Goal: Task Accomplishment & Management: Manage account settings

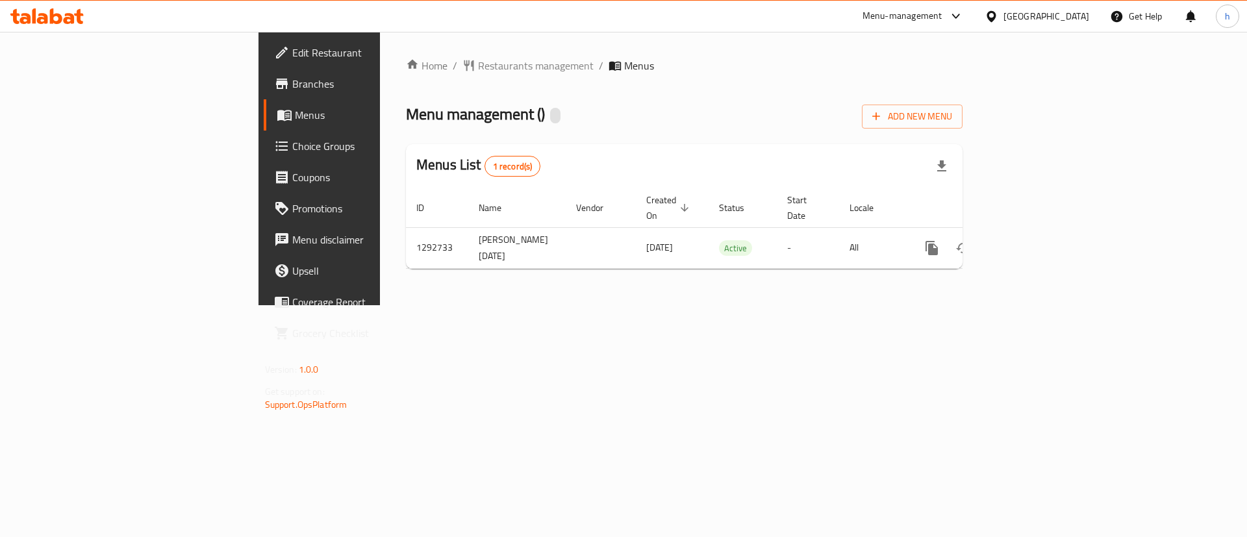
click at [264, 96] on link "Branches" at bounding box center [365, 83] width 203 height 31
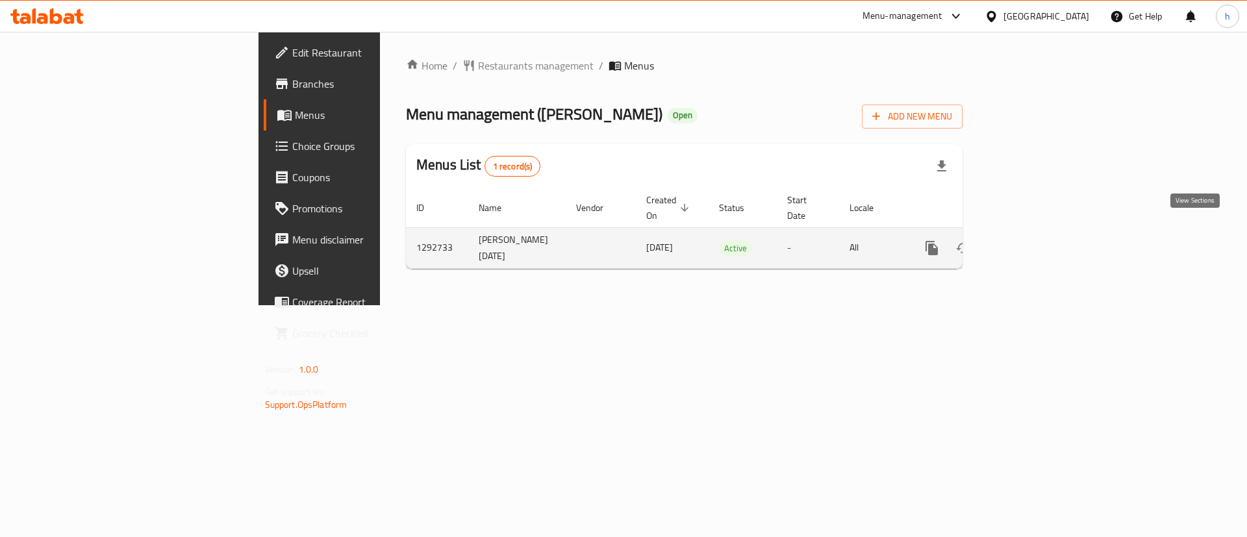
click at [1034, 240] on icon "enhanced table" at bounding box center [1026, 248] width 16 height 16
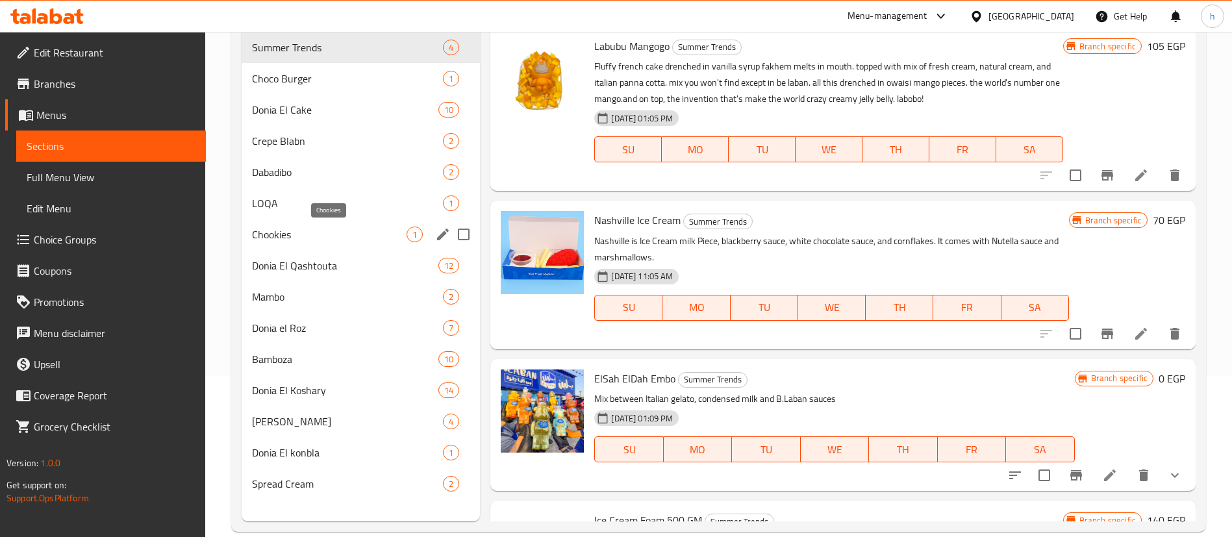
scroll to position [182, 0]
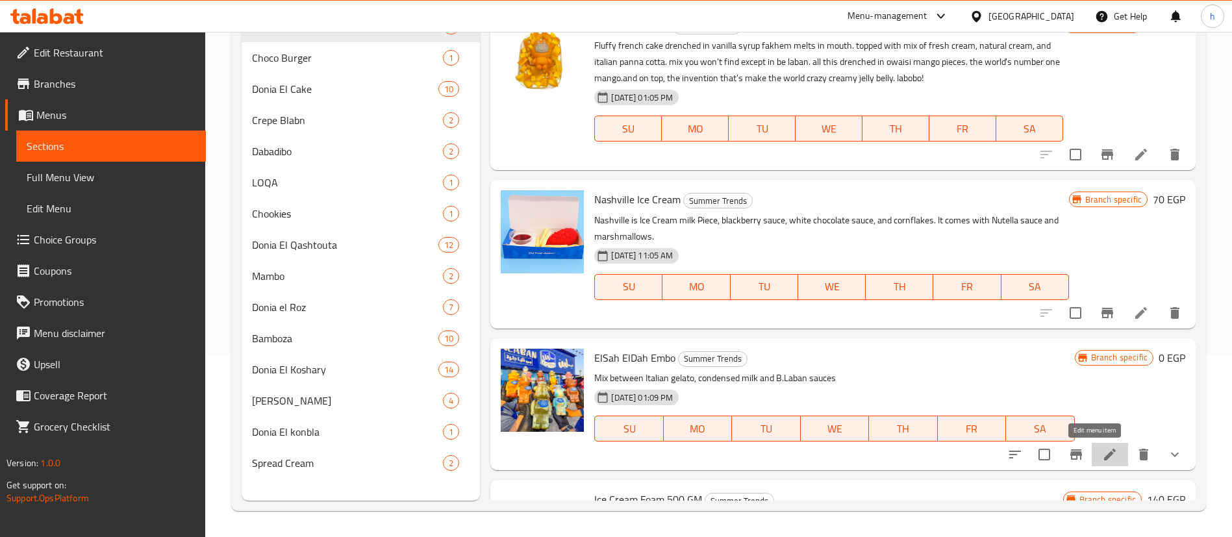
click at [1103, 455] on icon at bounding box center [1111, 455] width 16 height 16
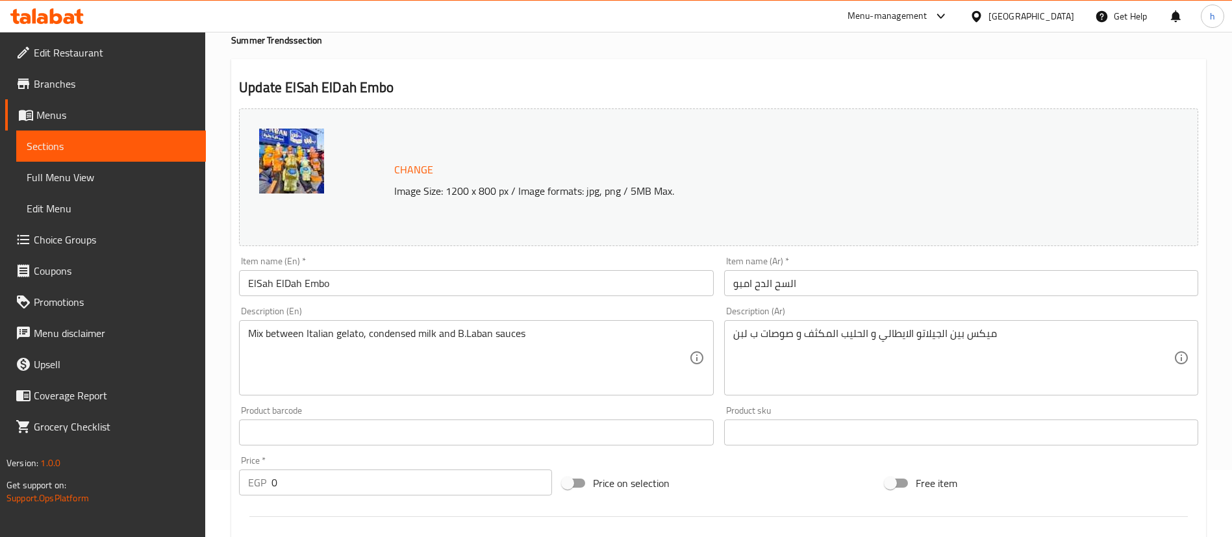
scroll to position [97, 0]
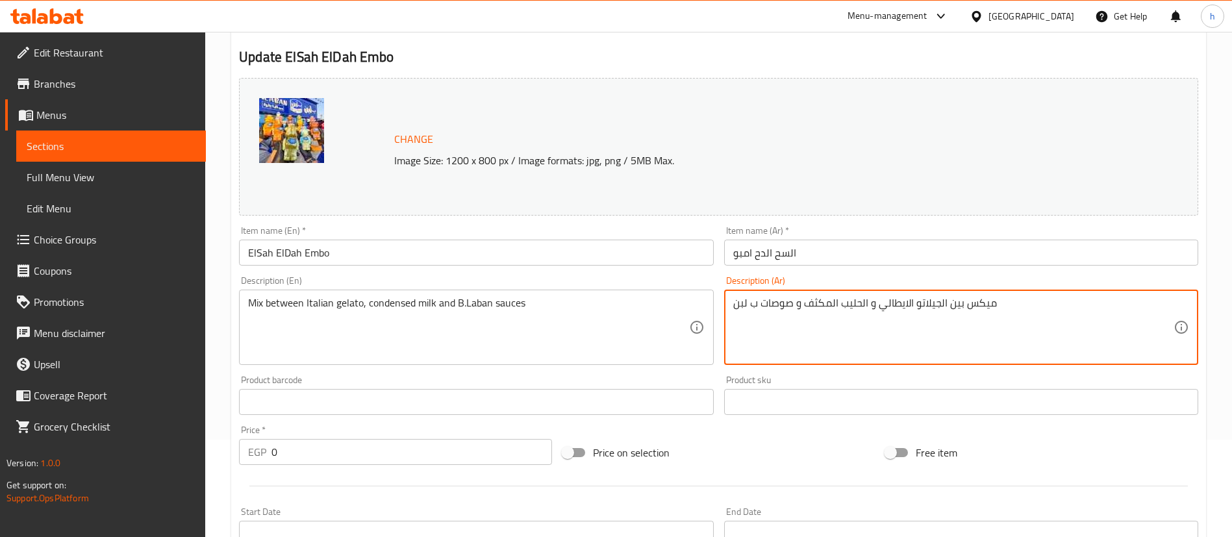
click at [930, 321] on textarea "ميكس بين الجيلاتو الايطالي و الحليب المكثف و صوصات ب لبن" at bounding box center [953, 328] width 440 height 62
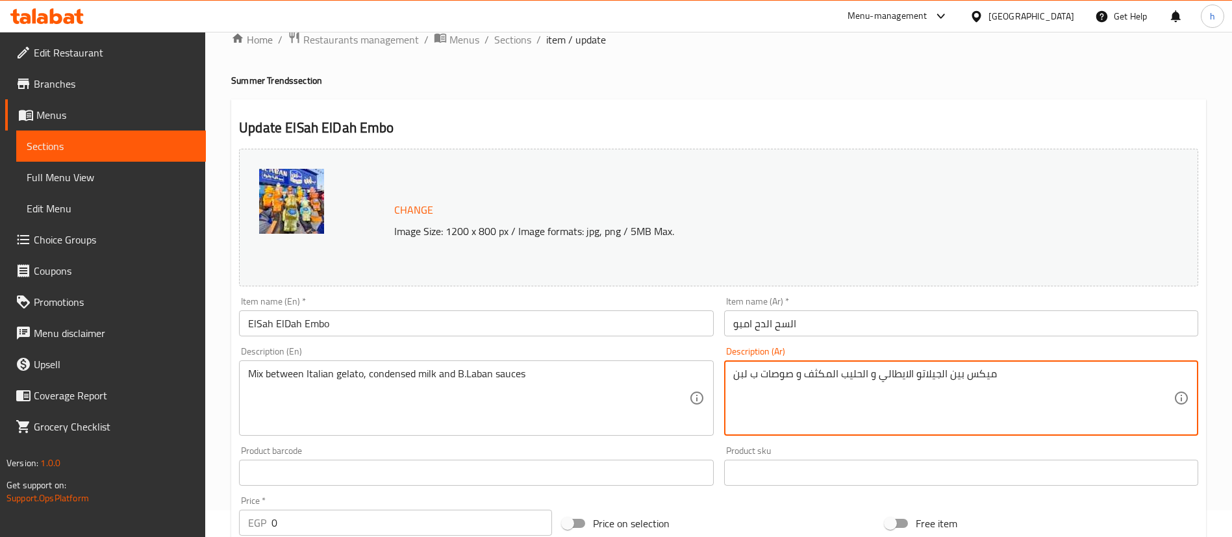
scroll to position [0, 0]
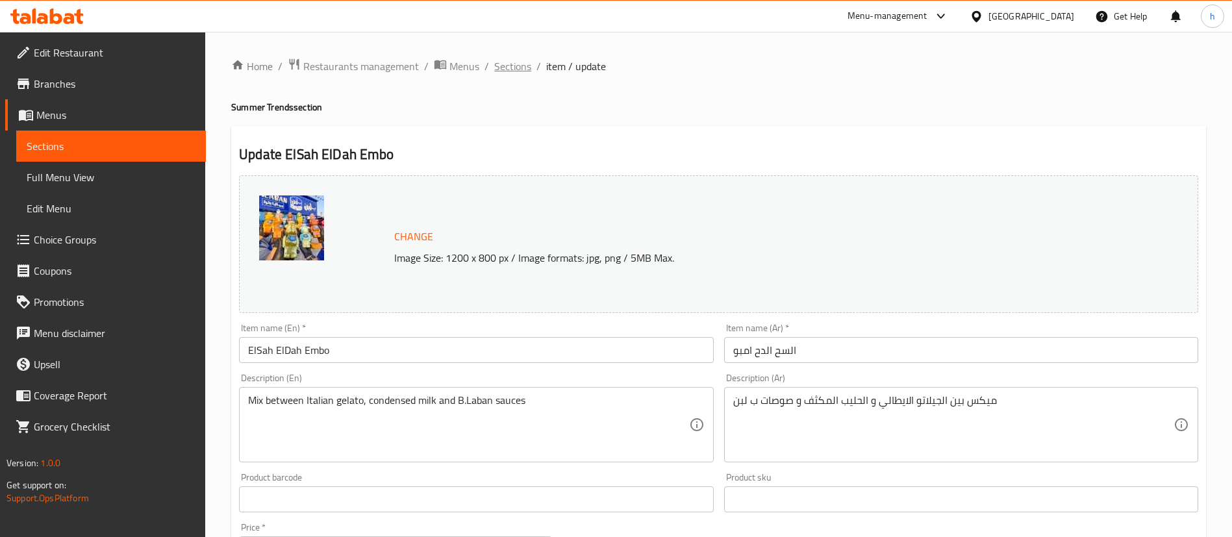
click at [507, 66] on span "Sections" at bounding box center [512, 66] width 37 height 16
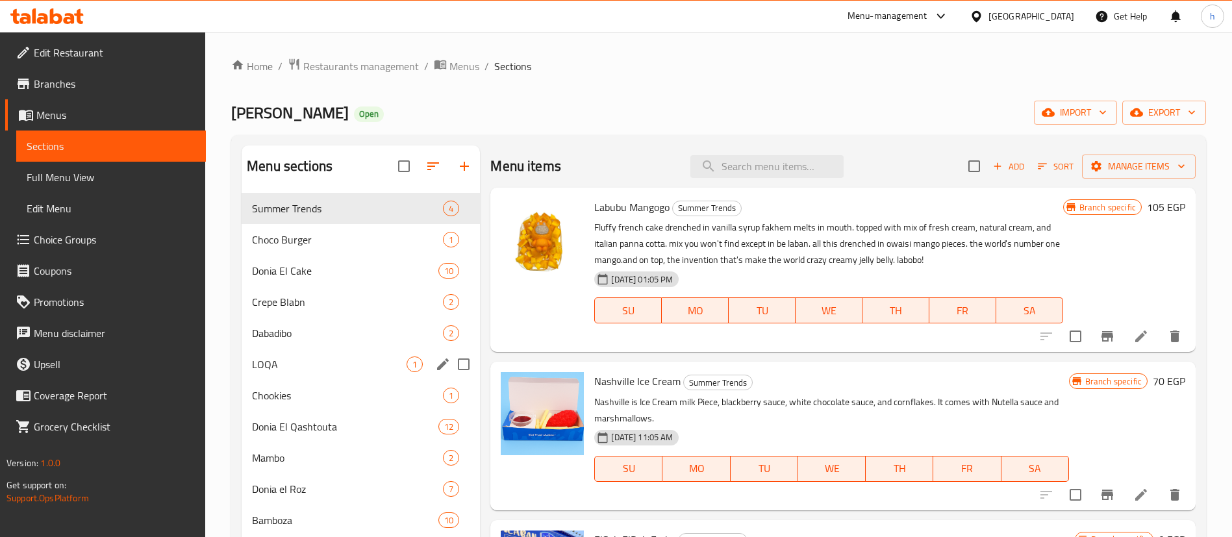
click at [328, 357] on span "LOQA" at bounding box center [329, 365] width 155 height 16
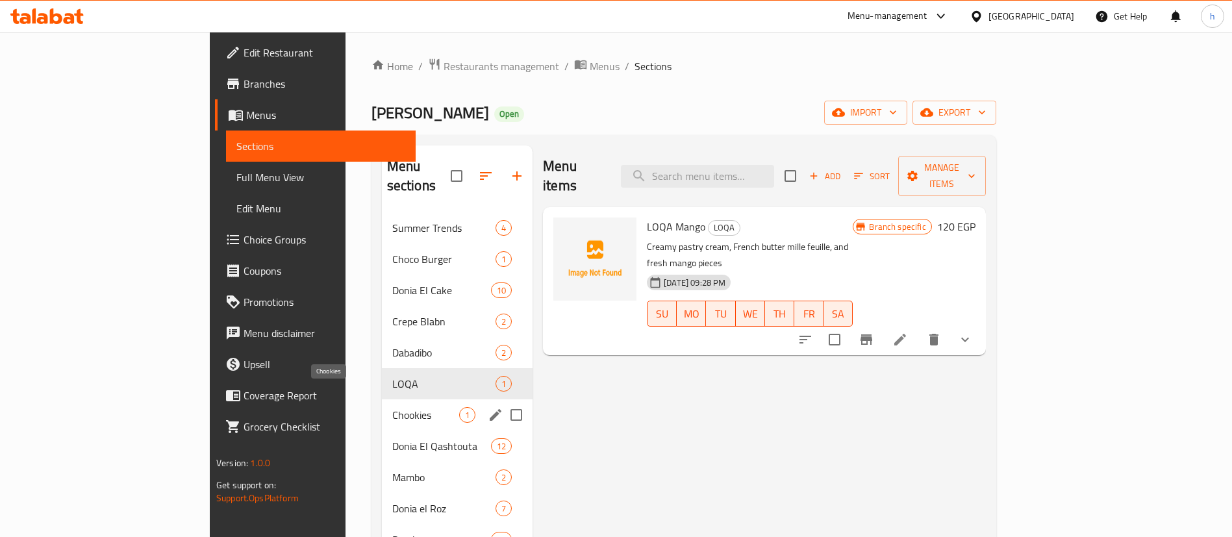
click at [392, 439] on span "Donia El Qashtouta" at bounding box center [441, 447] width 99 height 16
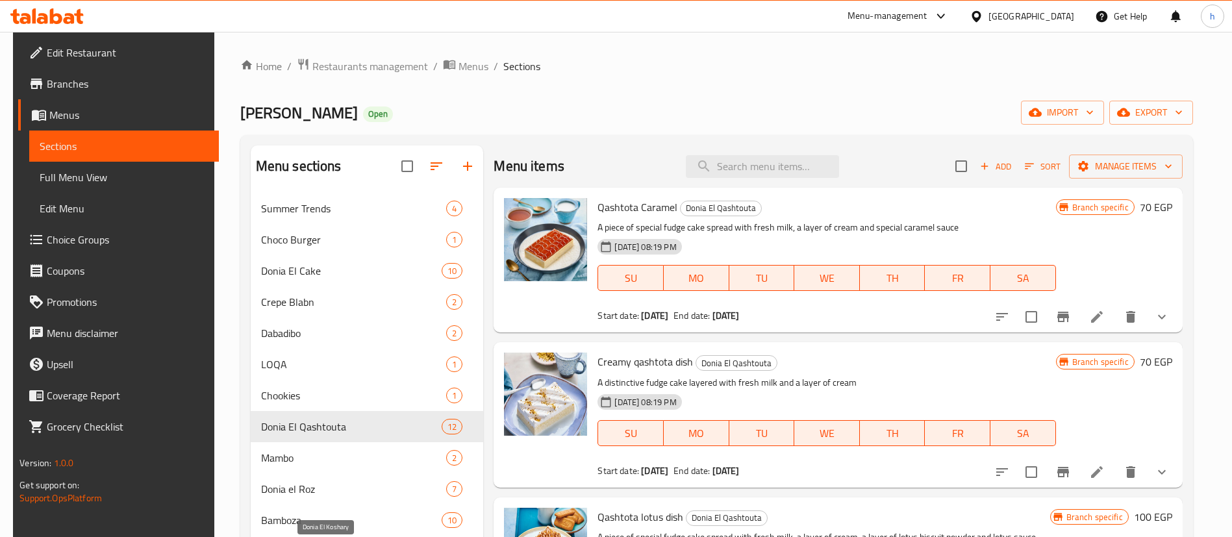
scroll to position [97, 0]
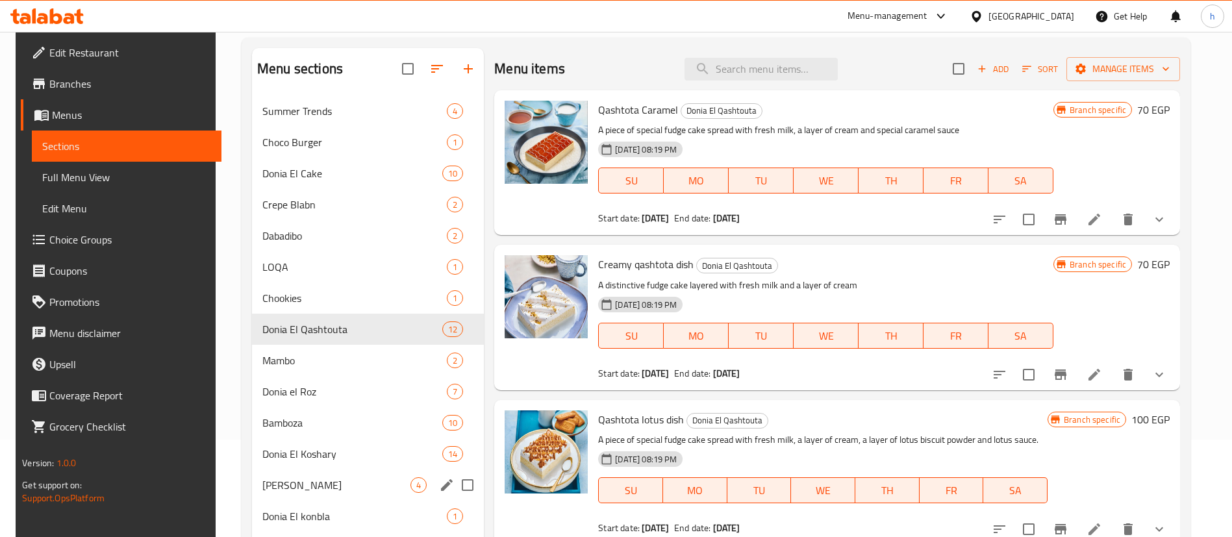
click at [281, 430] on span "Bamboza" at bounding box center [352, 423] width 180 height 16
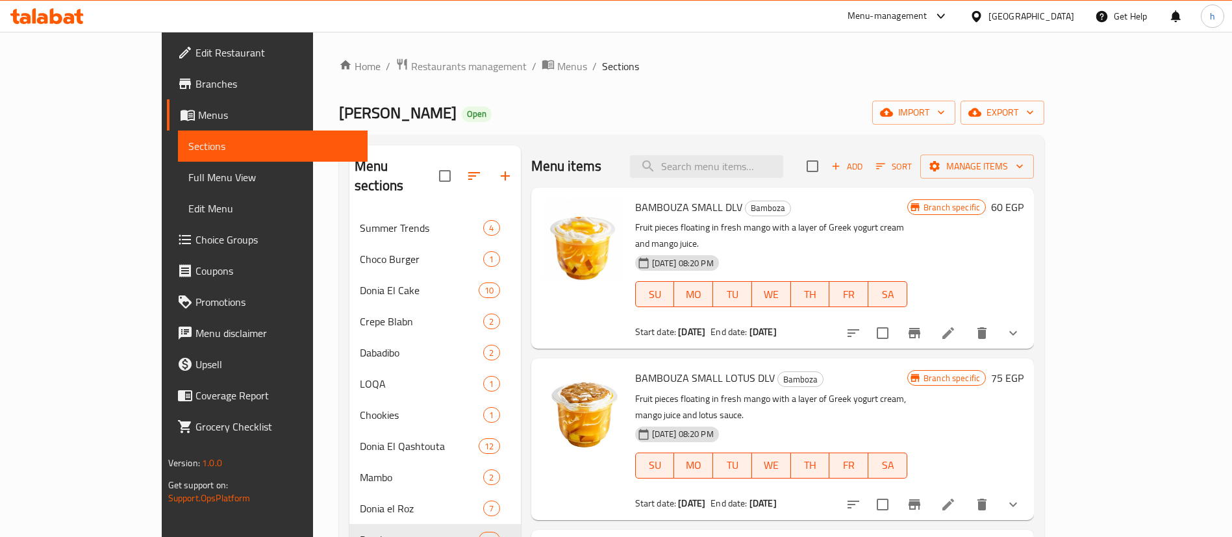
click at [981, 101] on div "B.LABAN Open import export" at bounding box center [692, 113] width 706 height 24
click at [1034, 118] on span "export" at bounding box center [1002, 113] width 63 height 16
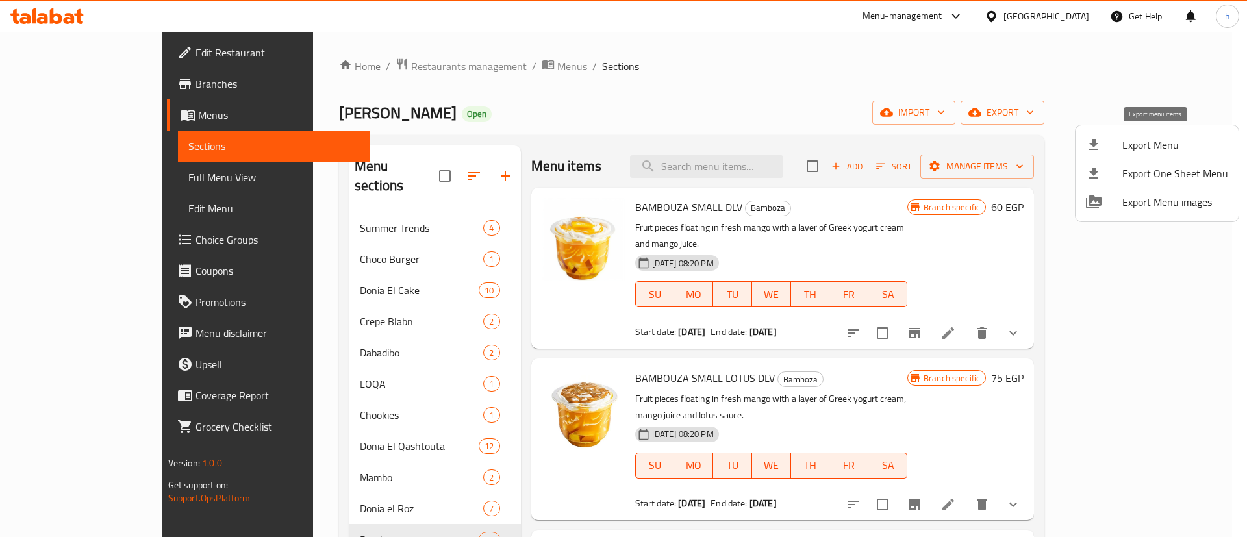
click at [1143, 153] on span "Export Menu" at bounding box center [1176, 145] width 106 height 16
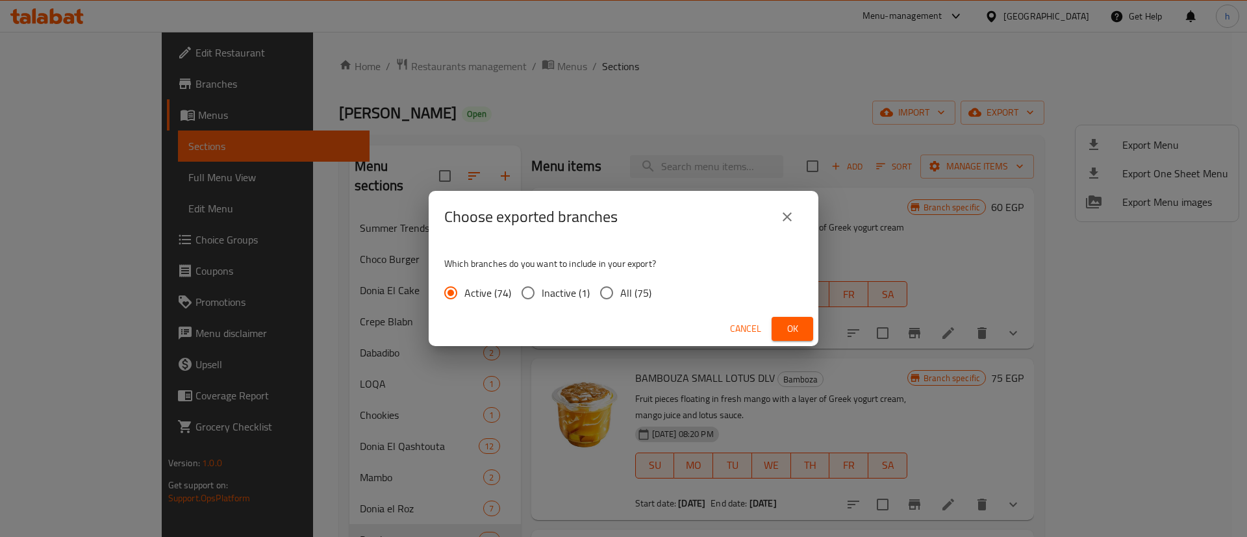
click at [606, 294] on input "All (75)" at bounding box center [606, 292] width 27 height 27
radio input "true"
click at [782, 333] on span "Ok" at bounding box center [792, 329] width 21 height 16
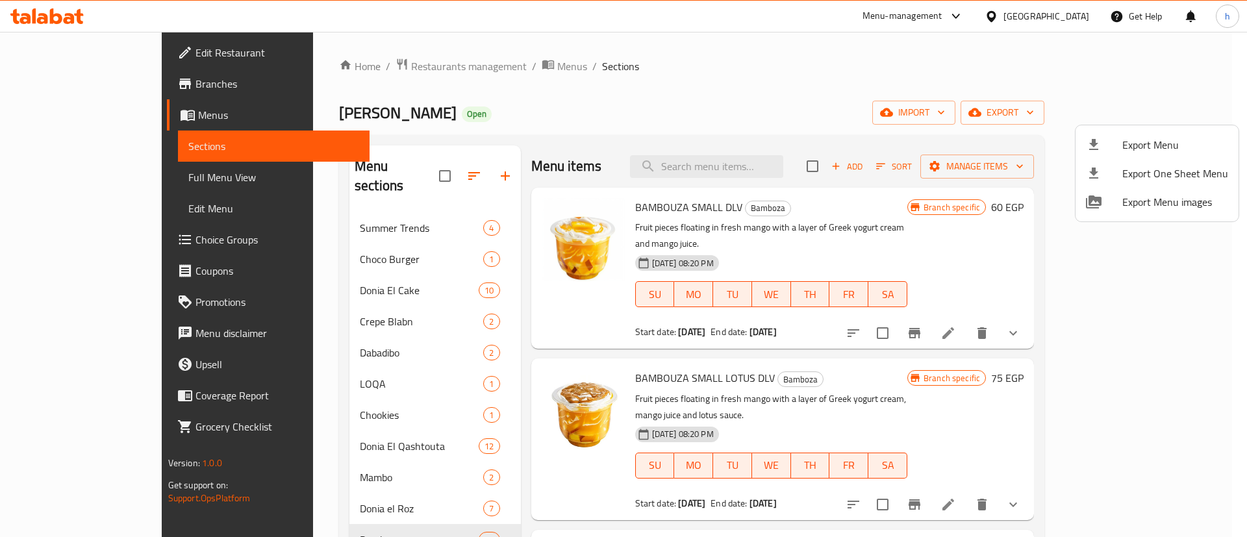
click at [389, 64] on div at bounding box center [623, 268] width 1247 height 537
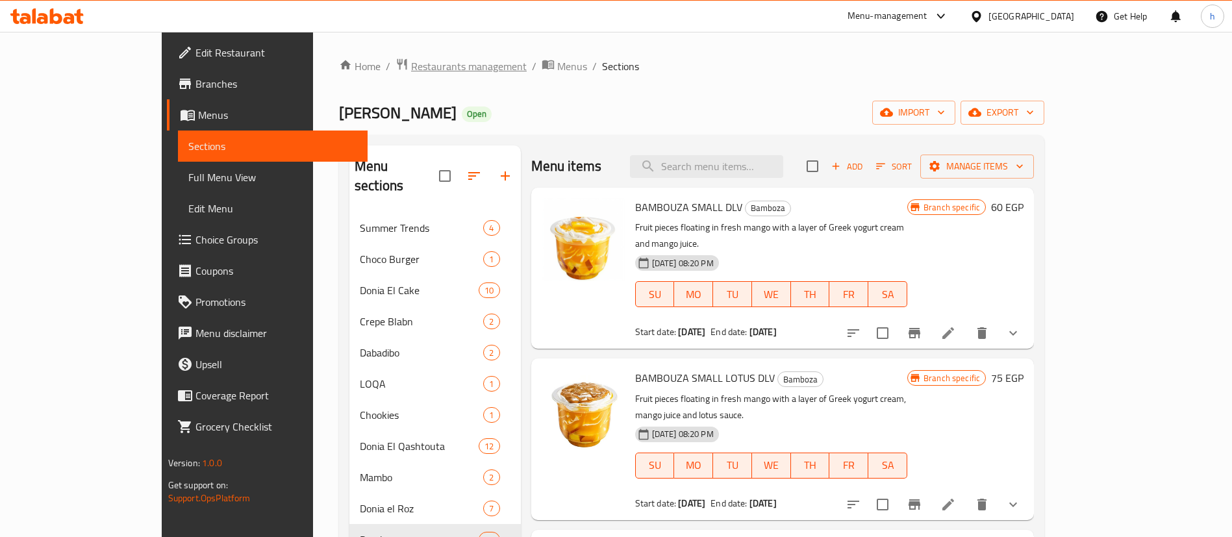
click at [411, 65] on span "Restaurants management" at bounding box center [469, 66] width 116 height 16
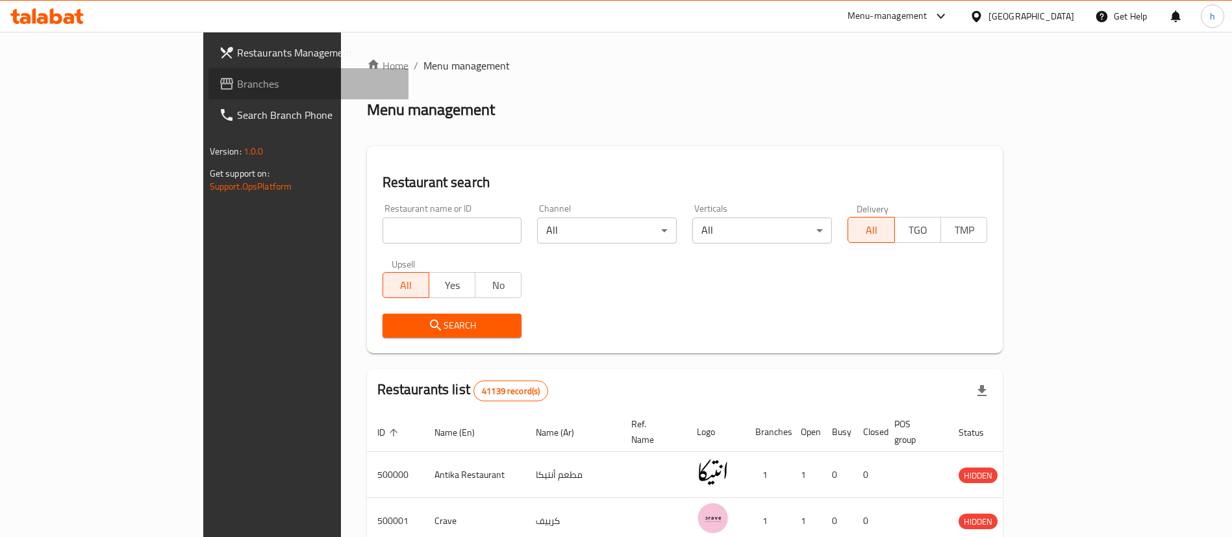
click at [237, 91] on span "Branches" at bounding box center [318, 84] width 162 height 16
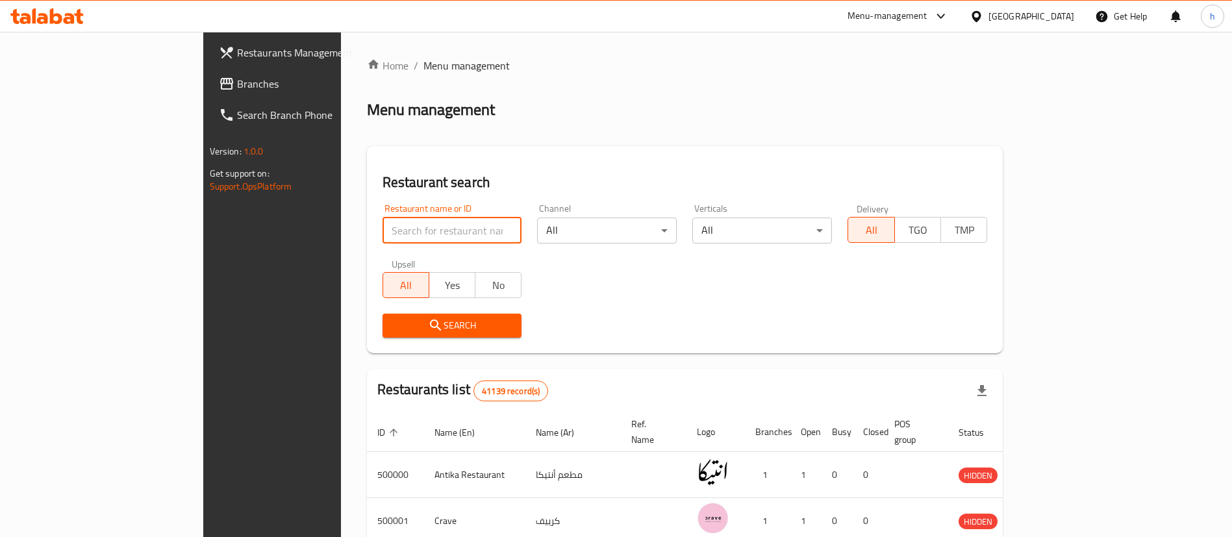
click at [383, 236] on input "search" at bounding box center [453, 231] width 140 height 26
click at [237, 76] on span "Branches" at bounding box center [318, 84] width 162 height 16
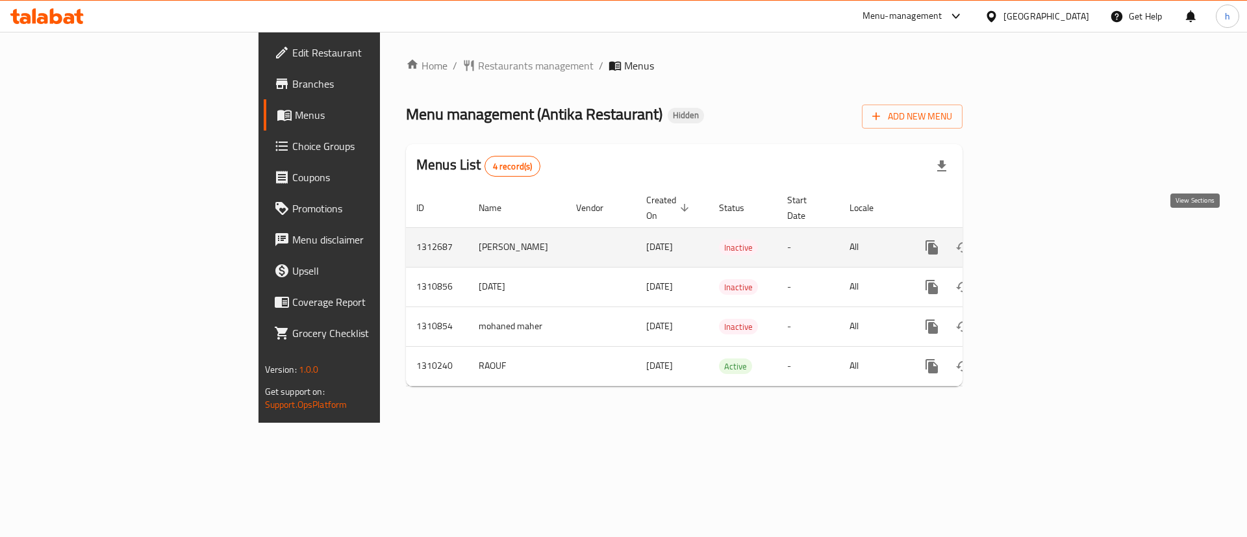
click at [1034, 240] on icon "enhanced table" at bounding box center [1026, 248] width 16 height 16
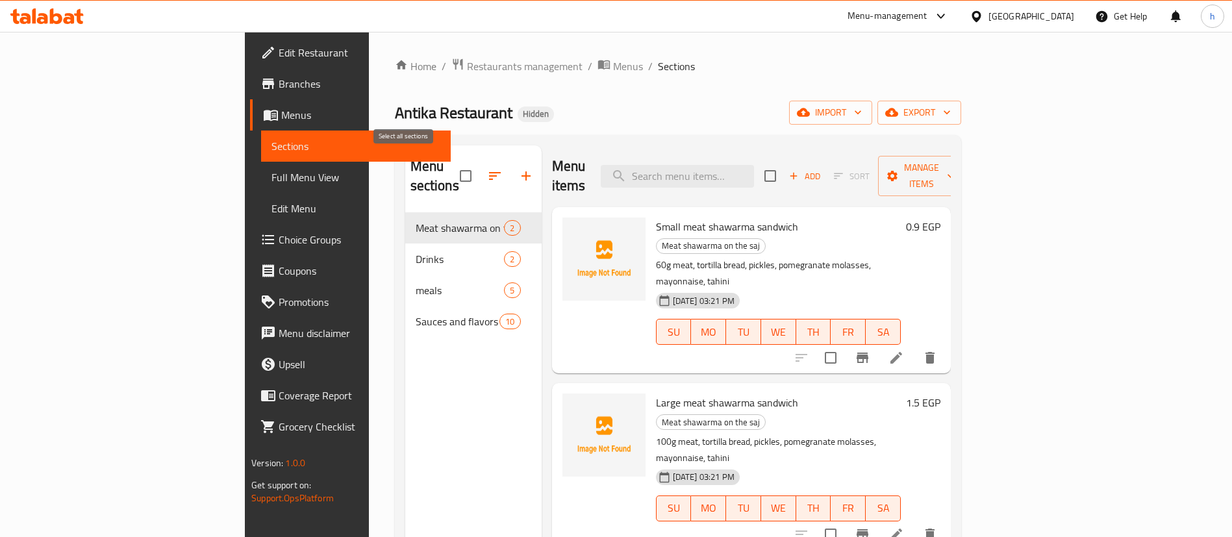
click at [452, 166] on input "checkbox" at bounding box center [465, 175] width 27 height 27
checkbox input "true"
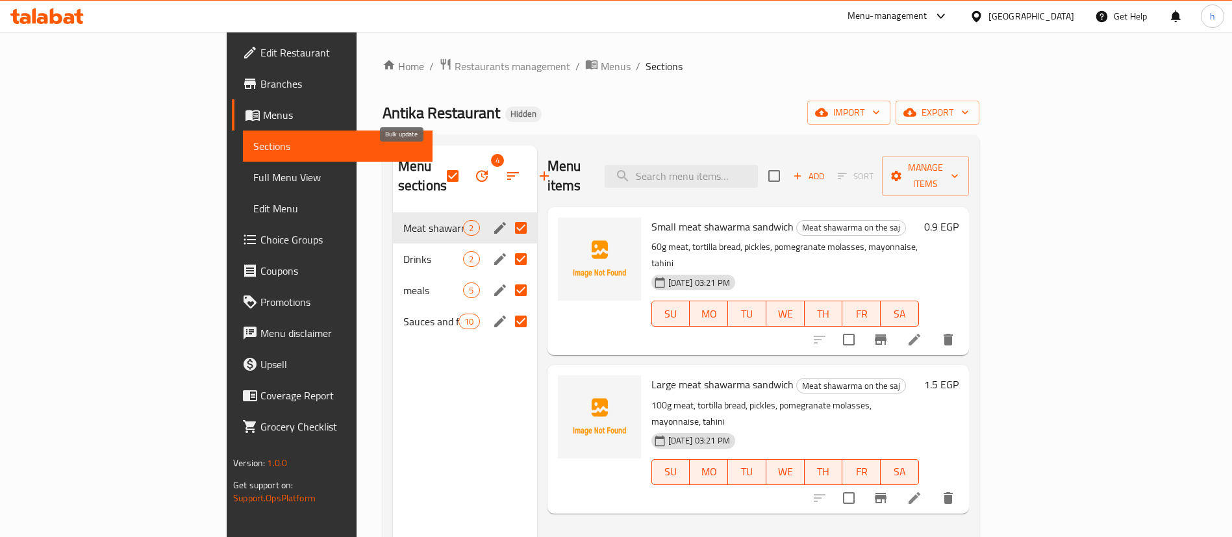
click at [474, 168] on icon "button" at bounding box center [482, 176] width 16 height 16
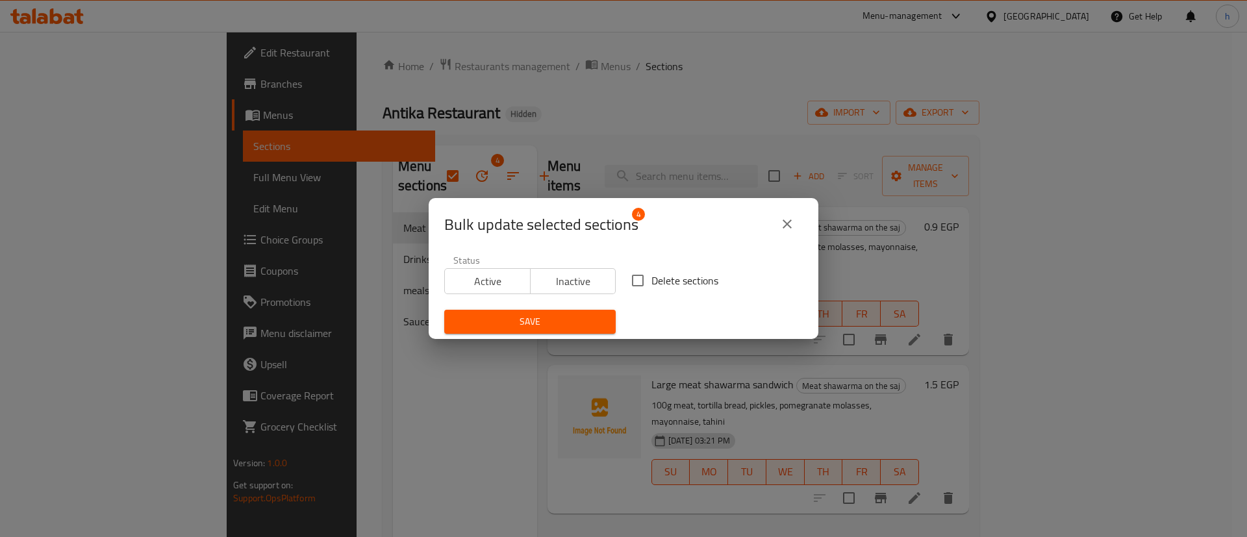
drag, startPoint x: 661, startPoint y: 275, endPoint x: 633, endPoint y: 296, distance: 35.2
click at [661, 275] on span "Delete sections" at bounding box center [685, 281] width 67 height 16
click at [652, 275] on input "Delete sections" at bounding box center [637, 280] width 27 height 27
checkbox input "true"
click at [552, 312] on button "Save" at bounding box center [530, 322] width 172 height 24
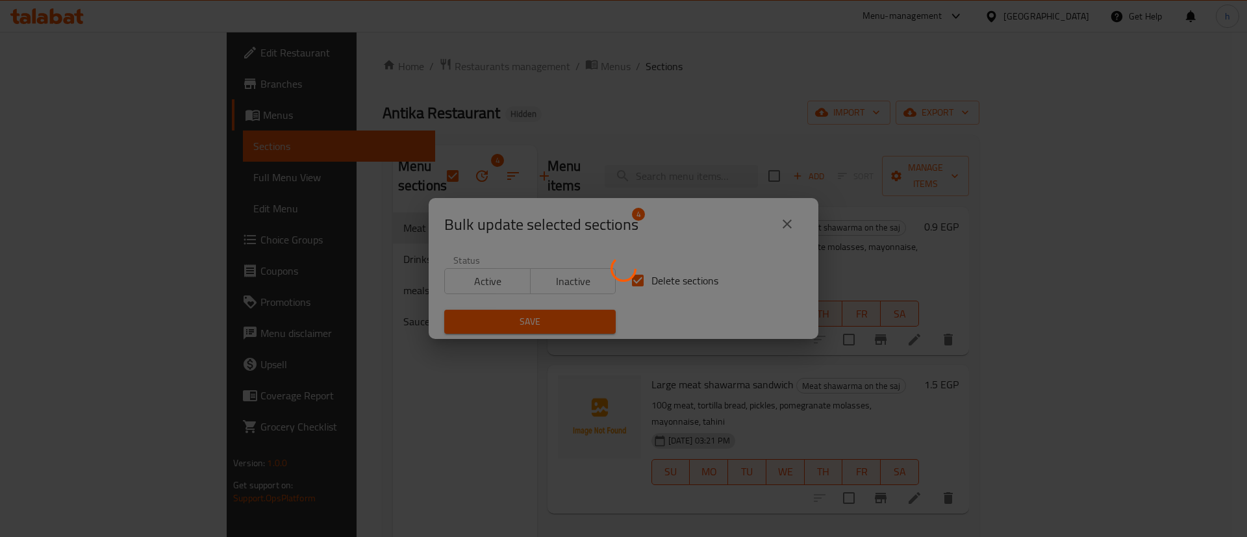
checkbox input "false"
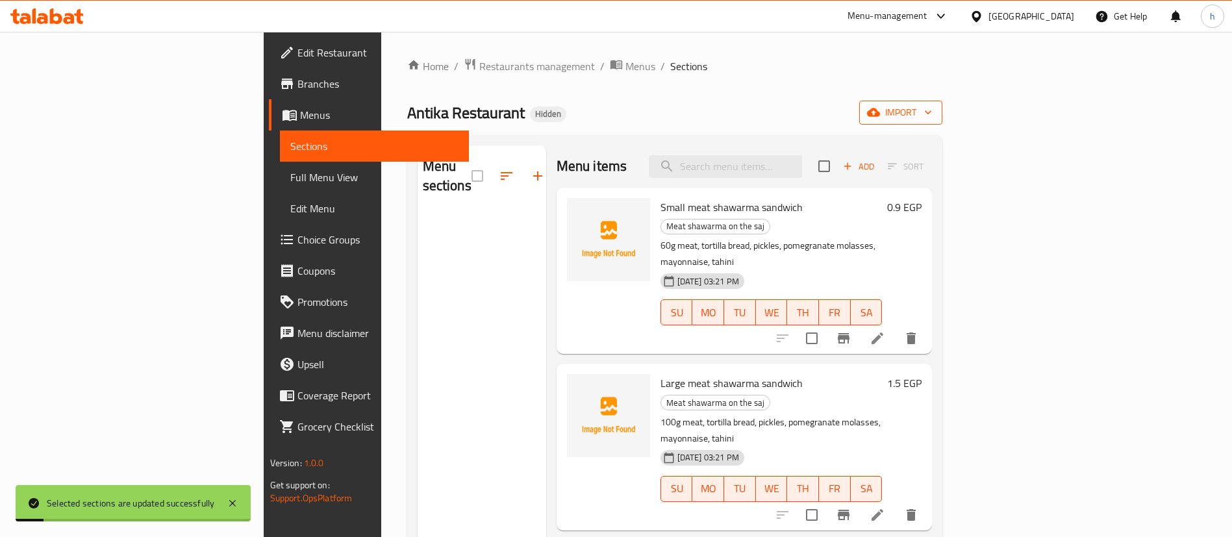
click at [932, 113] on span "import" at bounding box center [901, 113] width 62 height 16
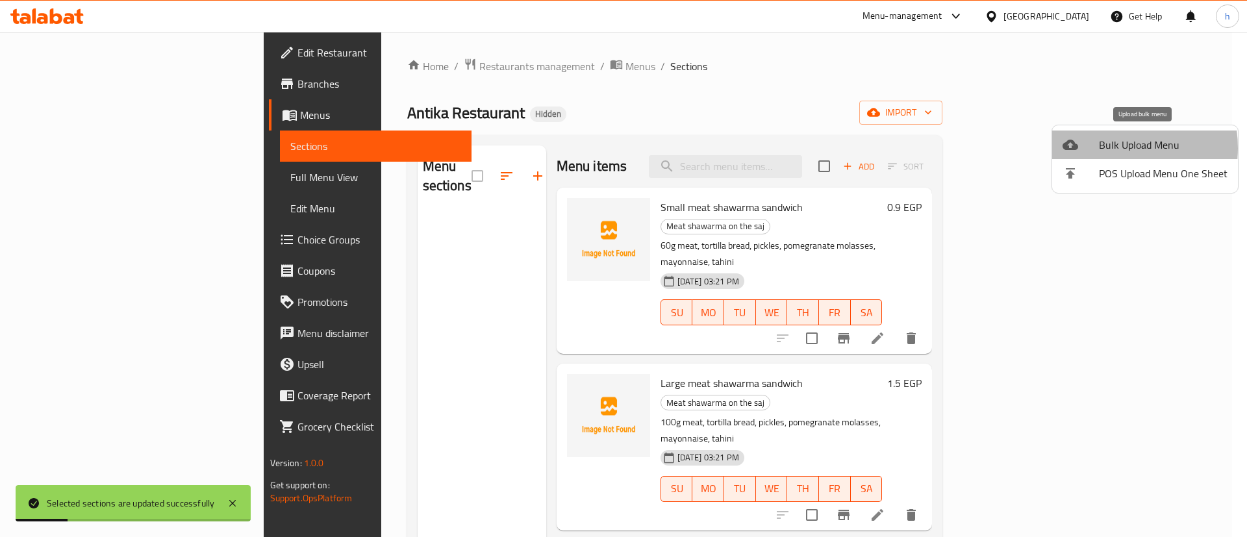
click at [1107, 148] on span "Bulk Upload Menu" at bounding box center [1163, 145] width 129 height 16
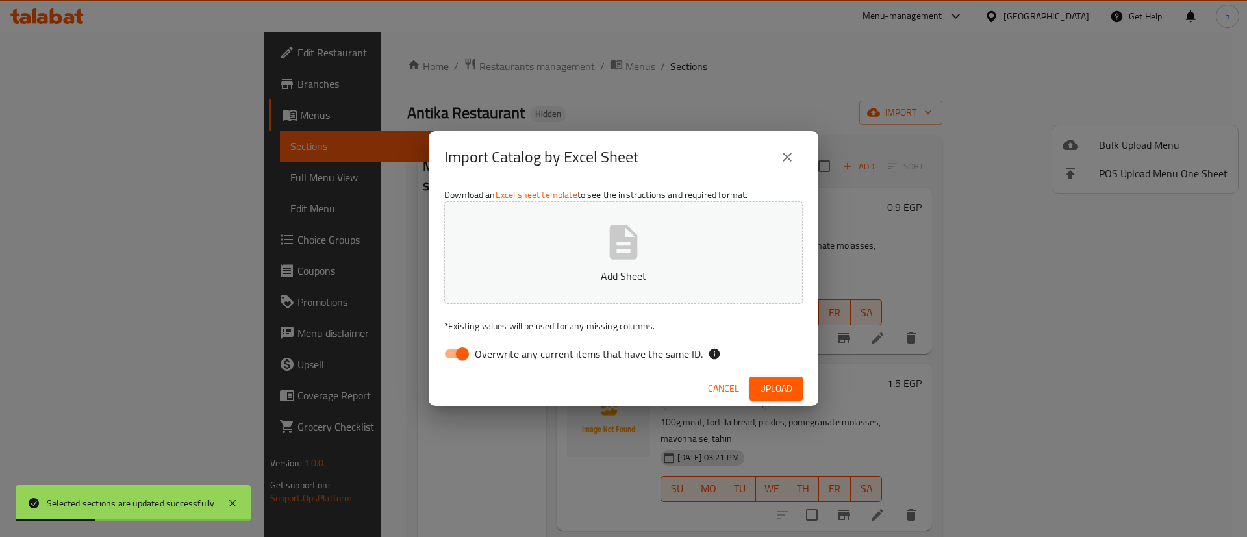
click at [539, 346] on span "Overwrite any current items that have the same ID." at bounding box center [589, 354] width 228 height 16
click at [500, 344] on input "Overwrite any current items that have the same ID." at bounding box center [463, 354] width 74 height 25
checkbox input "false"
click at [783, 384] on span "Upload" at bounding box center [776, 389] width 32 height 16
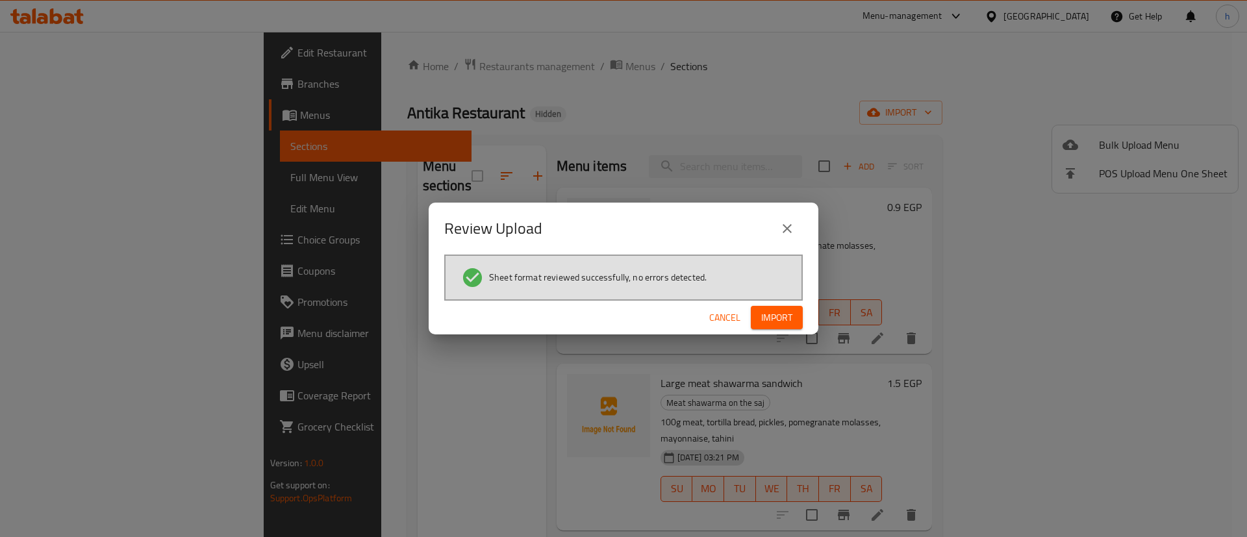
click at [771, 321] on span "Import" at bounding box center [776, 318] width 31 height 16
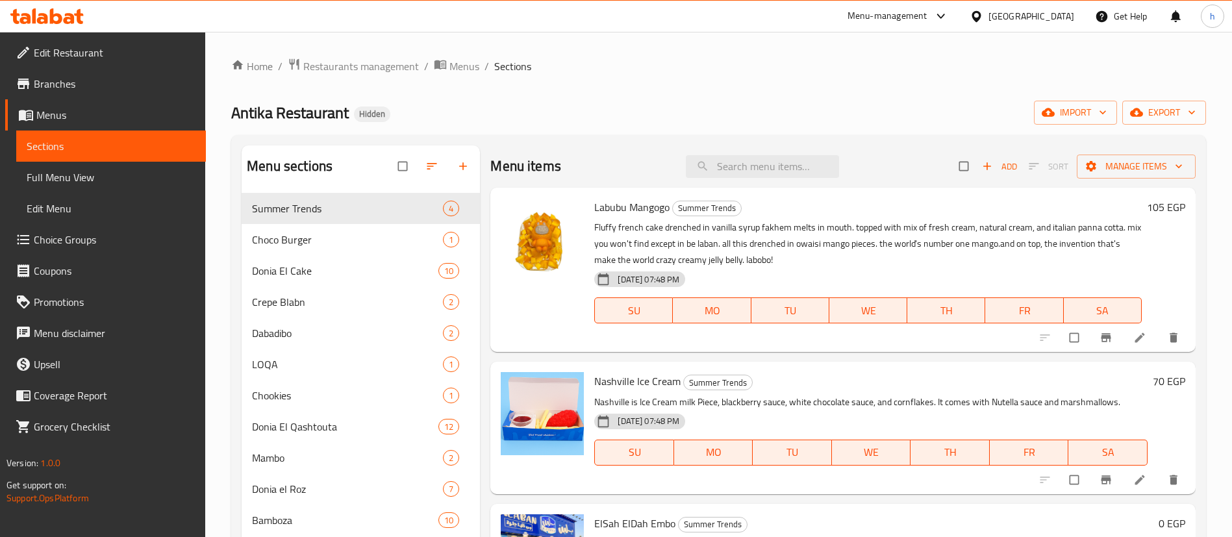
drag, startPoint x: 101, startPoint y: 170, endPoint x: 377, endPoint y: 1, distance: 324.0
click at [101, 170] on span "Full Menu View" at bounding box center [111, 178] width 169 height 16
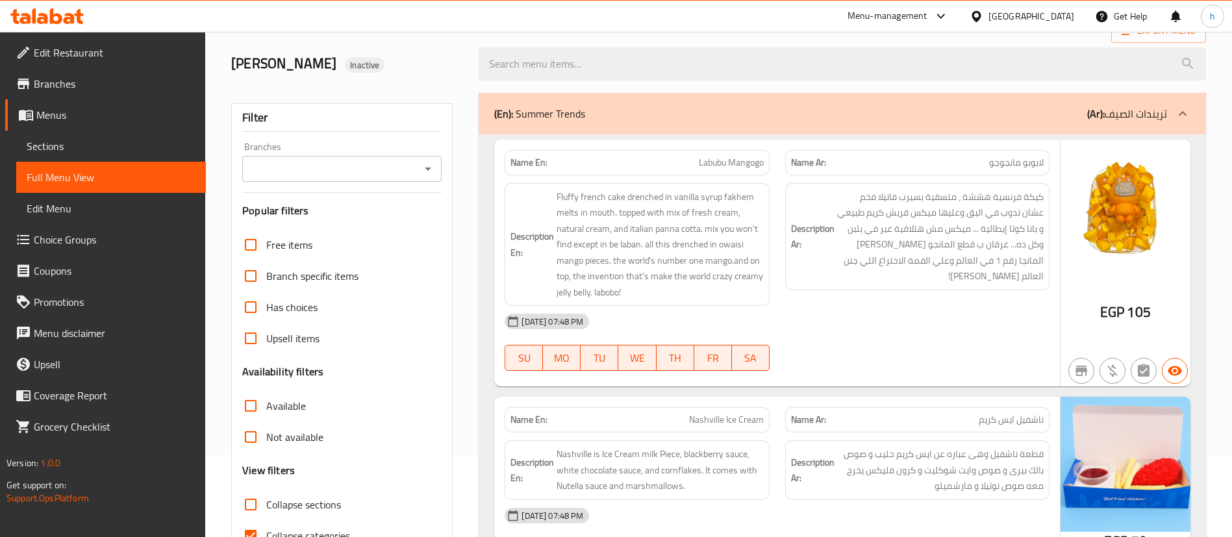
scroll to position [195, 0]
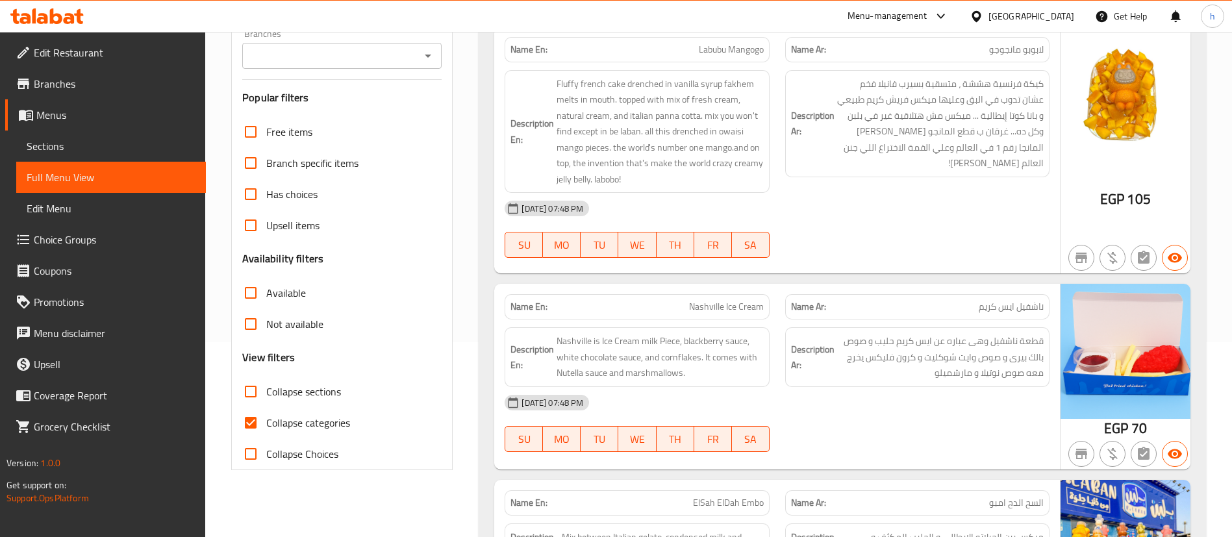
click at [281, 416] on span "Collapse categories" at bounding box center [308, 423] width 84 height 16
click at [266, 416] on input "Collapse categories" at bounding box center [250, 422] width 31 height 31
checkbox input "false"
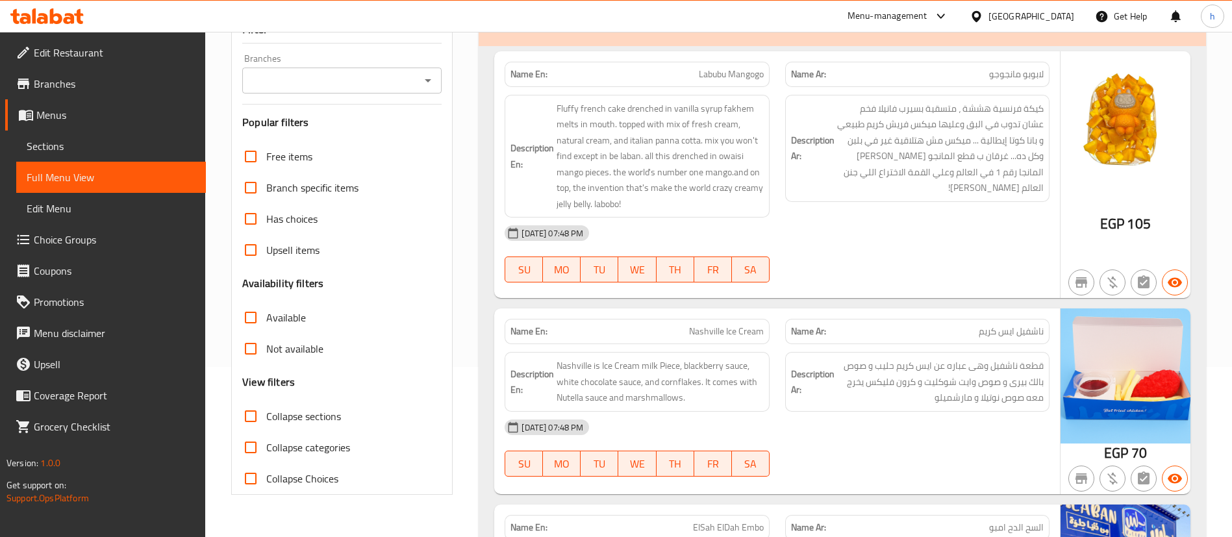
click at [341, 90] on input "Branches" at bounding box center [331, 80] width 170 height 18
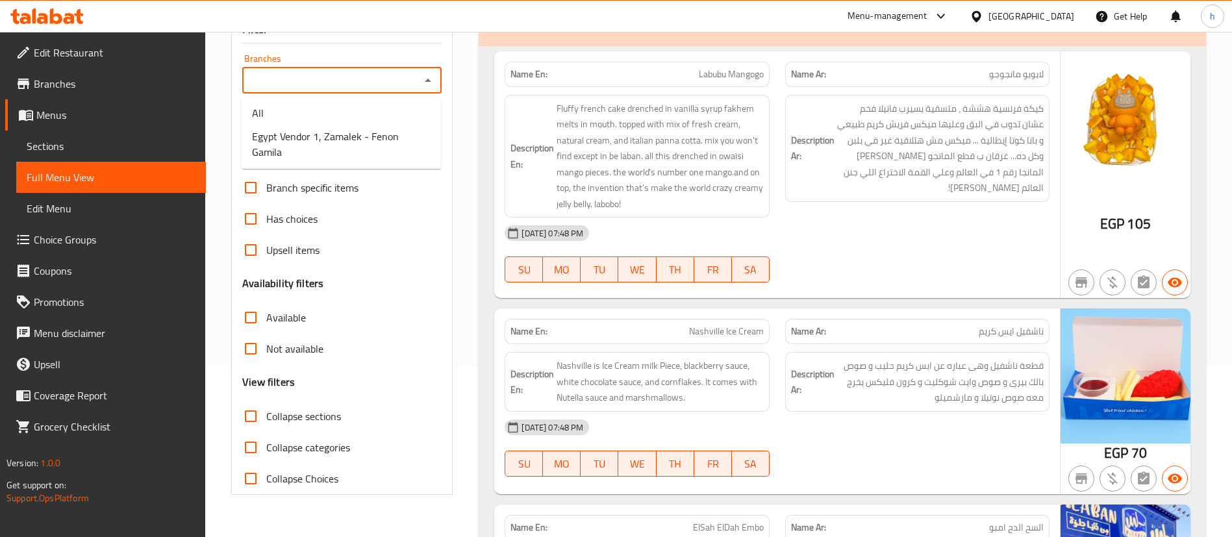
scroll to position [97, 0]
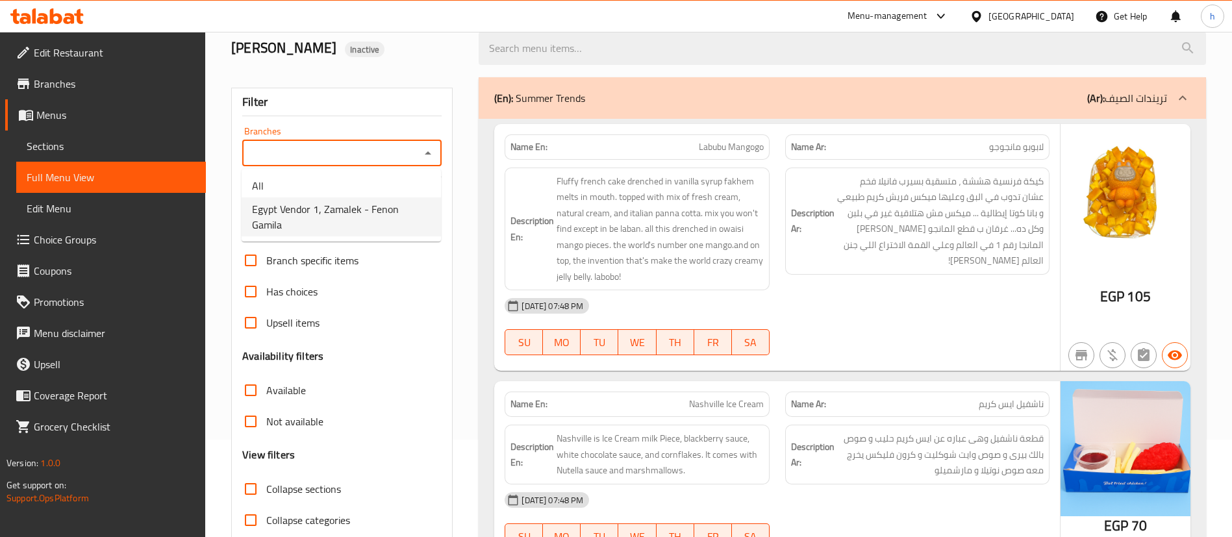
click at [342, 201] on span "Egypt Vendor 1, Zamalek - Fenon Gamila" at bounding box center [341, 216] width 179 height 31
type input "Egypt Vendor 1, Zamalek - Fenon Gamila"
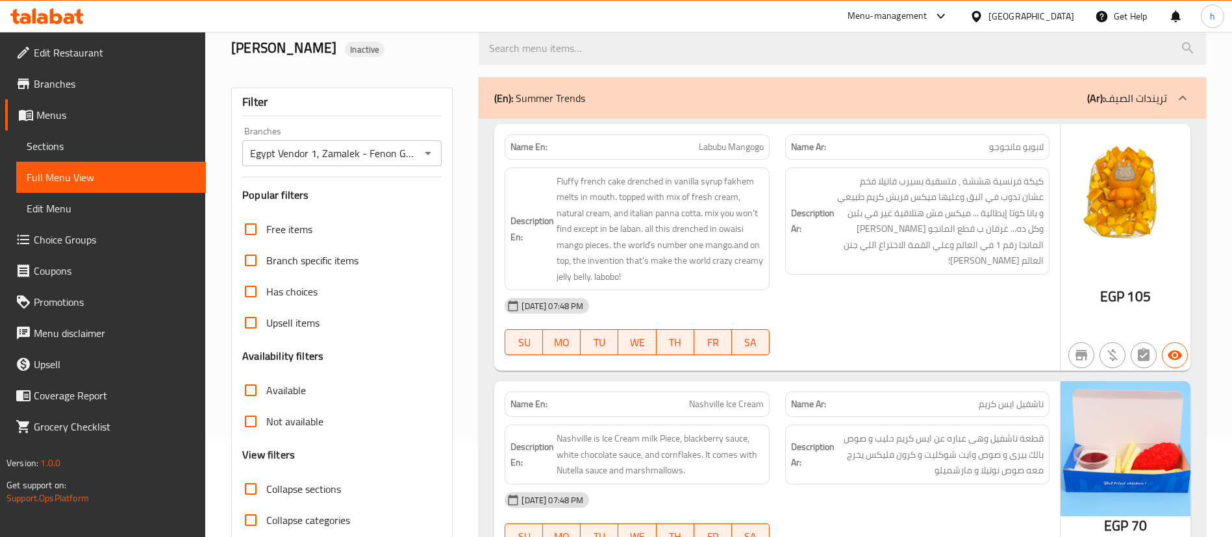
click at [342, 201] on h3 "Popular filters" at bounding box center [341, 195] width 199 height 15
click at [276, 390] on span "Available" at bounding box center [286, 391] width 40 height 16
click at [266, 390] on input "Available" at bounding box center [250, 390] width 31 height 31
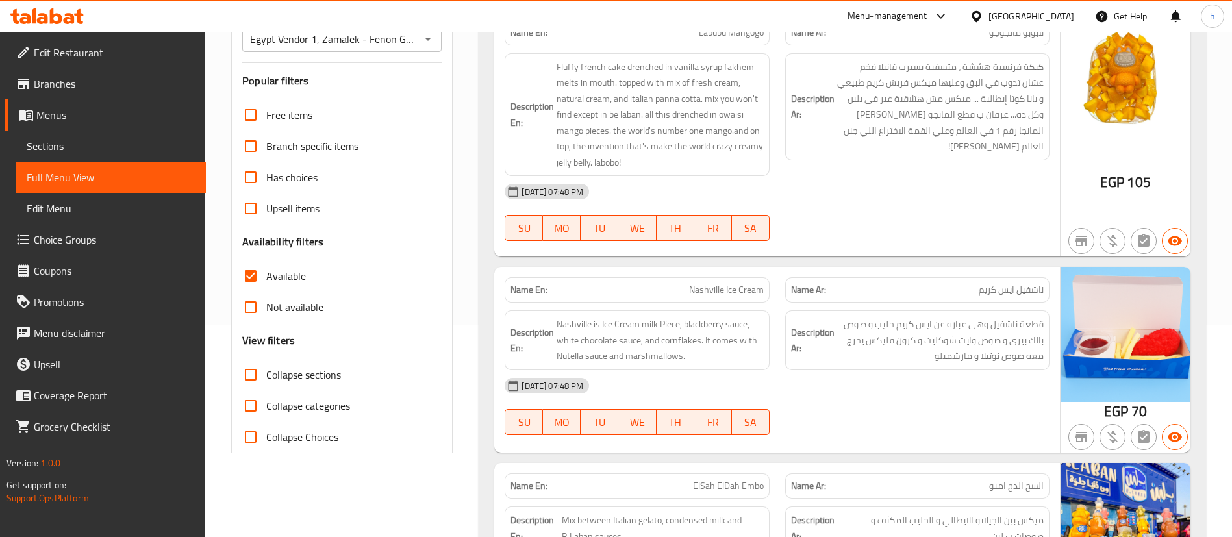
scroll to position [17, 0]
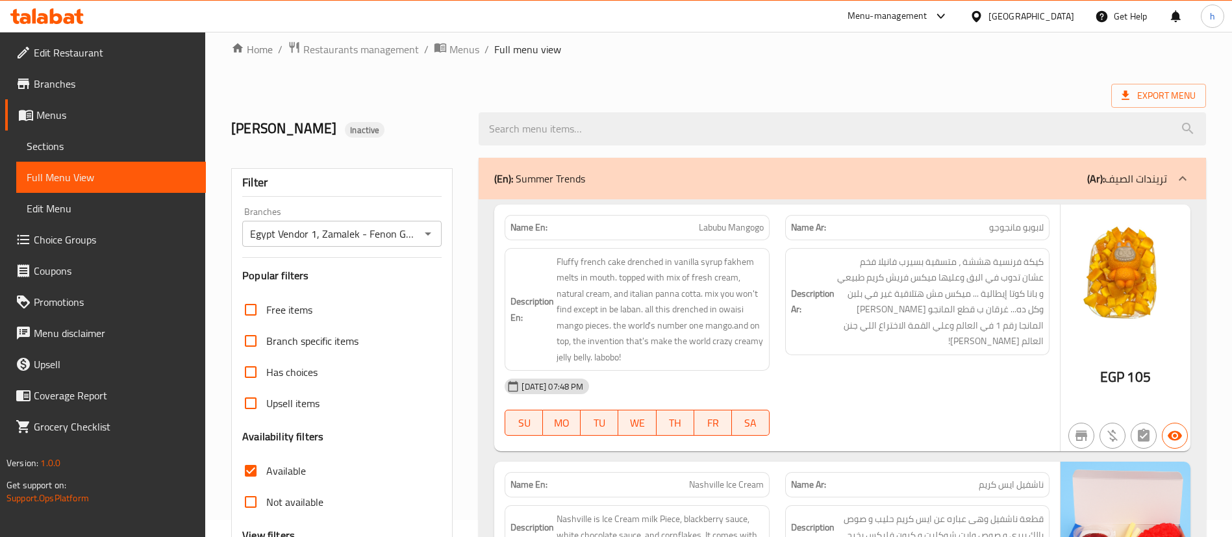
click at [381, 249] on div "Filter Branches Egypt Vendor 1, Zamalek - Fenon Gamila Branches Popular filters…" at bounding box center [342, 408] width 222 height 480
click at [386, 233] on input "Egypt Vendor 1, Zamalek - Fenon Gamila" at bounding box center [331, 234] width 170 height 18
click at [274, 472] on span "Available" at bounding box center [286, 471] width 40 height 16
click at [266, 472] on input "Available" at bounding box center [250, 470] width 31 height 31
click at [269, 470] on span "Available" at bounding box center [286, 471] width 40 height 16
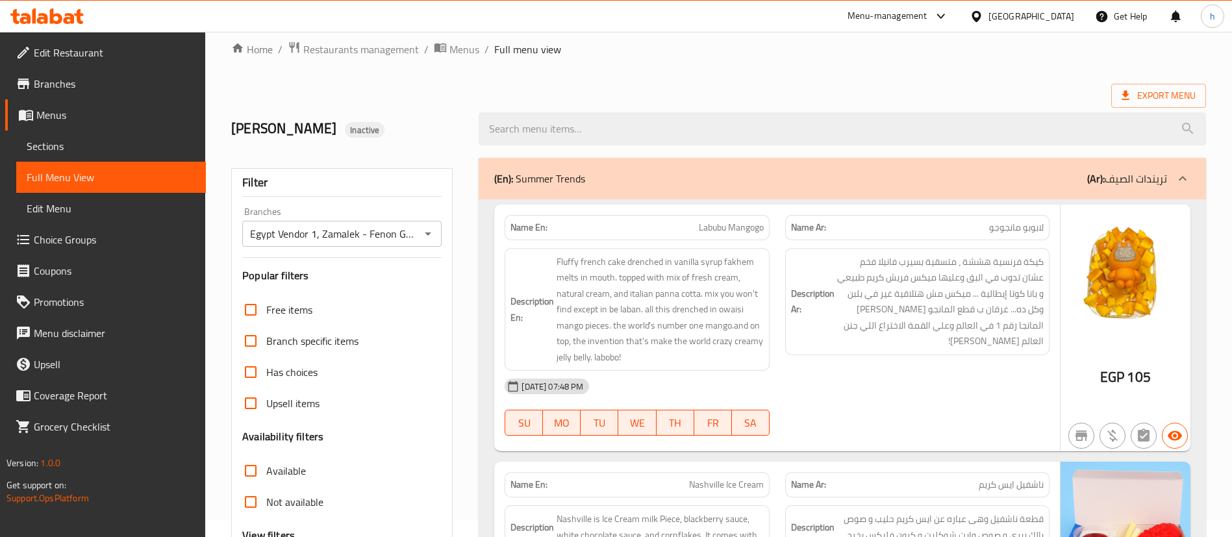
click at [266, 470] on input "Available" at bounding box center [250, 470] width 31 height 31
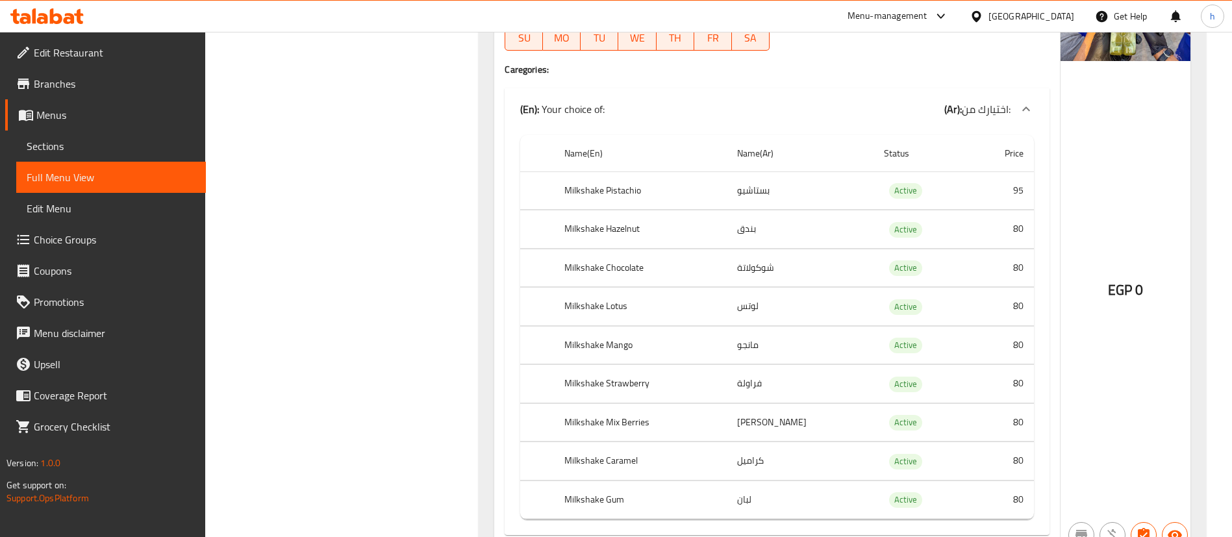
scroll to position [387, 0]
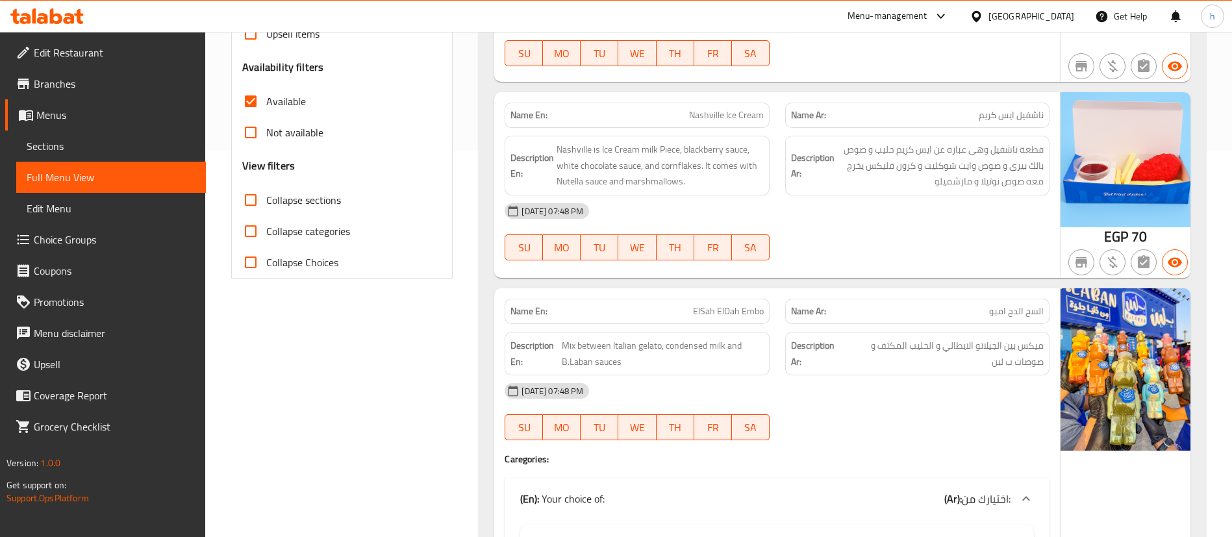
drag, startPoint x: 272, startPoint y: 93, endPoint x: 348, endPoint y: 5, distance: 116.5
click at [270, 94] on span "Available" at bounding box center [286, 102] width 40 height 16
click at [266, 93] on input "Available" at bounding box center [250, 101] width 31 height 31
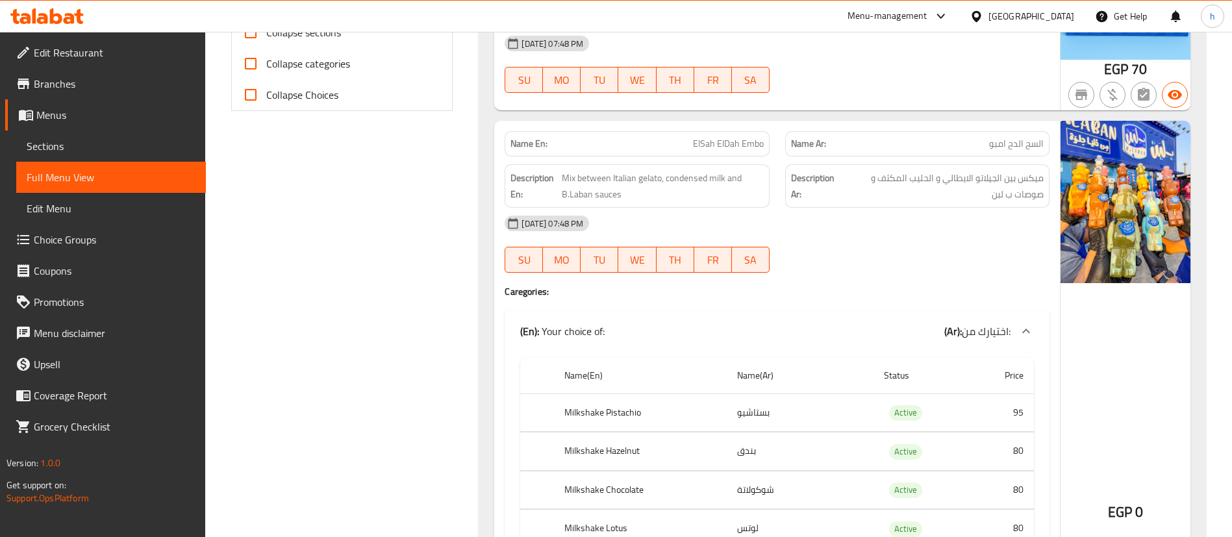
scroll to position [585, 0]
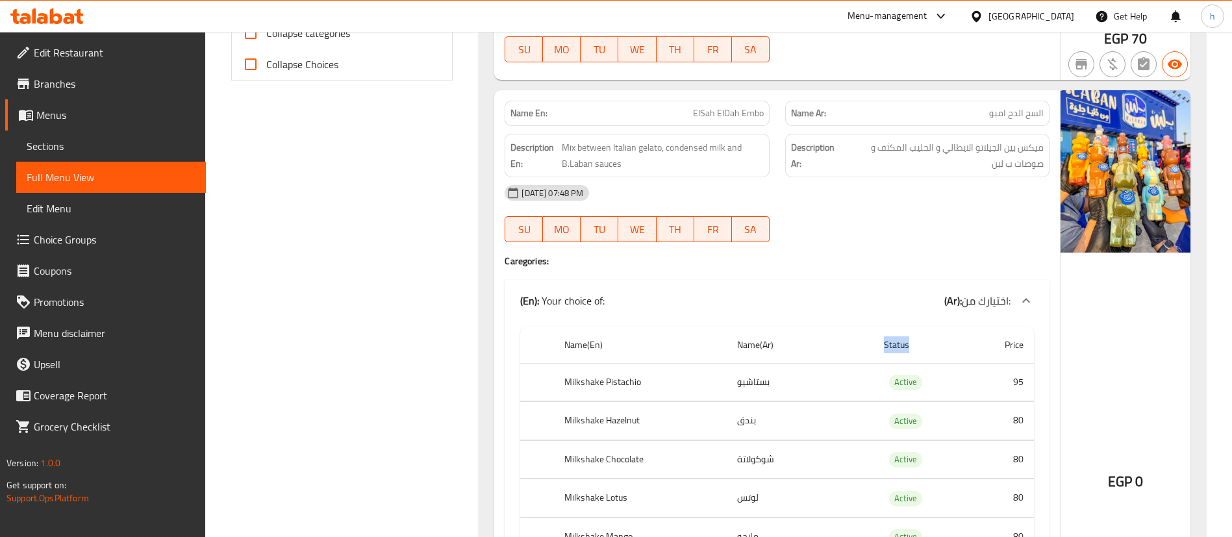
drag, startPoint x: 863, startPoint y: 344, endPoint x: 910, endPoint y: 344, distance: 46.8
click at [910, 344] on th "Status" at bounding box center [922, 345] width 96 height 37
copy th "Status"
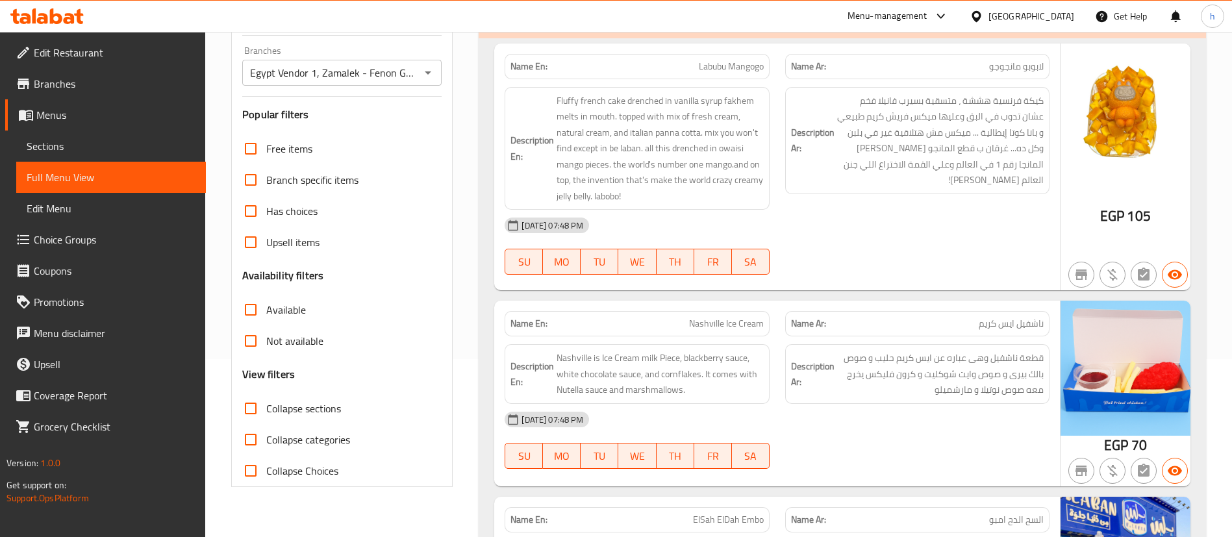
scroll to position [195, 0]
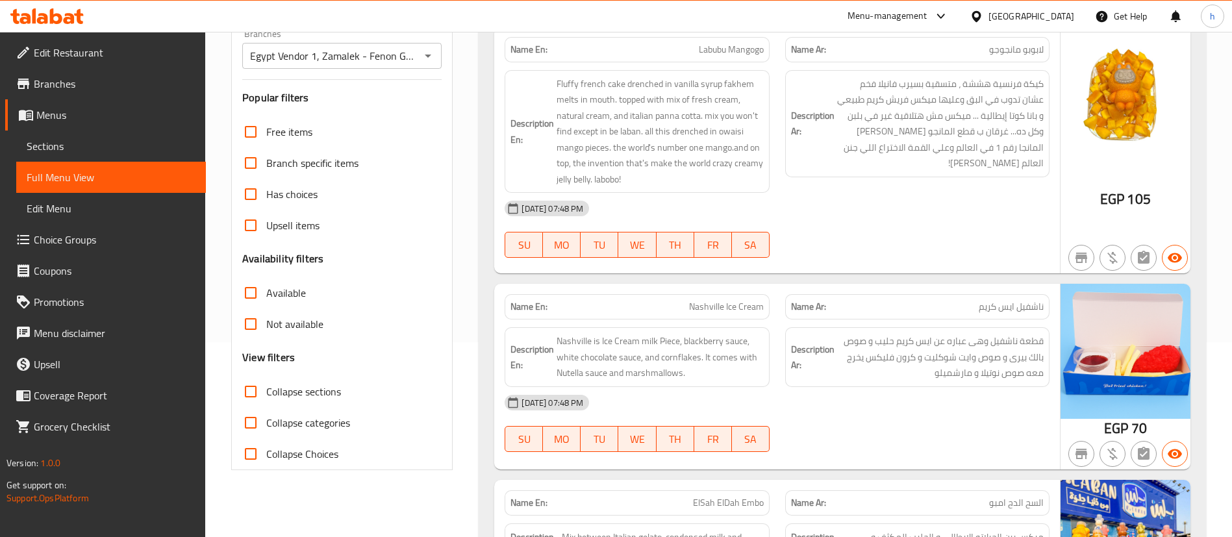
click at [278, 289] on span "Available" at bounding box center [286, 293] width 40 height 16
click at [266, 289] on input "Available" at bounding box center [250, 292] width 31 height 31
checkbox input "true"
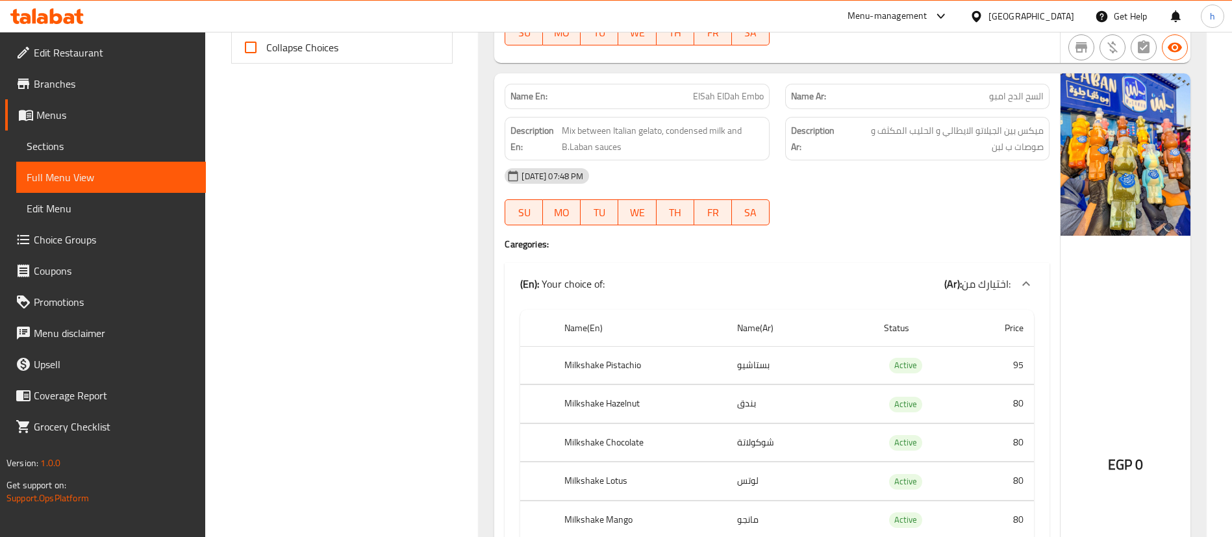
scroll to position [0, 0]
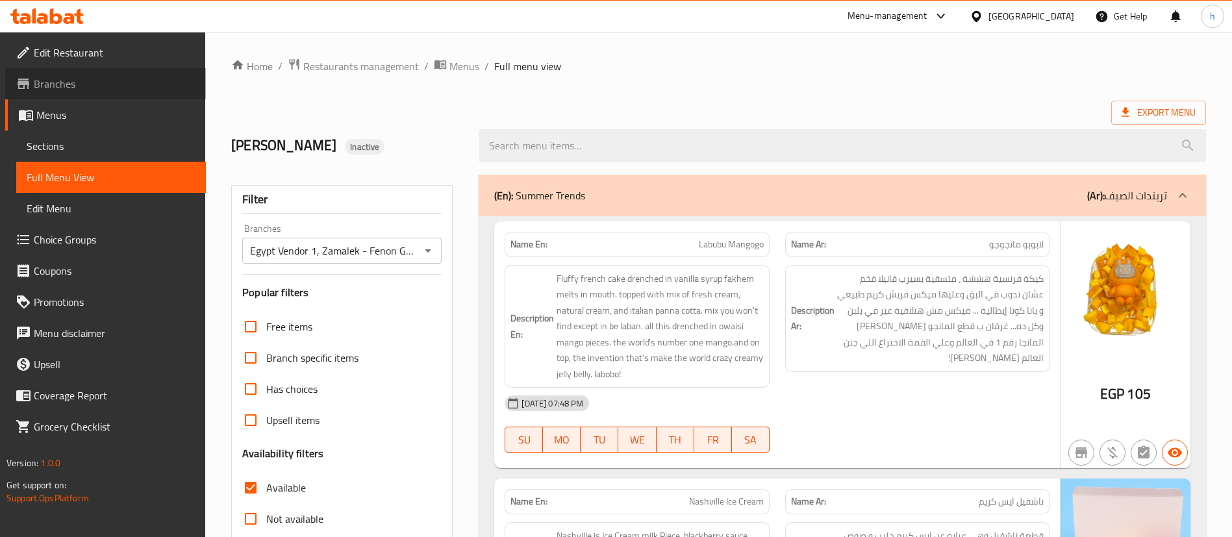
click at [58, 84] on span "Branches" at bounding box center [115, 84] width 162 height 16
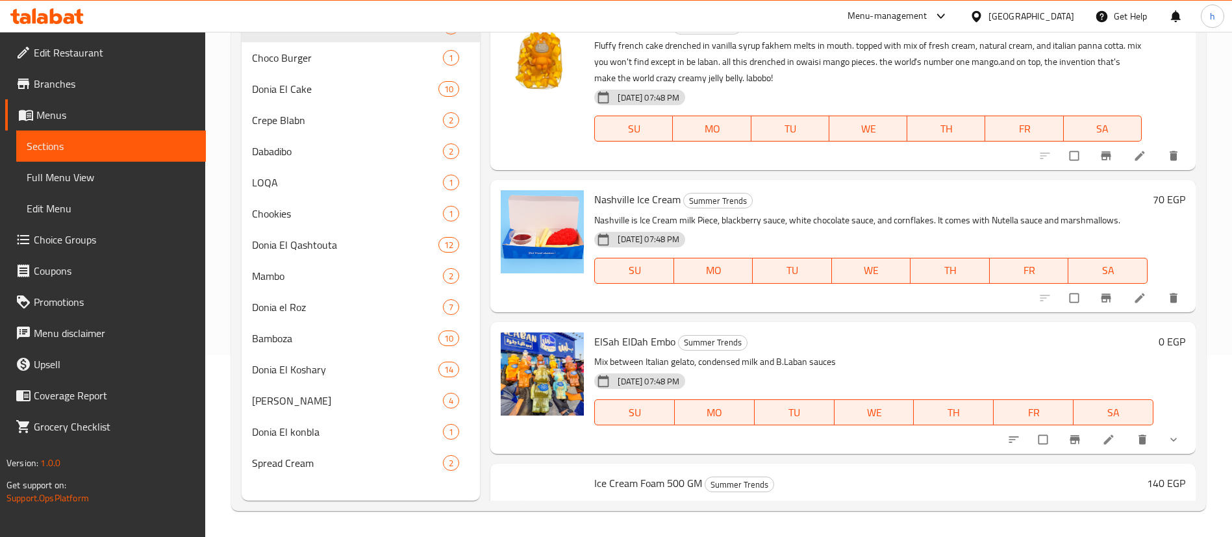
scroll to position [96, 0]
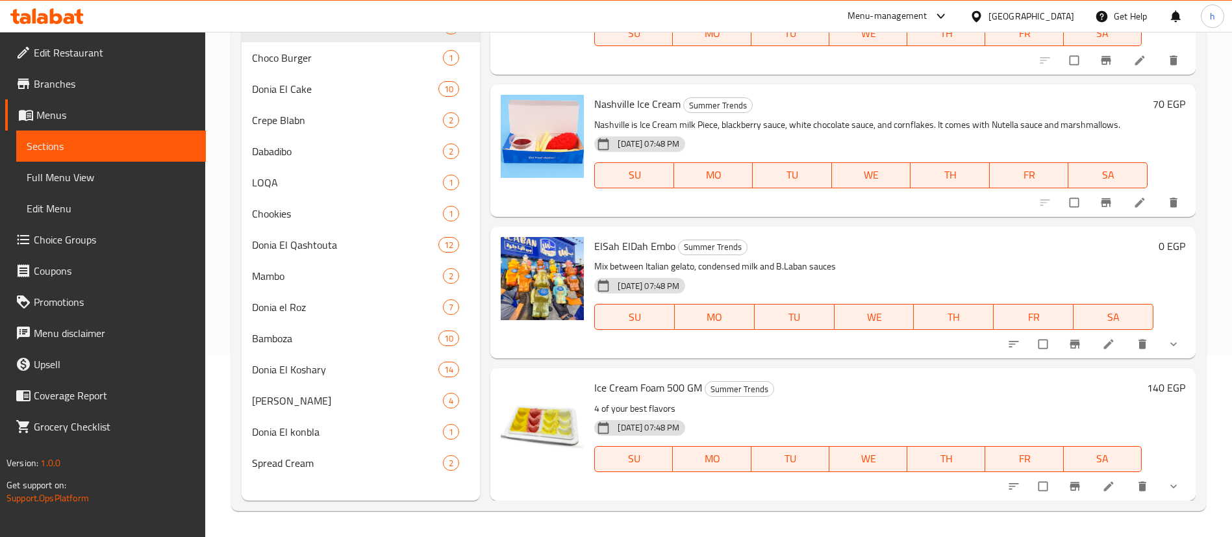
click at [1159, 246] on h6 "0 EGP" at bounding box center [1172, 246] width 27 height 18
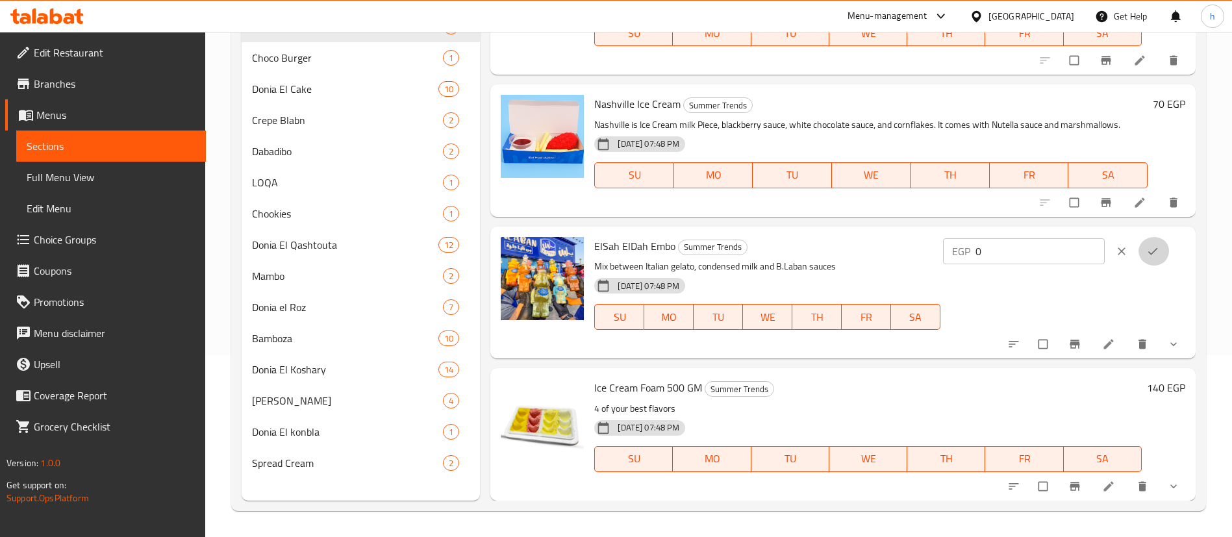
click at [1149, 246] on icon "ok" at bounding box center [1153, 251] width 13 height 13
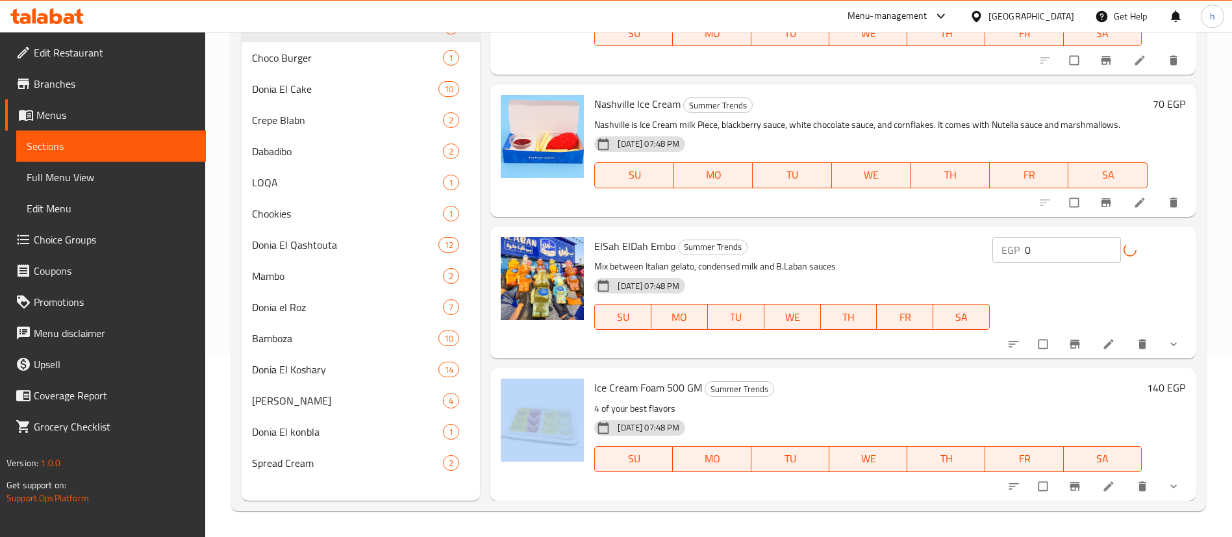
click at [1149, 246] on div "EGP 0 ​" at bounding box center [1089, 250] width 193 height 26
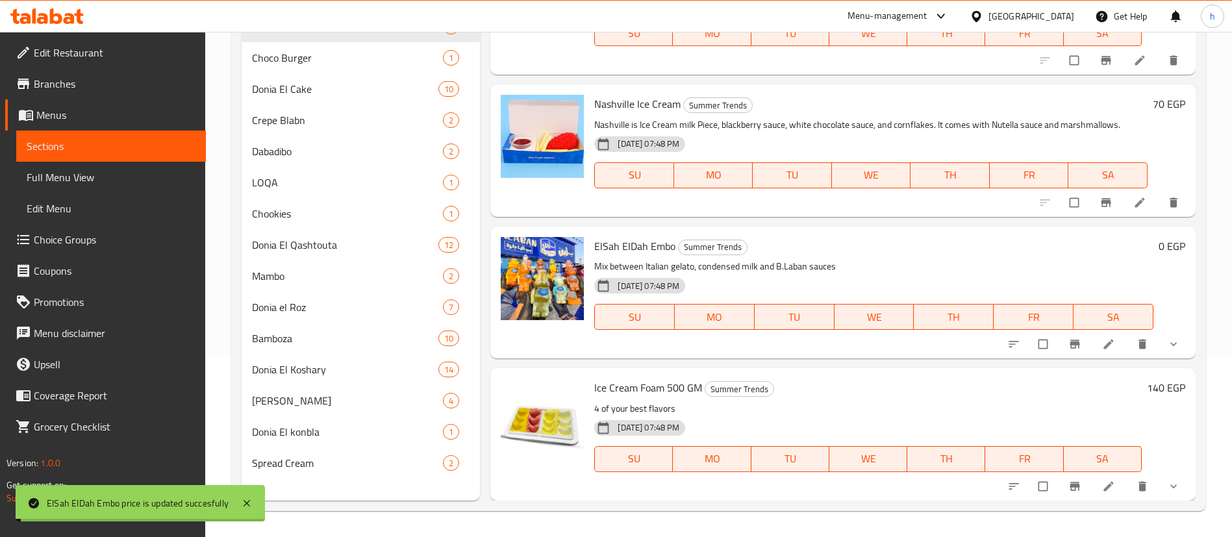
click at [1160, 240] on h6 "0 EGP" at bounding box center [1172, 246] width 27 height 18
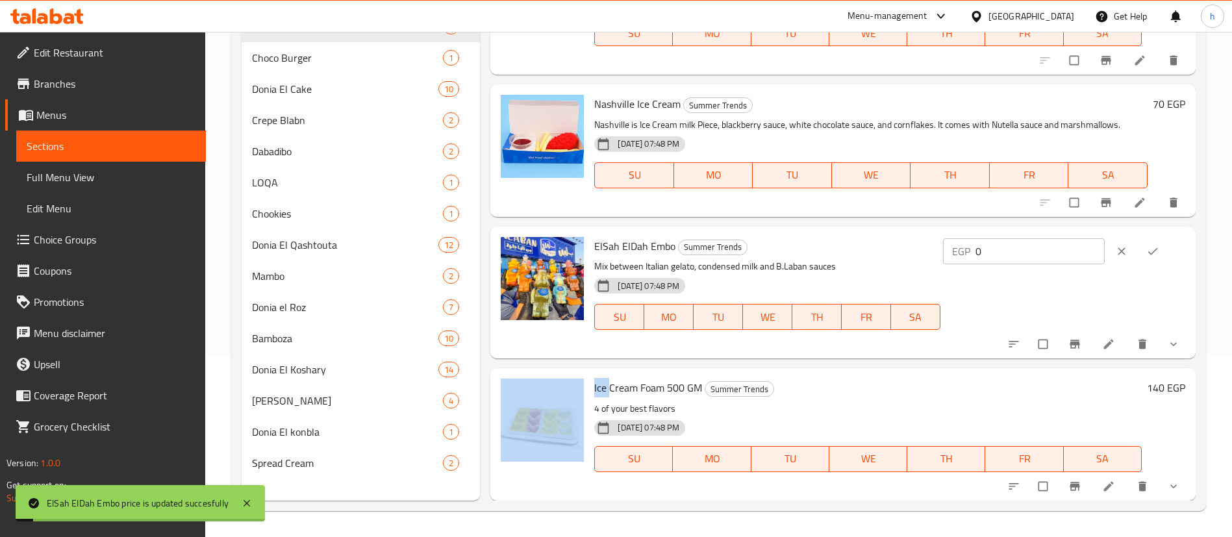
click at [1160, 240] on div at bounding box center [1139, 251] width 62 height 29
click at [1108, 250] on button "clear" at bounding box center [1123, 251] width 31 height 29
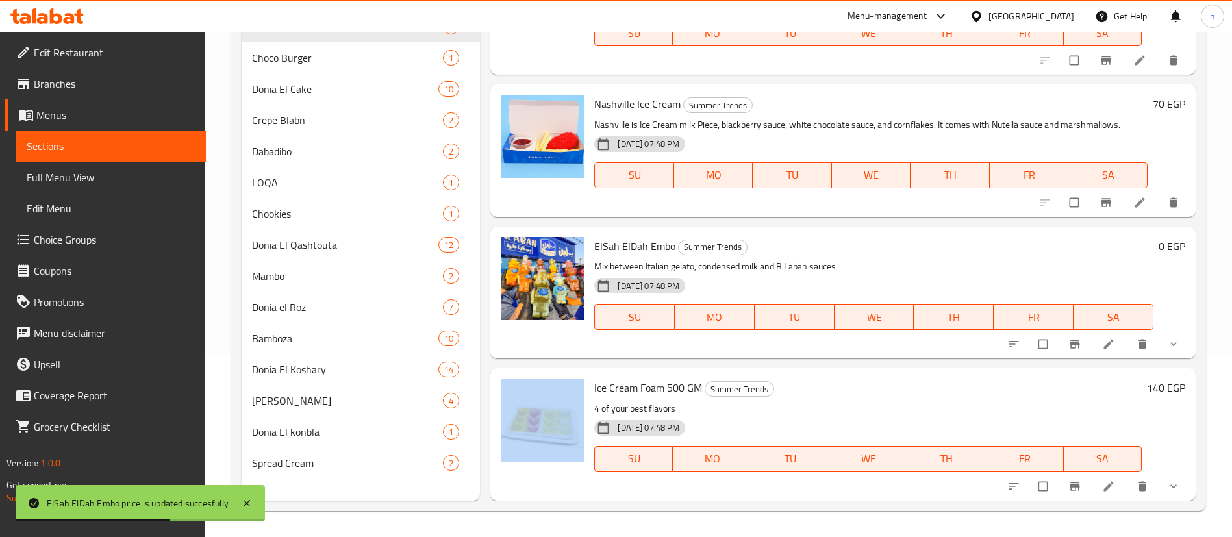
click at [1167, 341] on icon "show more" at bounding box center [1173, 344] width 13 height 13
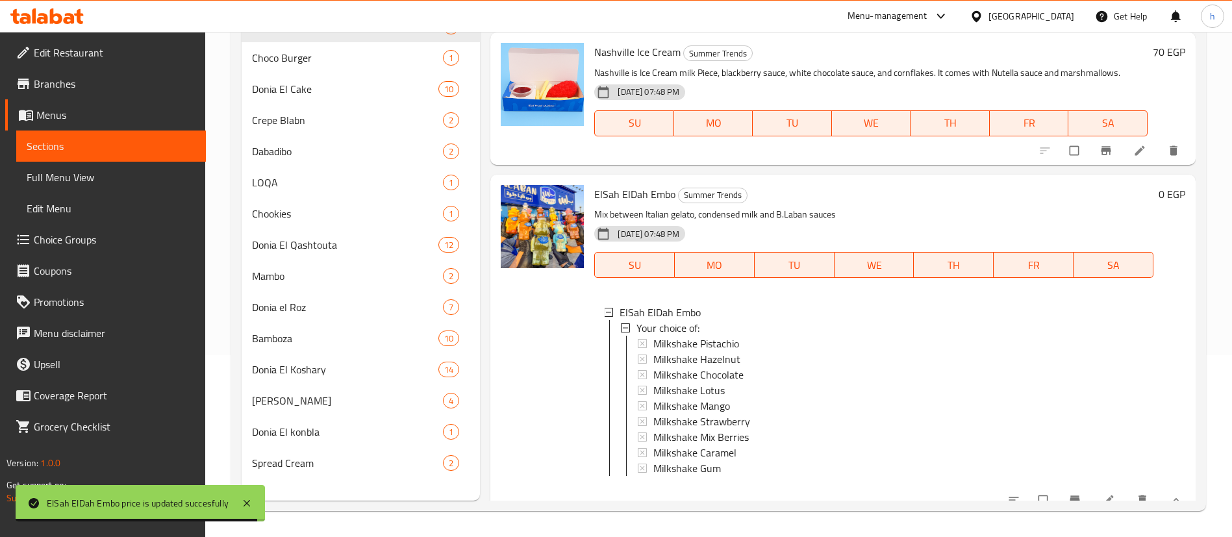
scroll to position [290, 0]
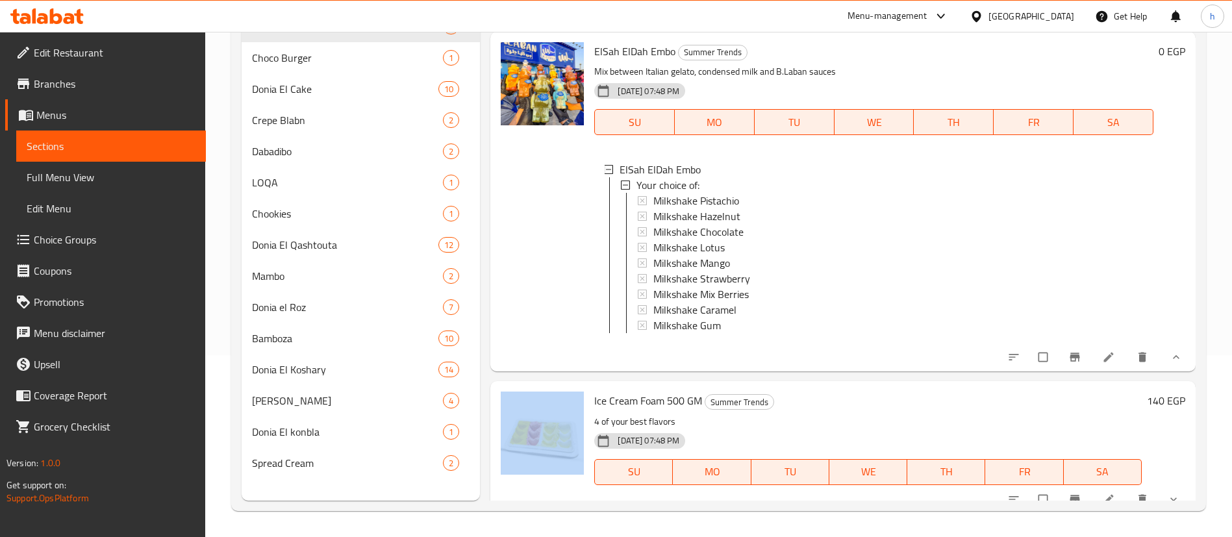
click at [1092, 368] on li at bounding box center [1110, 357] width 36 height 21
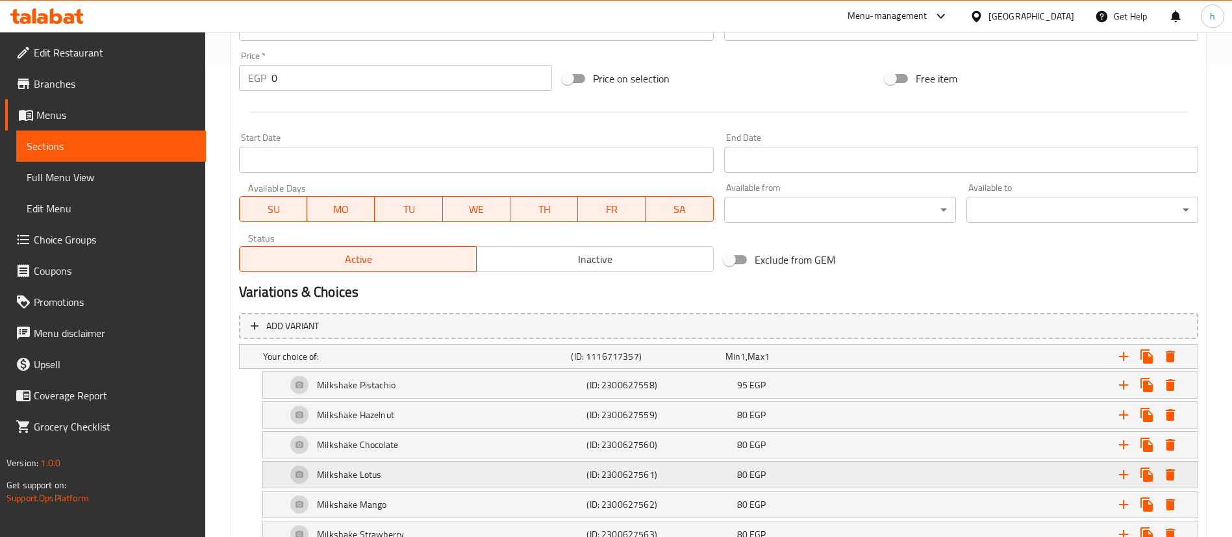
scroll to position [585, 0]
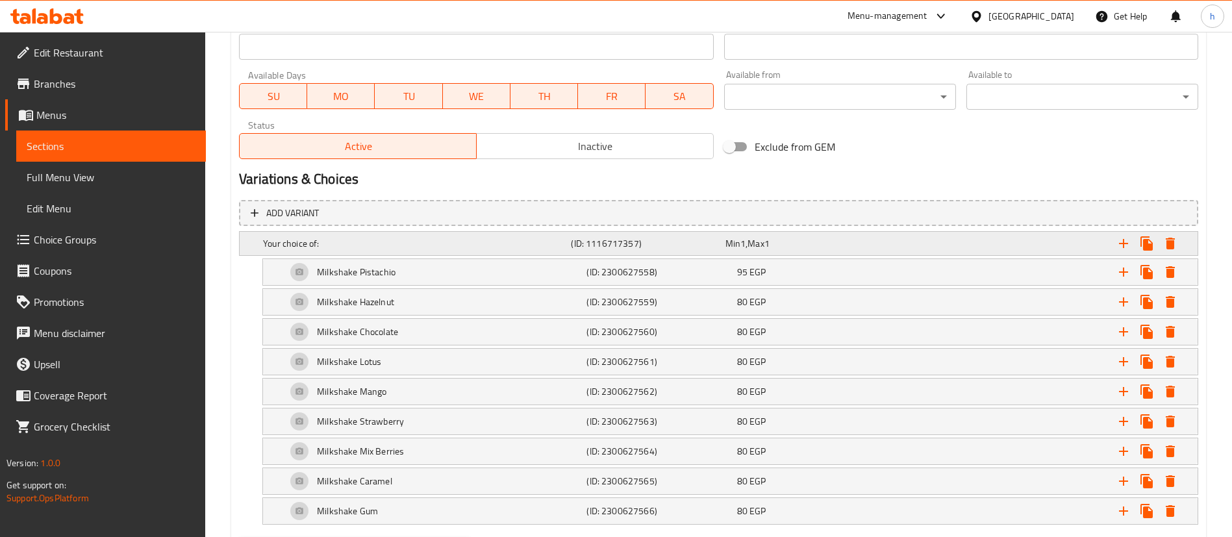
click at [385, 252] on div "Your choice of:" at bounding box center [415, 244] width 308 height 18
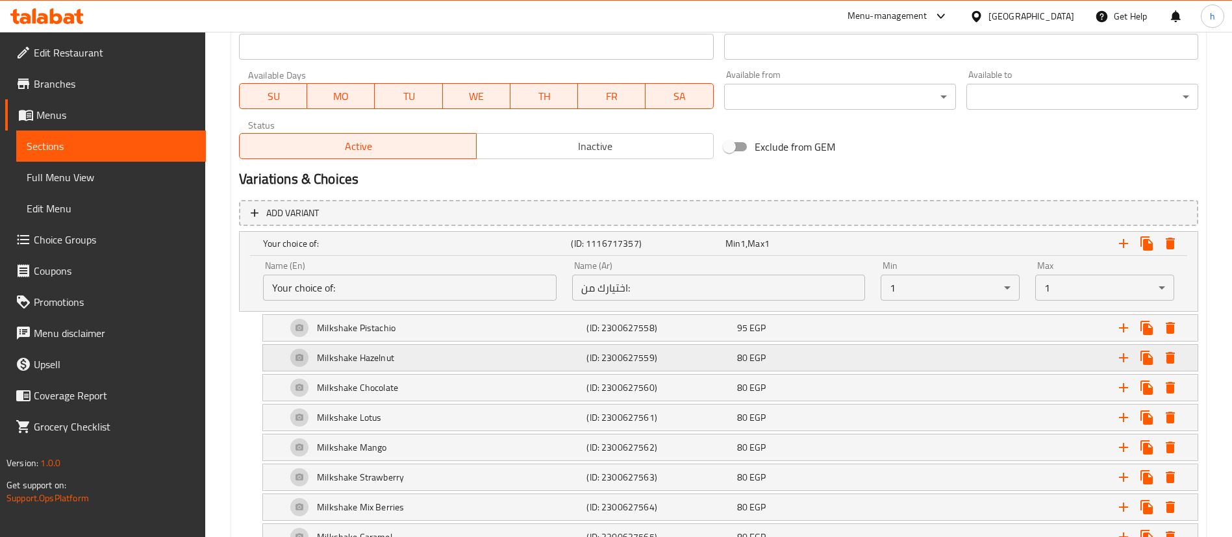
click at [407, 342] on div "Milkshake Hazelnut" at bounding box center [434, 357] width 300 height 31
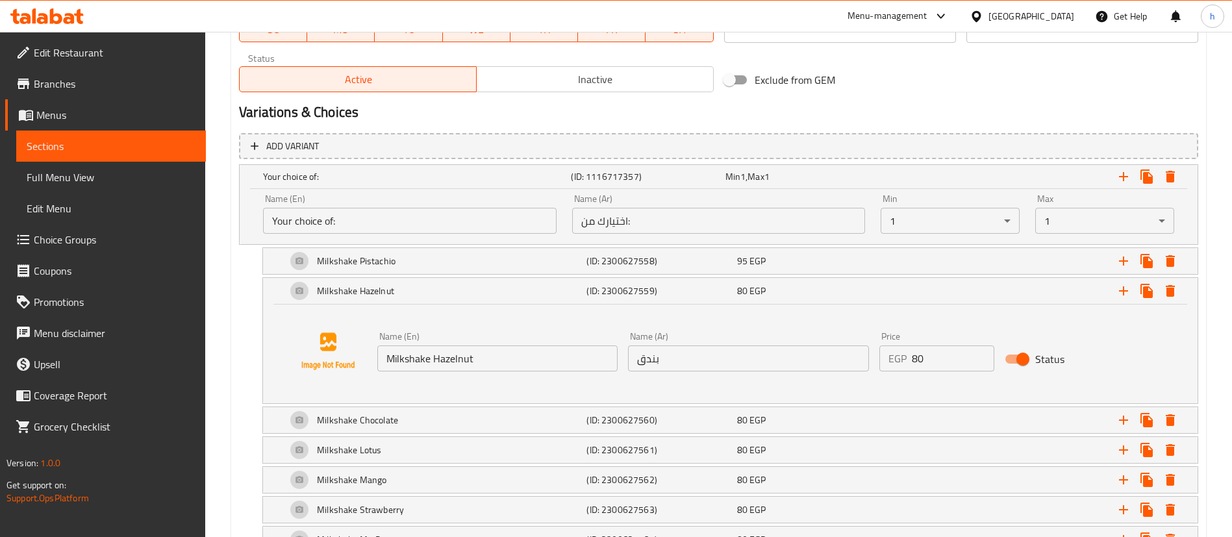
scroll to position [682, 0]
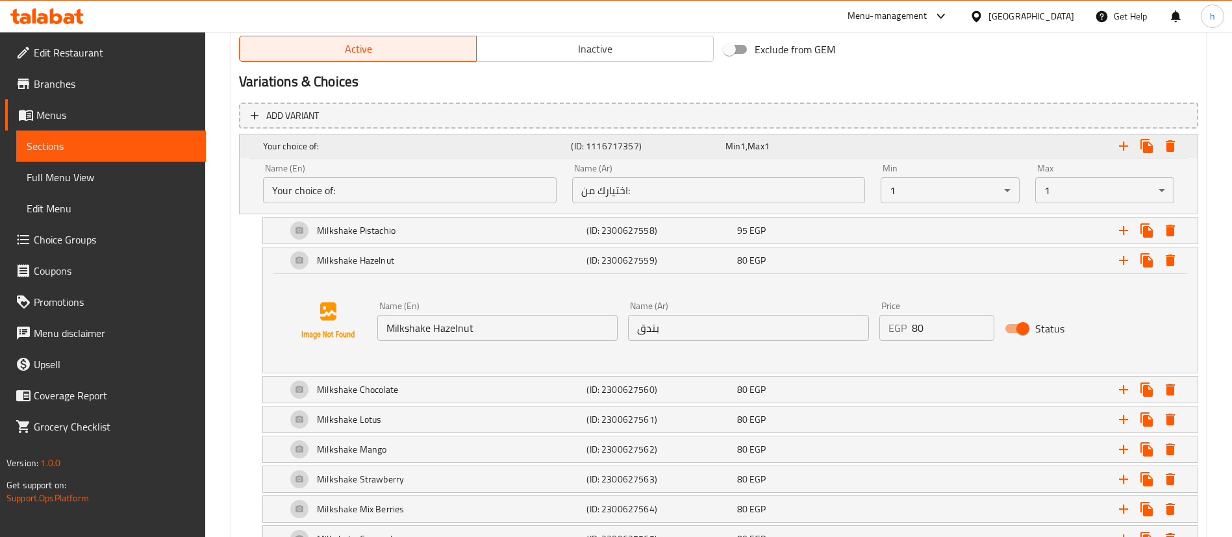
click at [680, 145] on h5 "(ID: 1116717357)" at bounding box center [645, 146] width 149 height 13
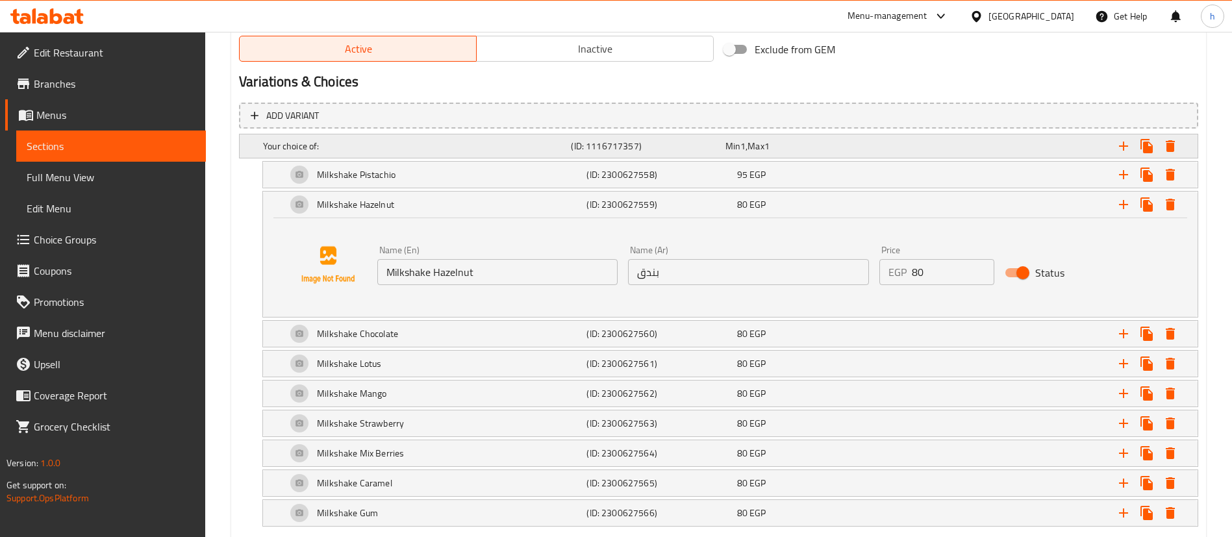
click at [680, 145] on h5 "(ID: 1116717357)" at bounding box center [645, 146] width 149 height 13
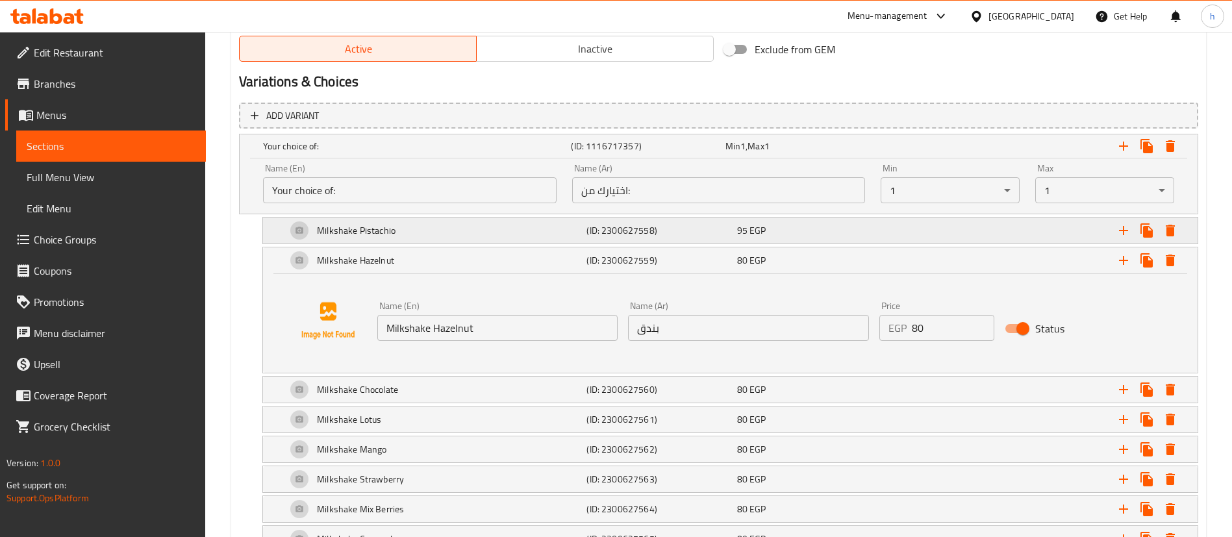
click at [377, 240] on div "Milkshake Pistachio" at bounding box center [434, 230] width 300 height 31
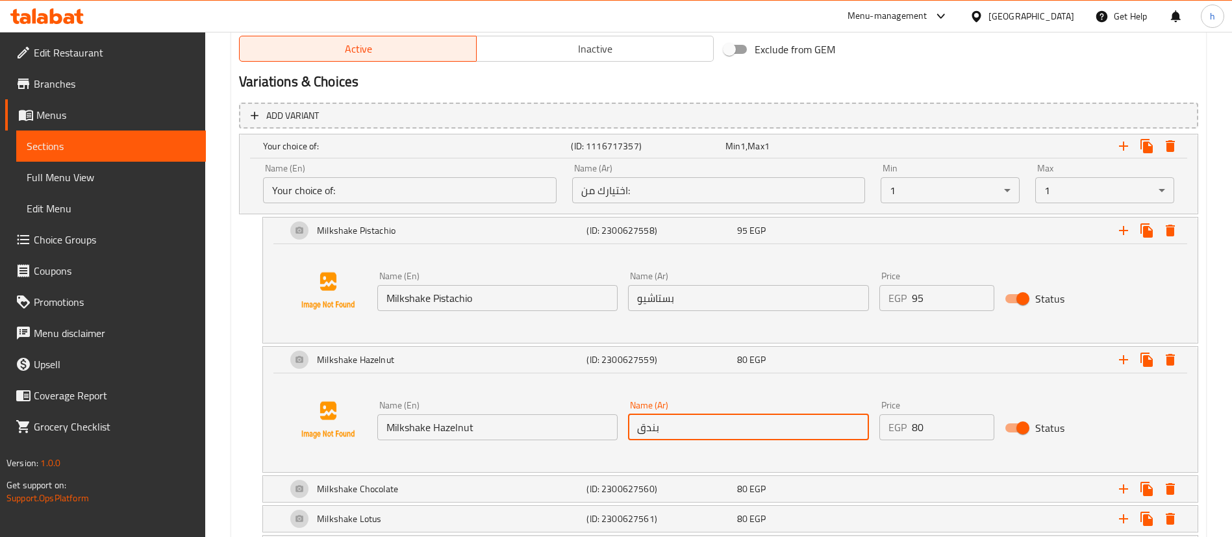
click at [669, 420] on input "بندق" at bounding box center [748, 427] width 240 height 26
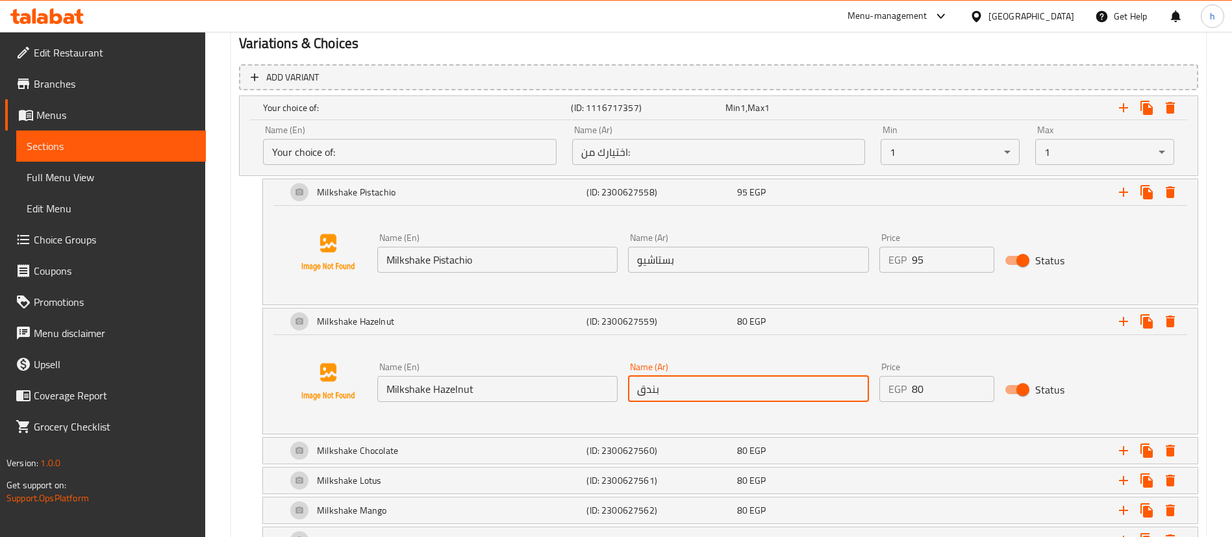
scroll to position [780, 0]
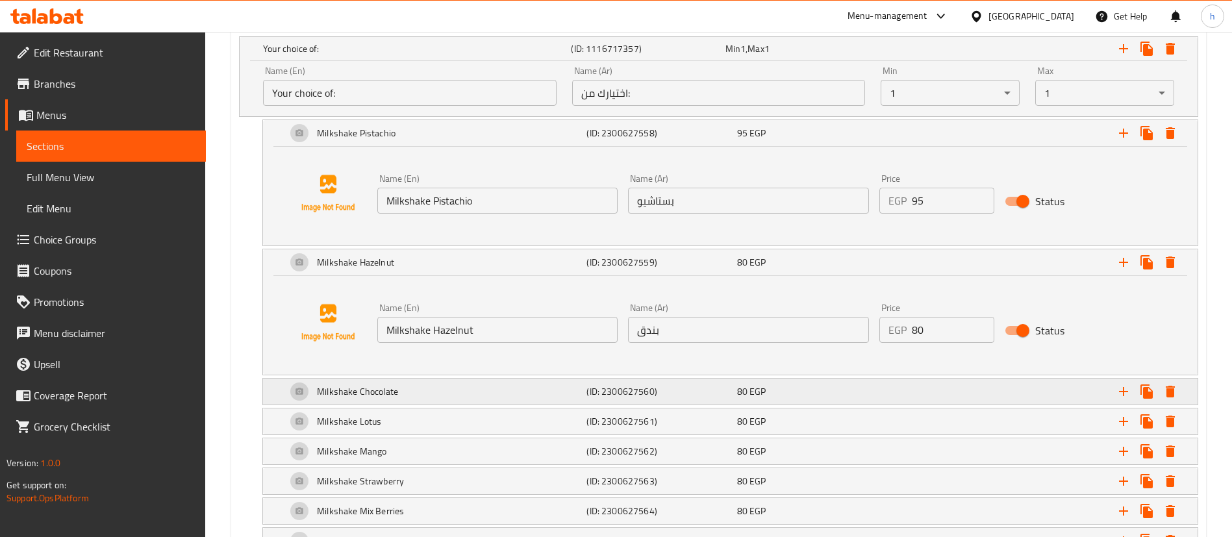
click at [496, 390] on div "Milkshake Chocolate" at bounding box center [434, 391] width 300 height 31
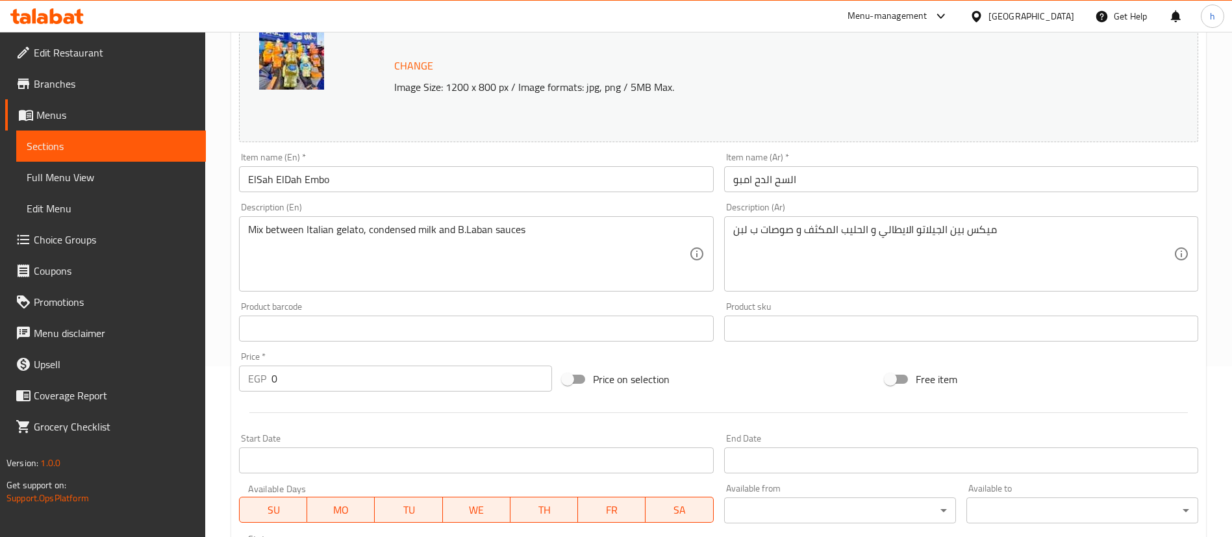
scroll to position [0, 0]
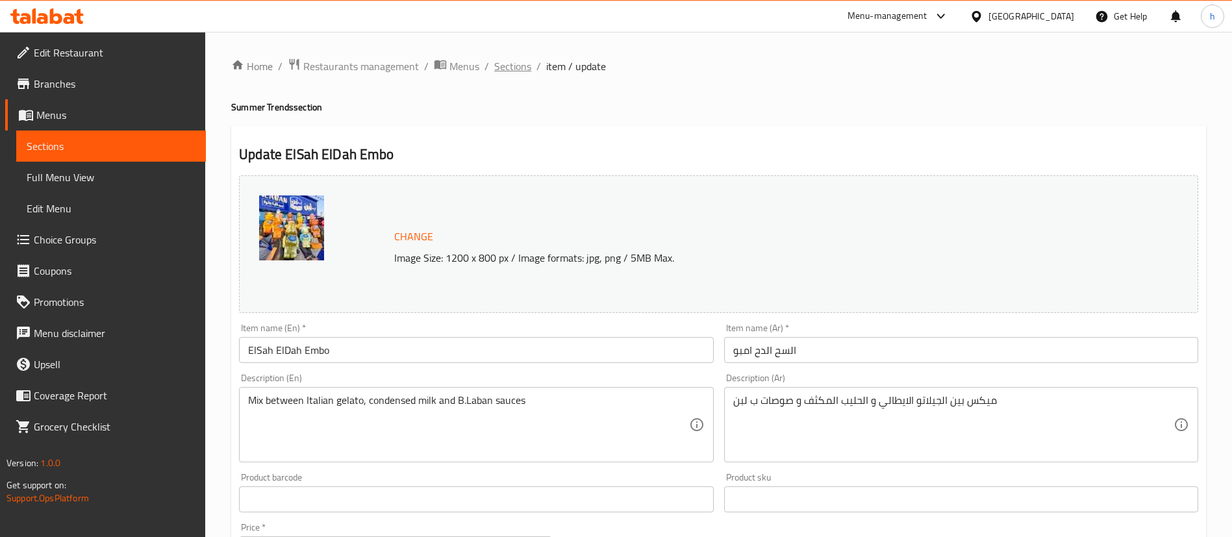
click at [518, 62] on span "Sections" at bounding box center [512, 66] width 37 height 16
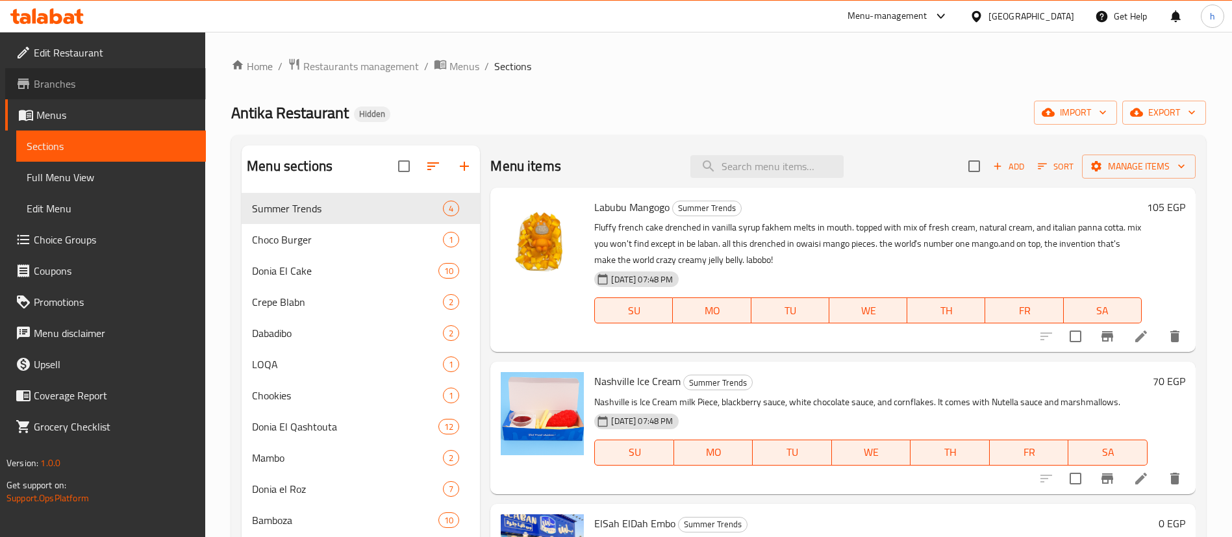
click at [59, 91] on span "Branches" at bounding box center [115, 84] width 162 height 16
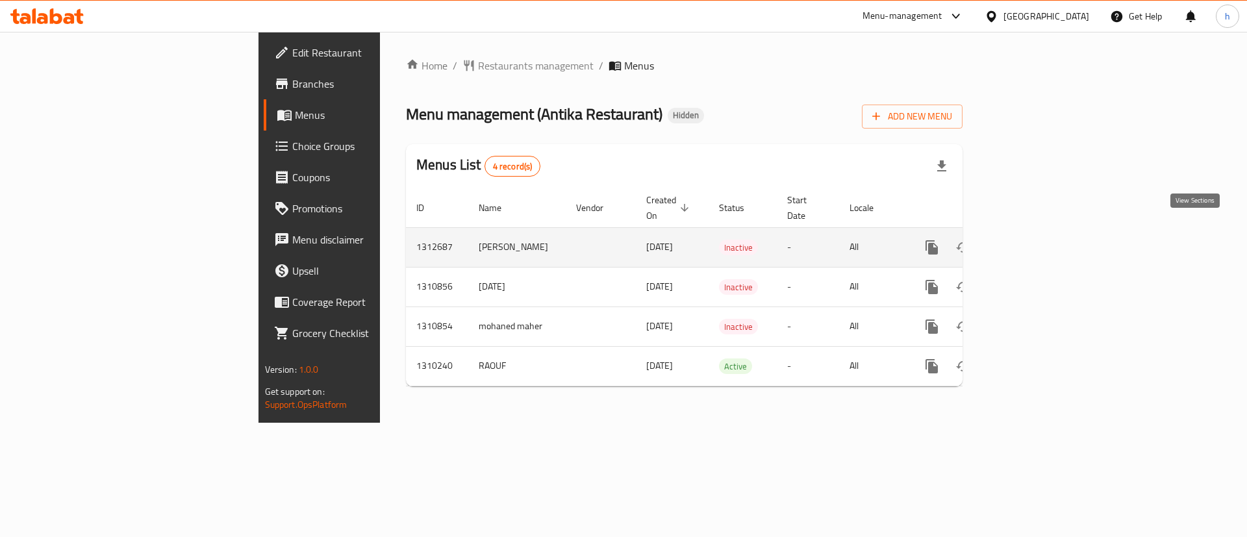
click at [1034, 240] on icon "enhanced table" at bounding box center [1026, 248] width 16 height 16
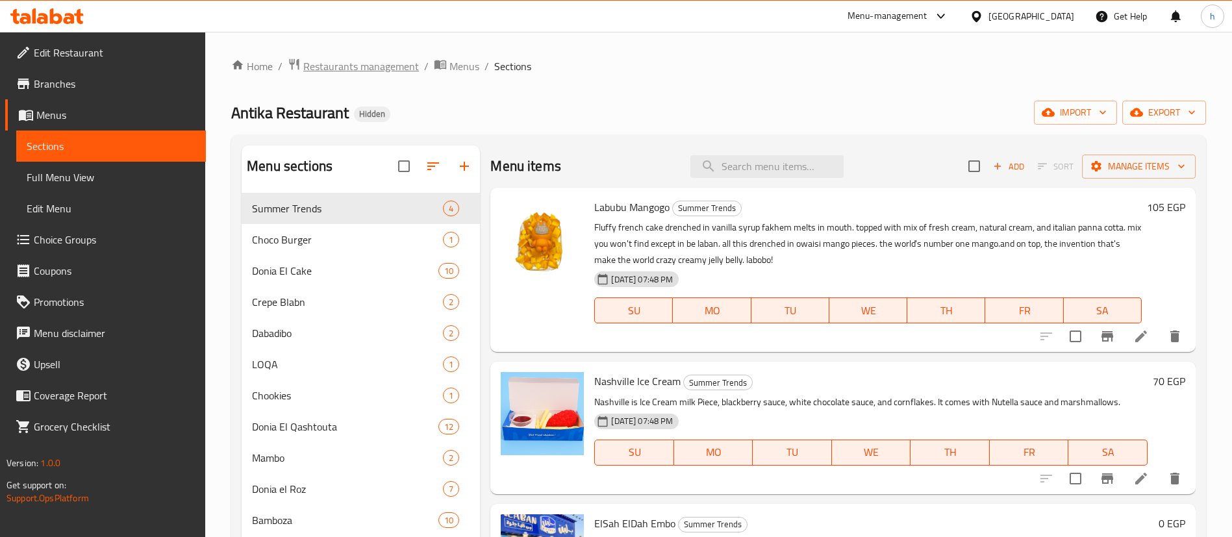
click at [390, 68] on span "Restaurants management" at bounding box center [361, 66] width 116 height 16
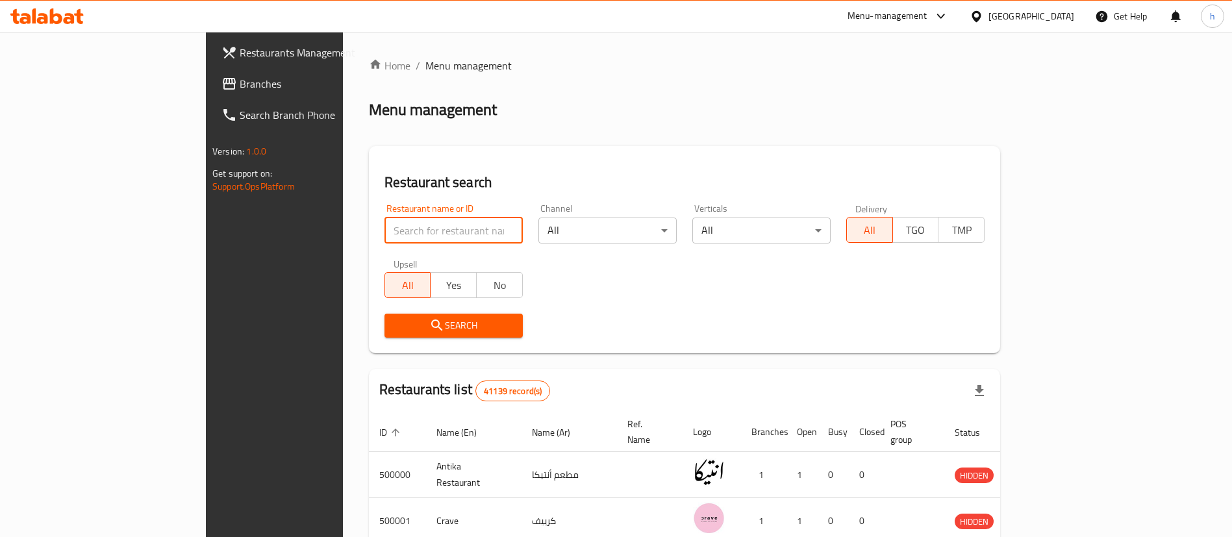
click at [385, 220] on input "search" at bounding box center [454, 231] width 138 height 26
type input "f"
click button "Search" at bounding box center [454, 326] width 138 height 24
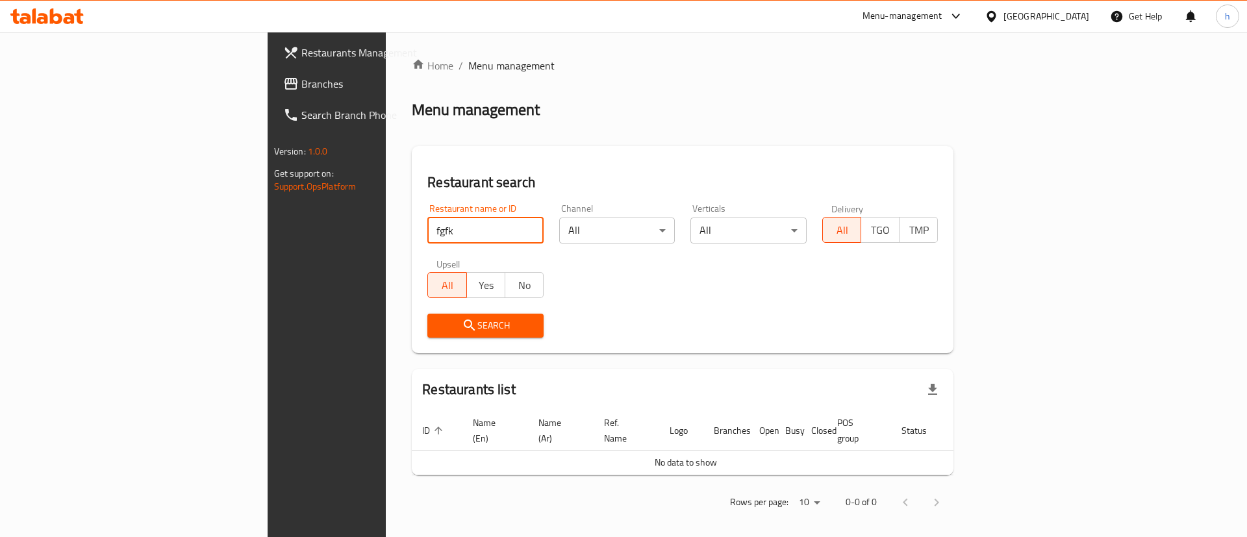
click at [427, 233] on input "fgfk" at bounding box center [485, 231] width 116 height 26
type input "بلبن"
click button "Search" at bounding box center [485, 326] width 116 height 24
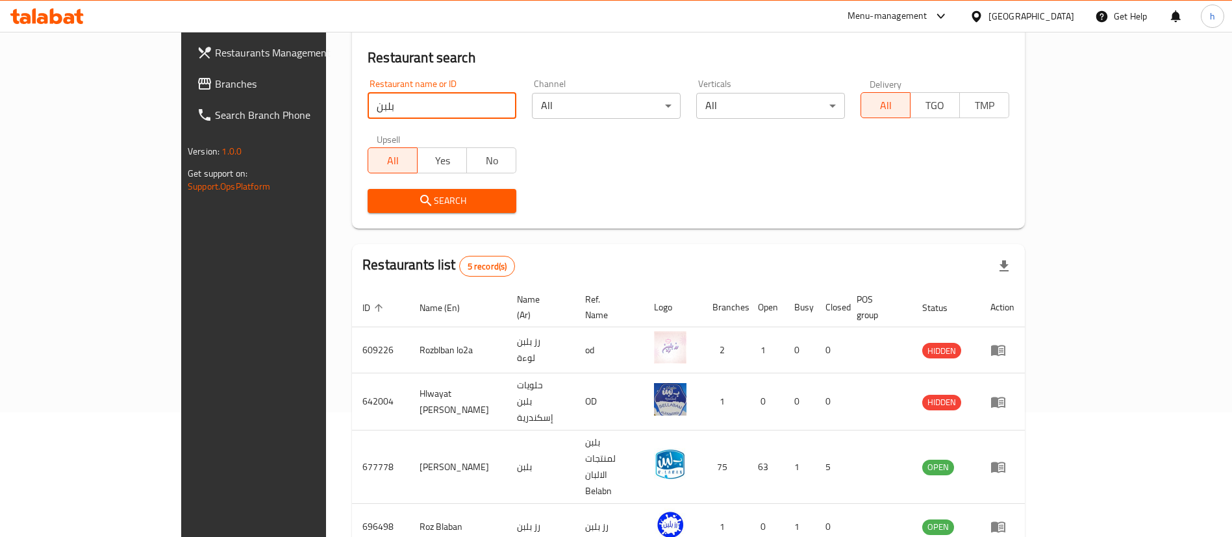
scroll to position [195, 0]
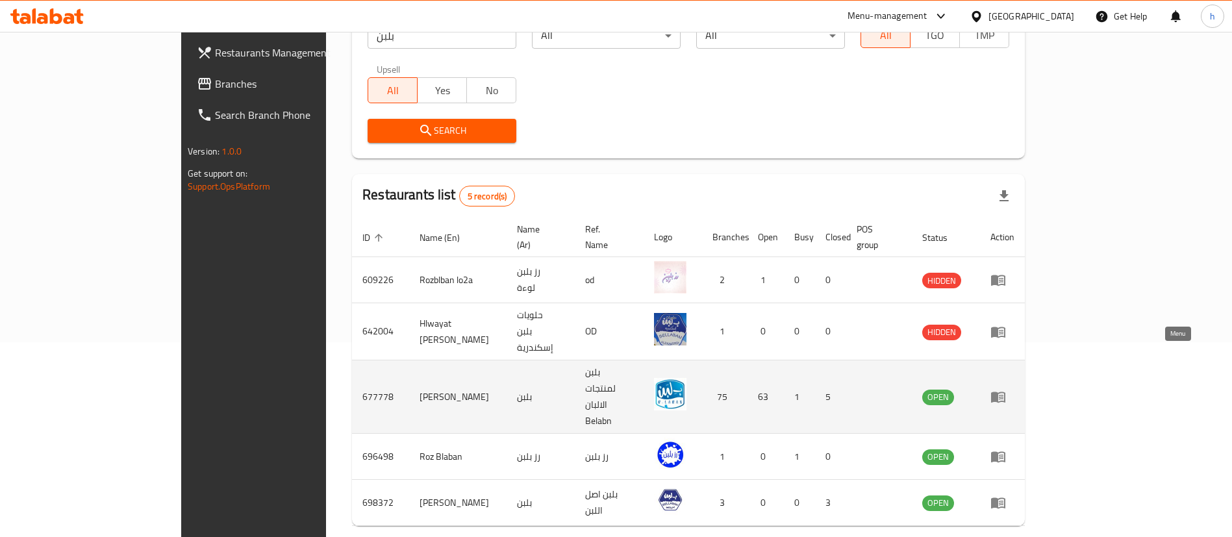
click at [1006, 389] on icon "enhanced table" at bounding box center [999, 397] width 16 height 16
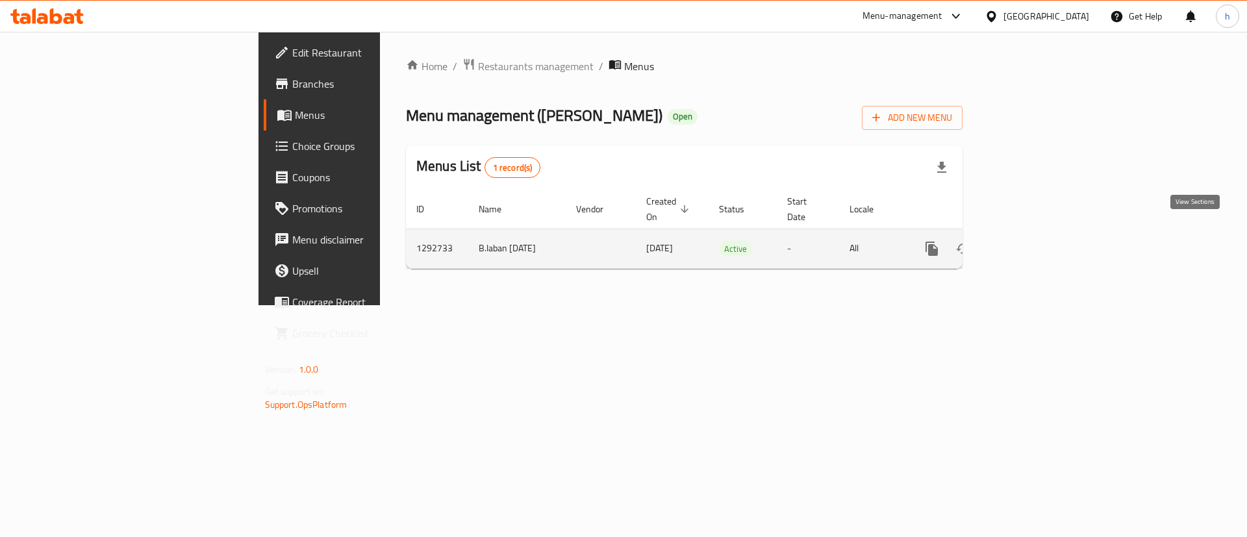
click at [1032, 243] on icon "enhanced table" at bounding box center [1026, 249] width 12 height 12
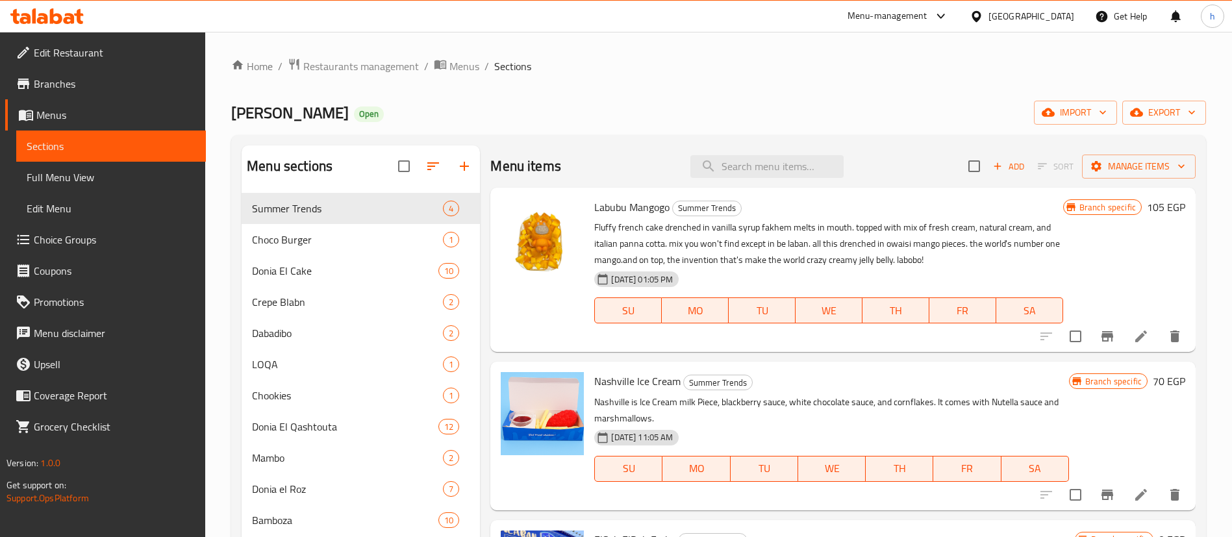
drag, startPoint x: 65, startPoint y: 168, endPoint x: 160, endPoint y: 205, distance: 102.7
click at [65, 170] on span "Full Menu View" at bounding box center [111, 178] width 169 height 16
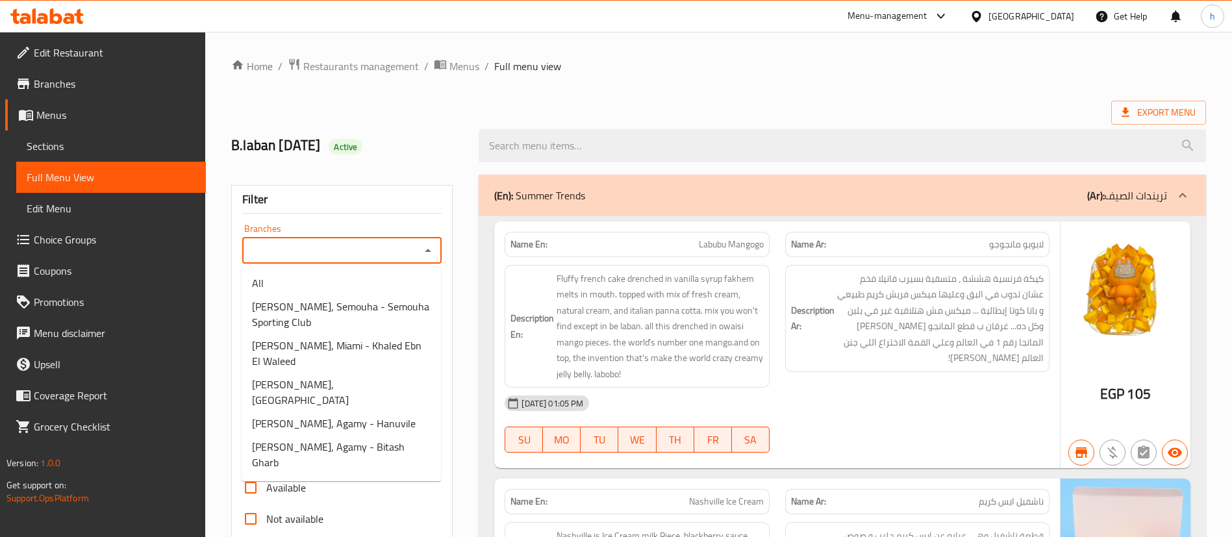
click at [290, 243] on input "Branches" at bounding box center [331, 251] width 170 height 18
click at [301, 311] on span "[PERSON_NAME], Semouha - Semouha Sporting Club" at bounding box center [341, 314] width 179 height 31
type input "[PERSON_NAME], Semouha - Semouha Sporting Club"
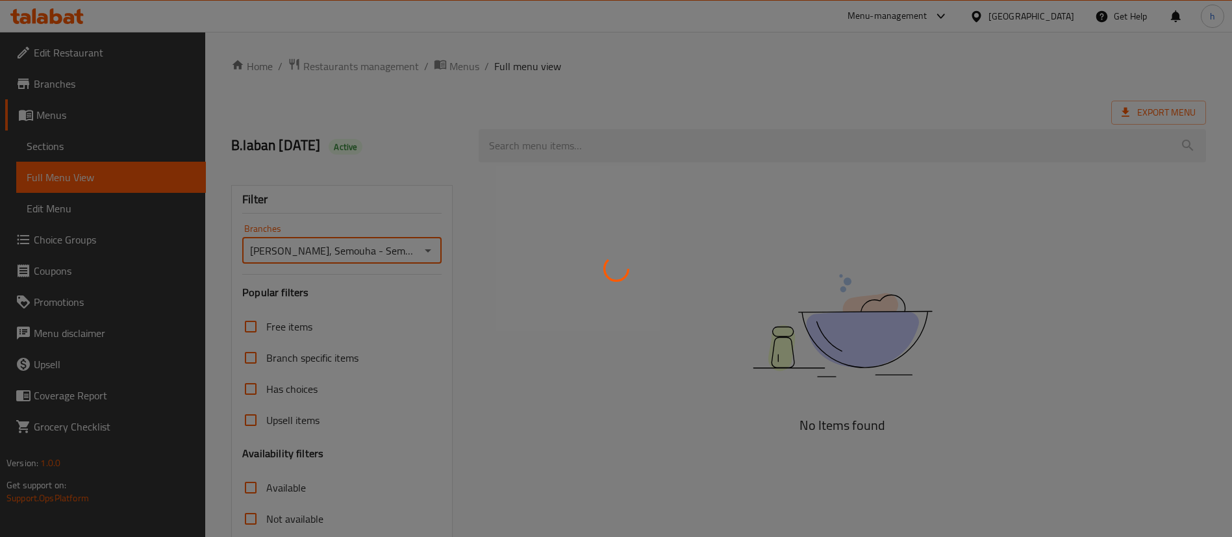
scroll to position [118, 0]
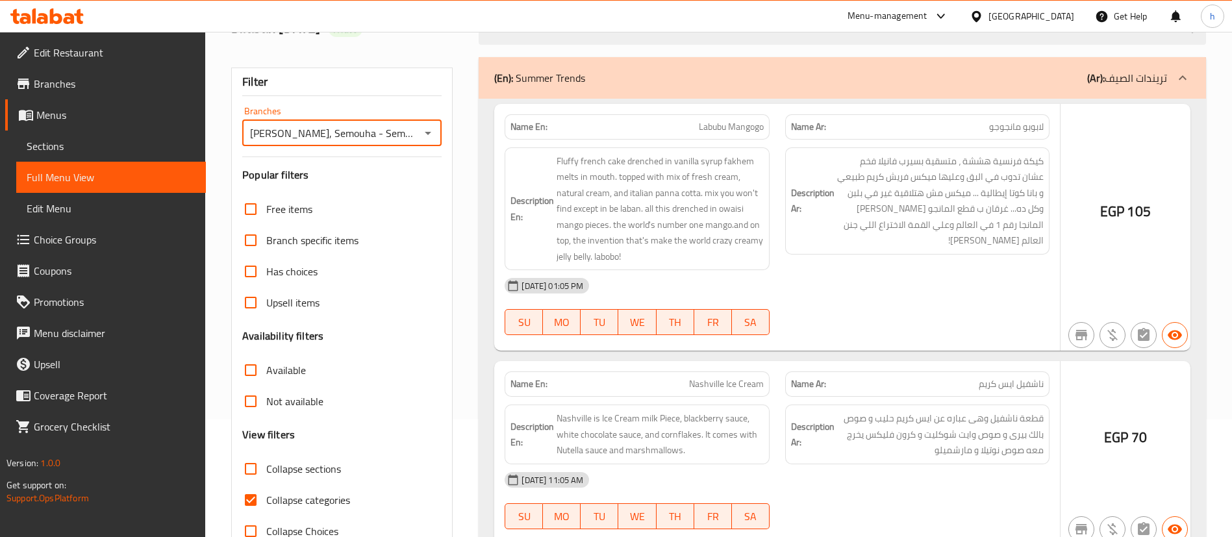
click at [254, 335] on div at bounding box center [616, 268] width 1232 height 537
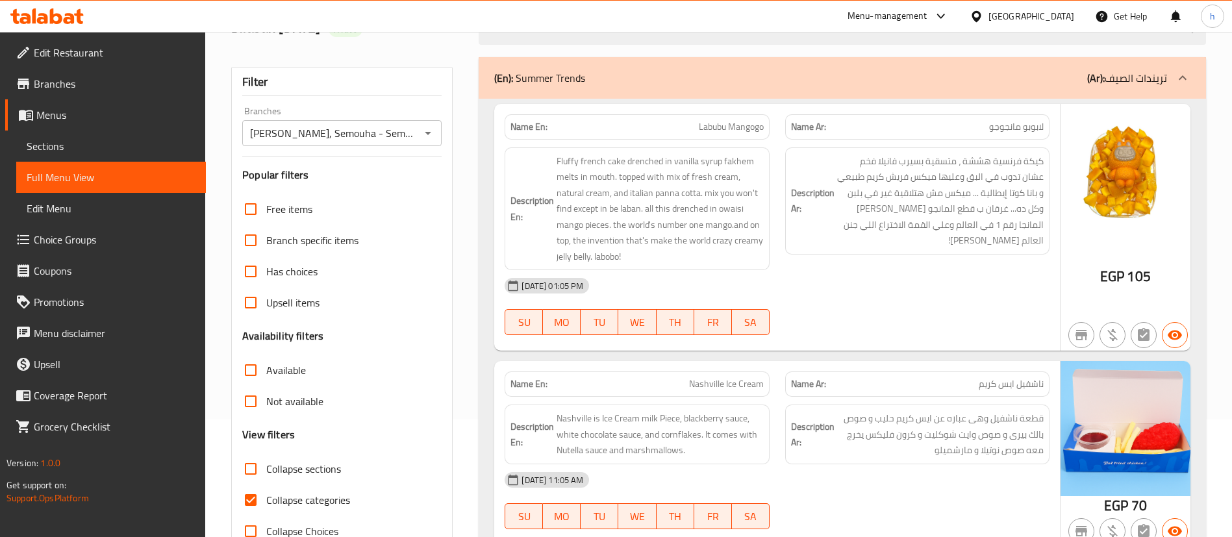
scroll to position [154, 0]
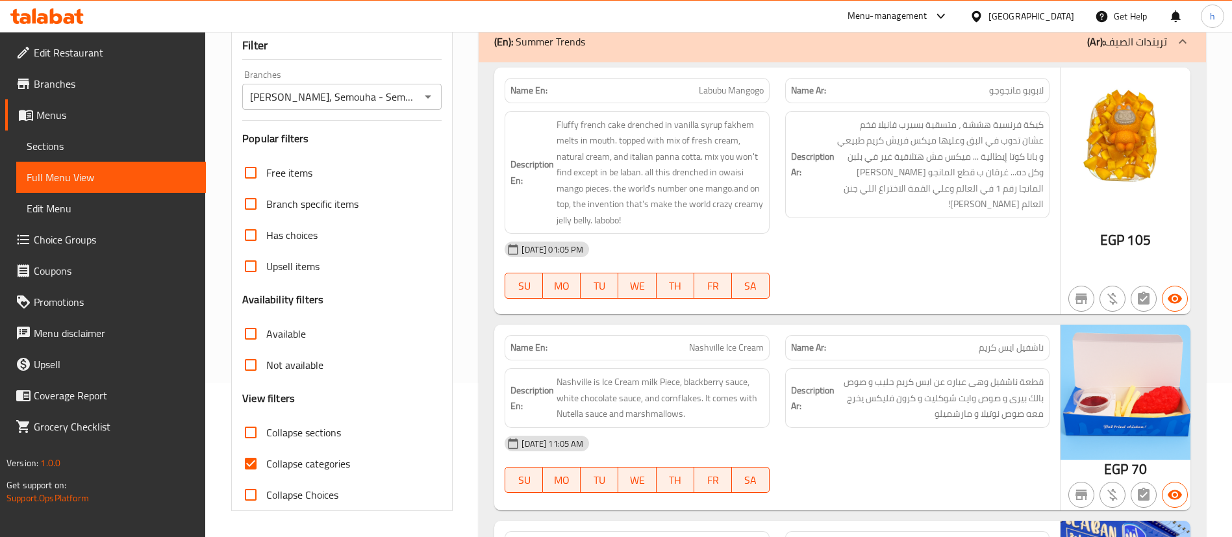
click at [264, 459] on input "Collapse categories" at bounding box center [250, 463] width 31 height 31
checkbox input "false"
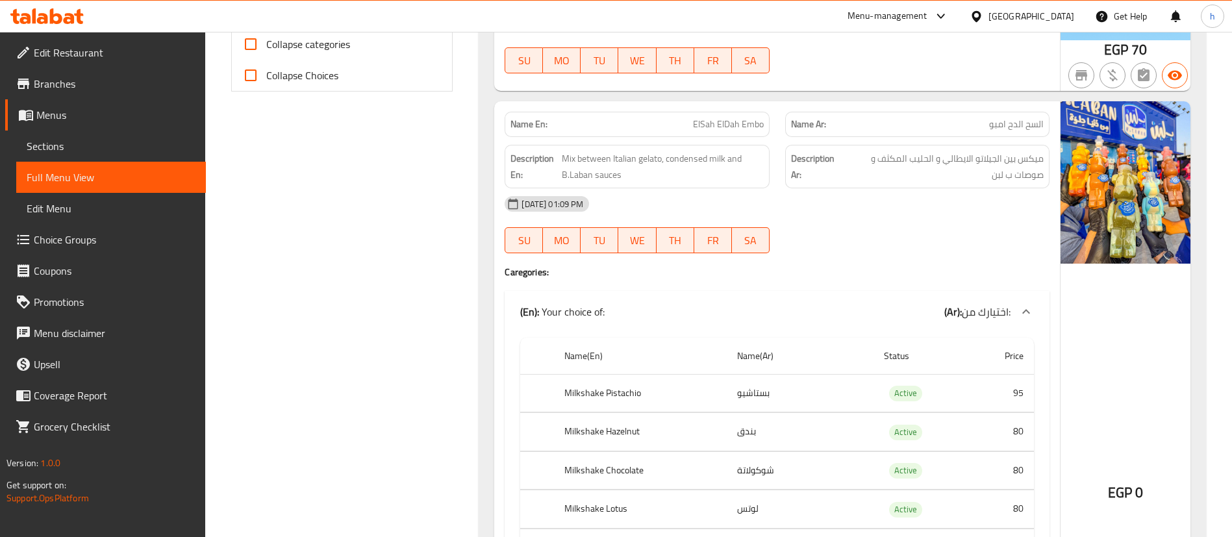
scroll to position [585, 0]
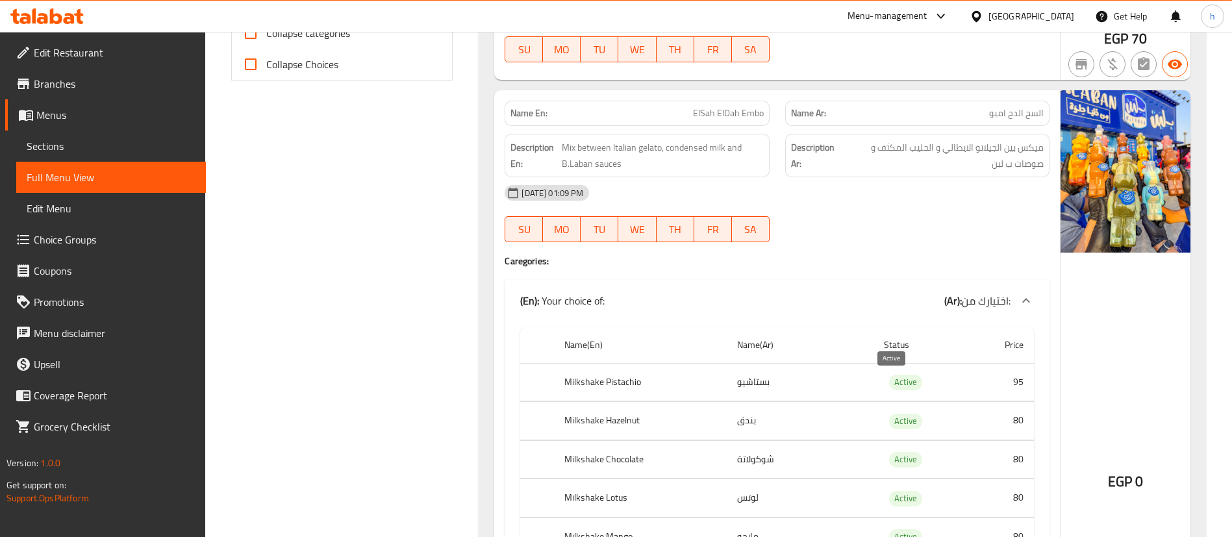
click at [889, 378] on span "Active" at bounding box center [905, 382] width 33 height 15
copy span "Active"
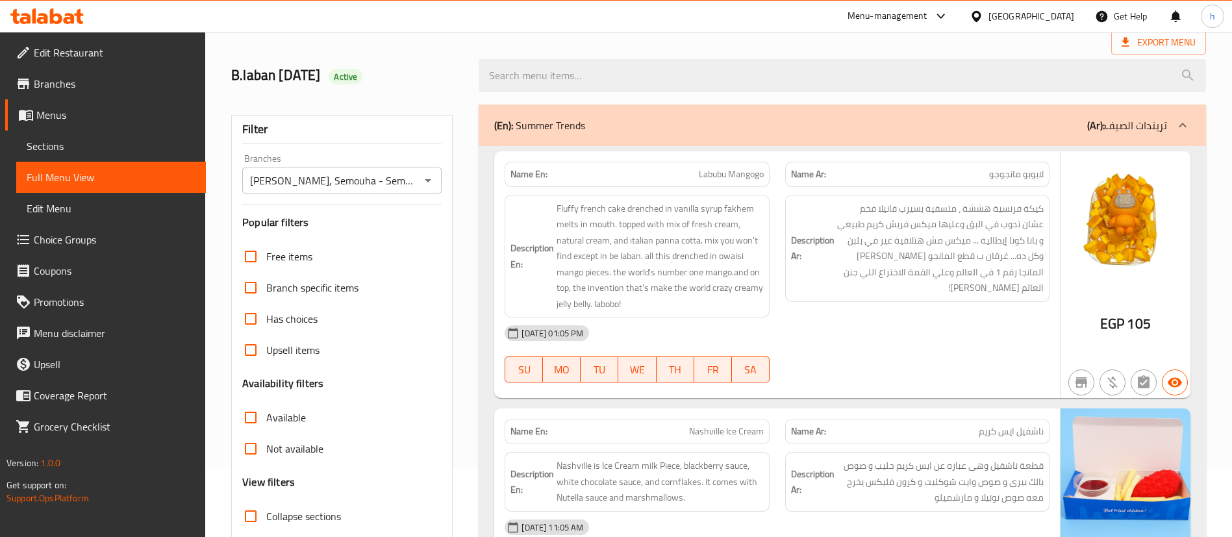
scroll to position [97, 0]
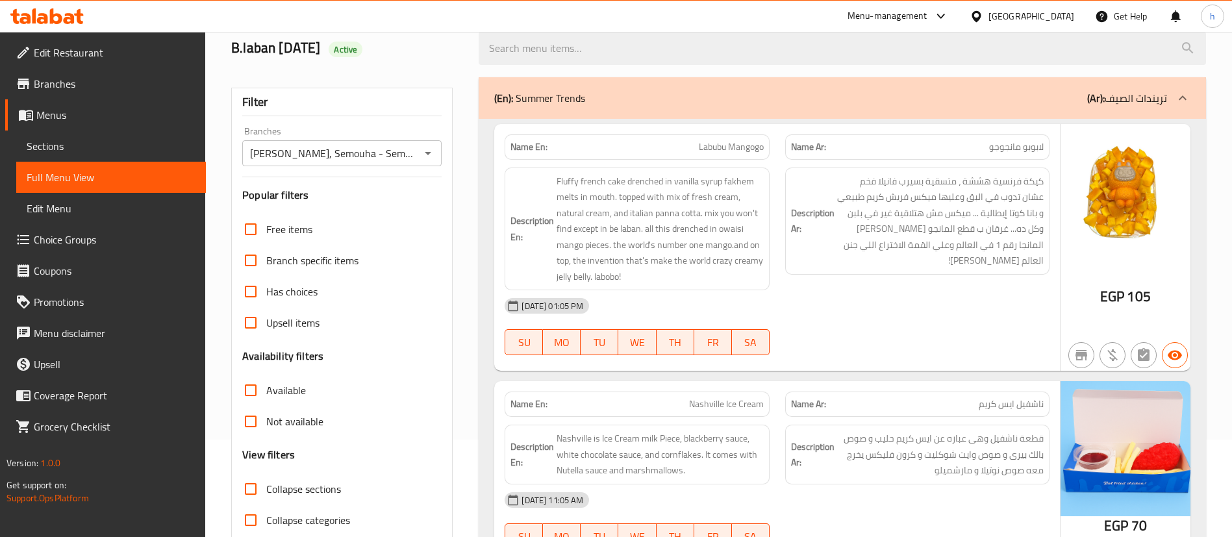
click at [362, 162] on div "B.LABAN, Semouha - Semouha Sporting Club Branches" at bounding box center [341, 153] width 199 height 26
click at [264, 383] on input "Available" at bounding box center [250, 390] width 31 height 31
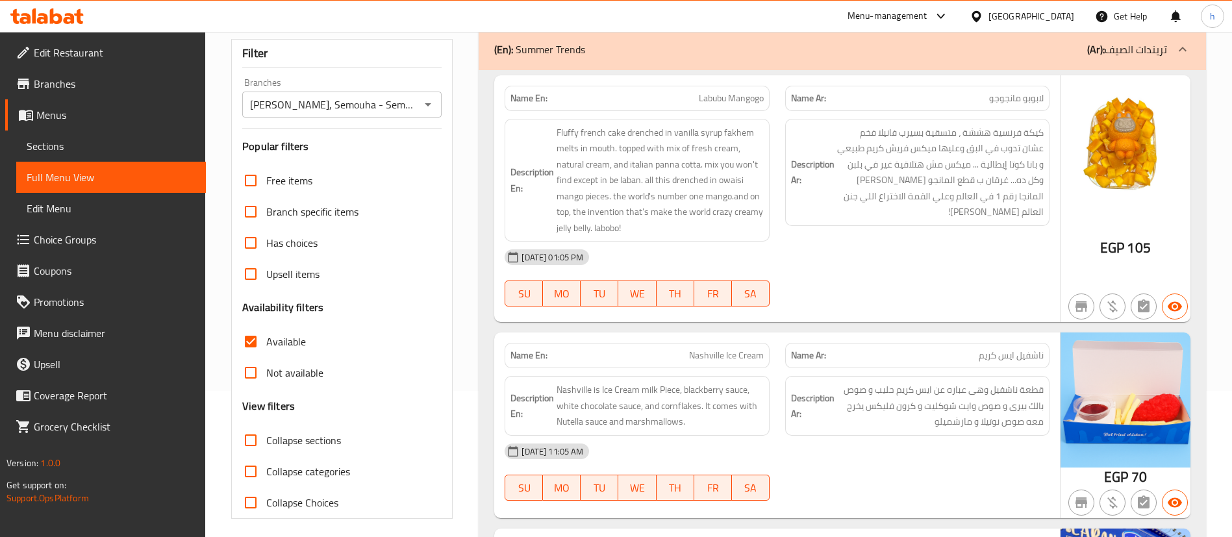
scroll to position [195, 0]
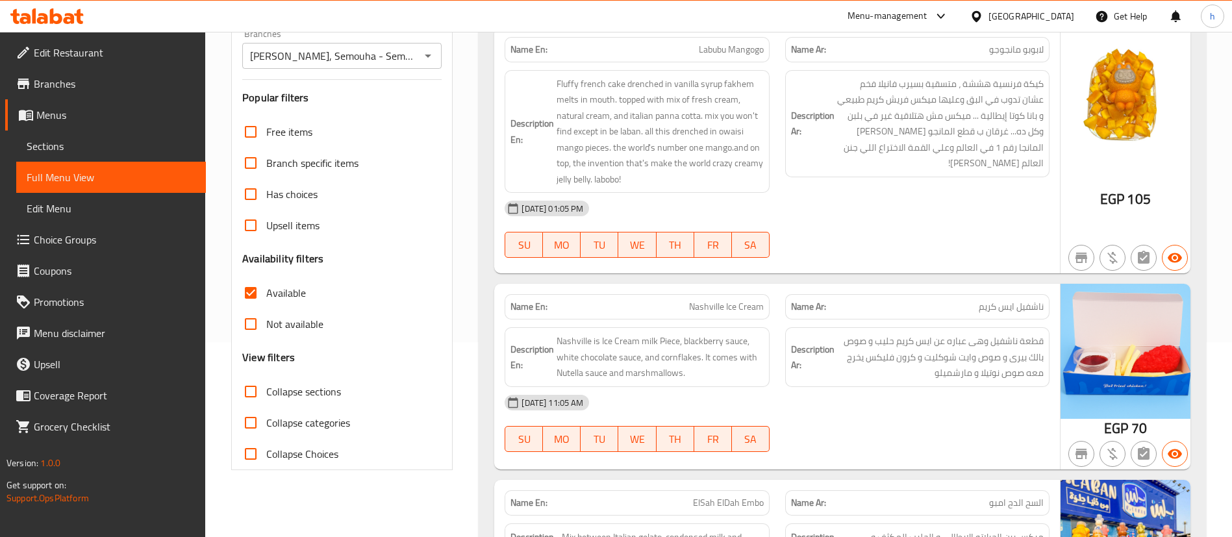
click at [359, 50] on input "B.LABAN, Semouha - Semouha Sporting Club" at bounding box center [331, 56] width 170 height 18
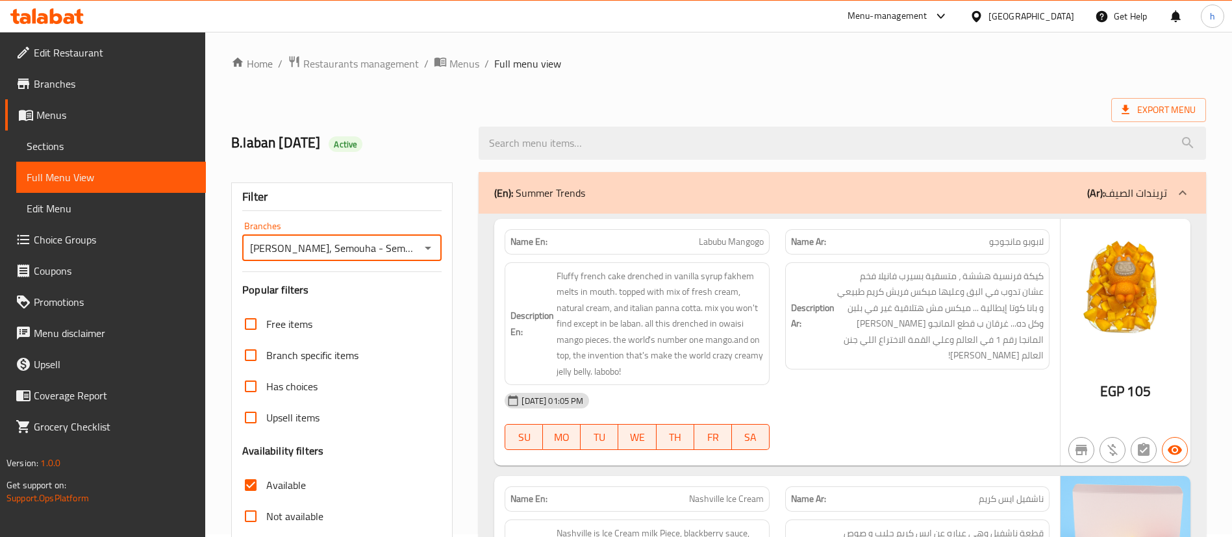
scroll to position [0, 0]
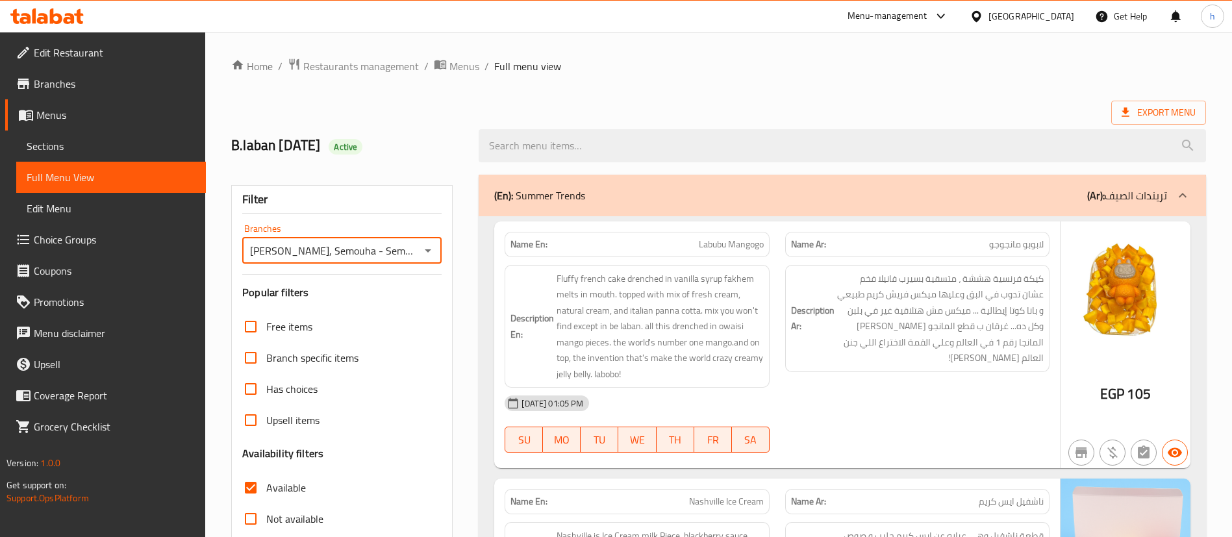
click at [259, 487] on input "Available" at bounding box center [250, 487] width 31 height 31
drag, startPoint x: 545, startPoint y: 235, endPoint x: 496, endPoint y: 247, distance: 50.7
click at [496, 247] on div "Name En: Labubu Mangogo Name Ar: لابوبو مانجوجو Description En: Fluffy french c…" at bounding box center [777, 346] width 566 height 248
copy strong "Name En"
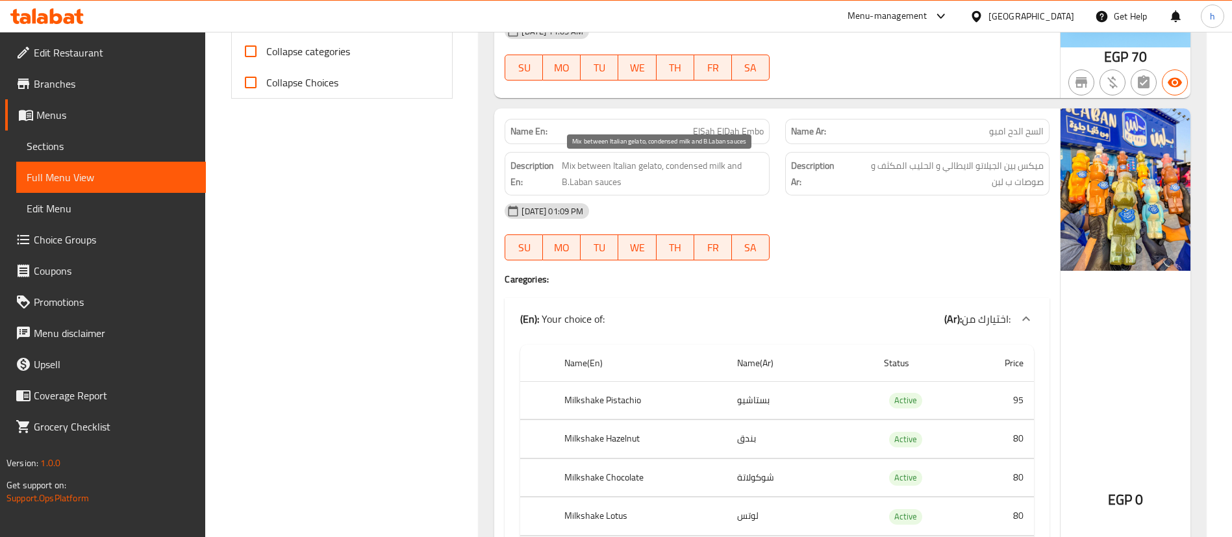
scroll to position [585, 0]
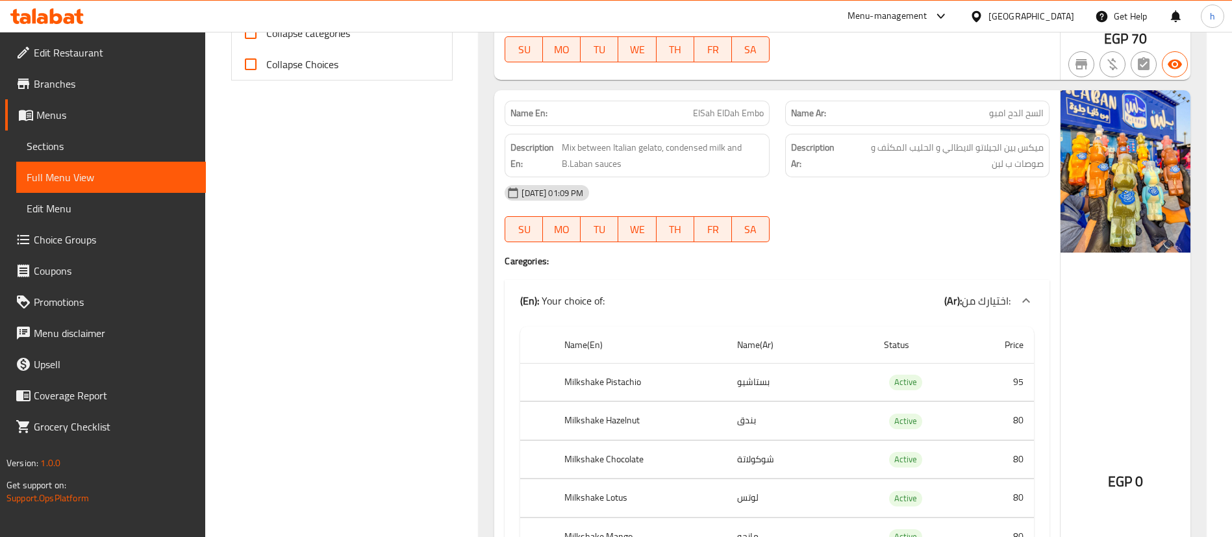
drag, startPoint x: 609, startPoint y: 296, endPoint x: 547, endPoint y: 310, distance: 64.0
click at [547, 309] on div "(En): Your choice of: (Ar): اختيارك من:" at bounding box center [765, 301] width 491 height 16
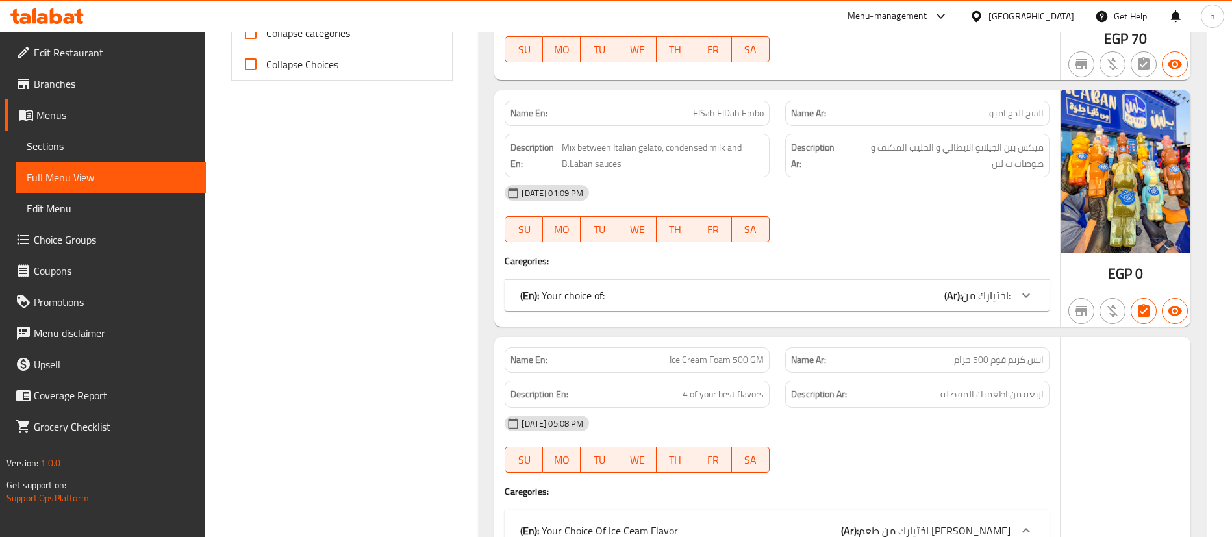
click at [516, 260] on h4 "Caregories:" at bounding box center [777, 261] width 545 height 13
click at [524, 296] on b "(En):" at bounding box center [529, 295] width 19 height 19
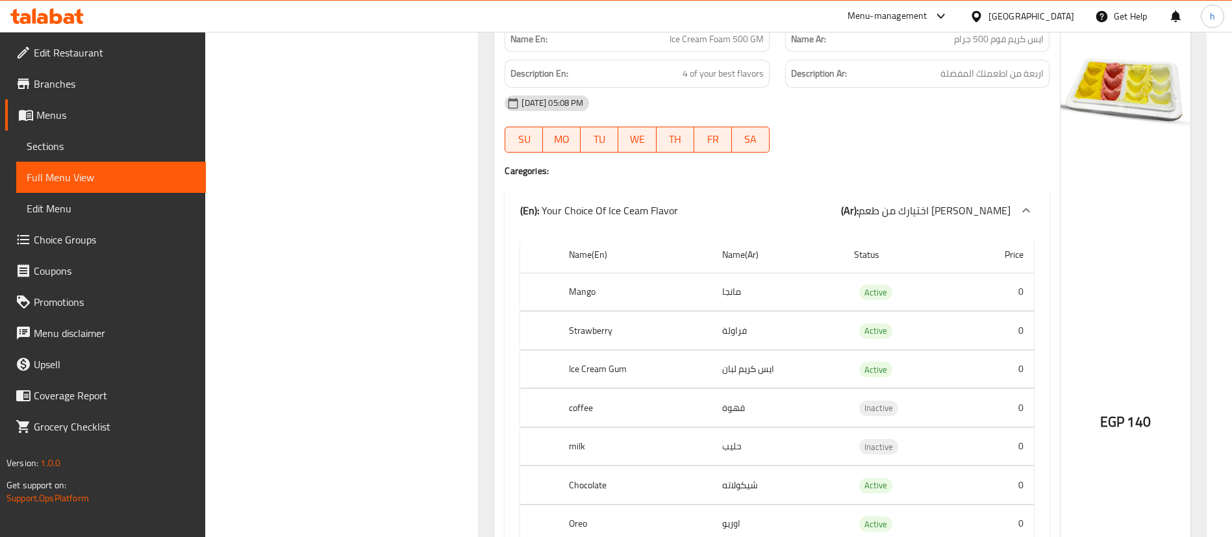
scroll to position [1419, 0]
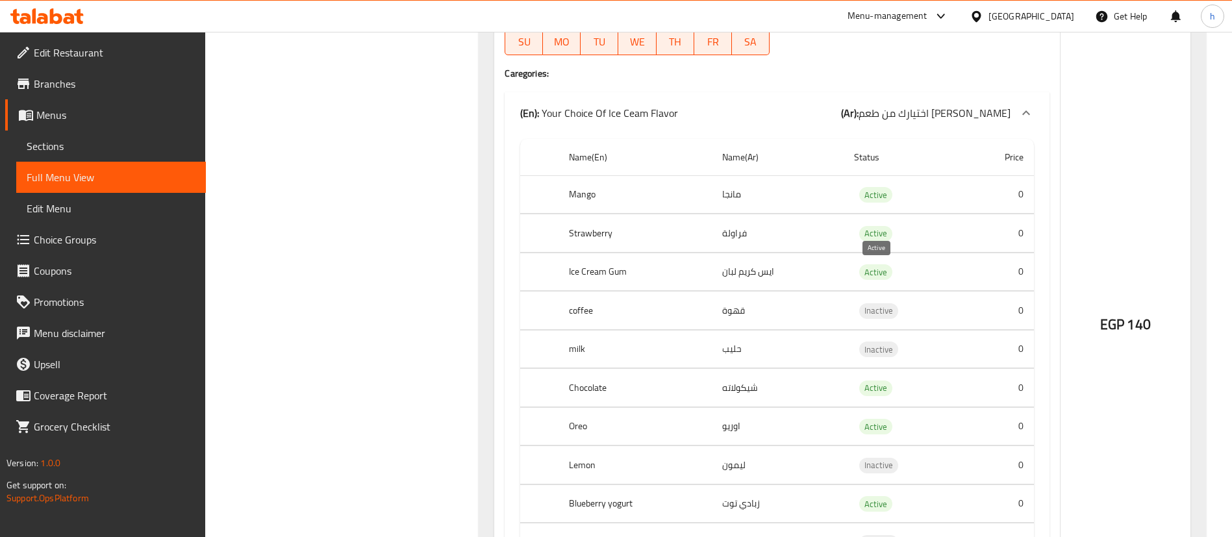
click at [881, 274] on span "Active" at bounding box center [876, 272] width 33 height 15
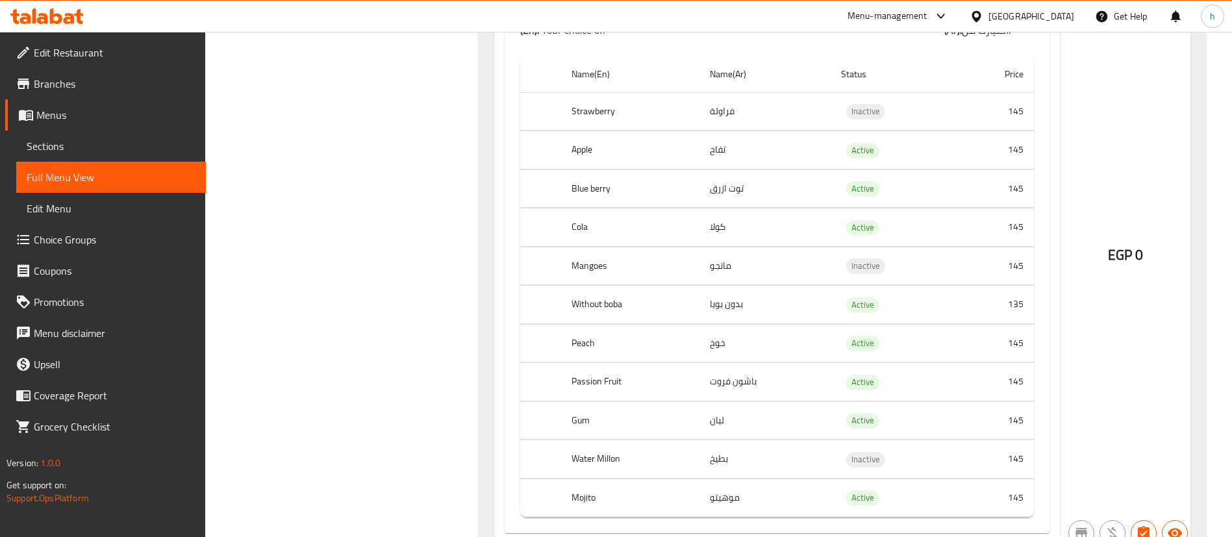
scroll to position [2273, 0]
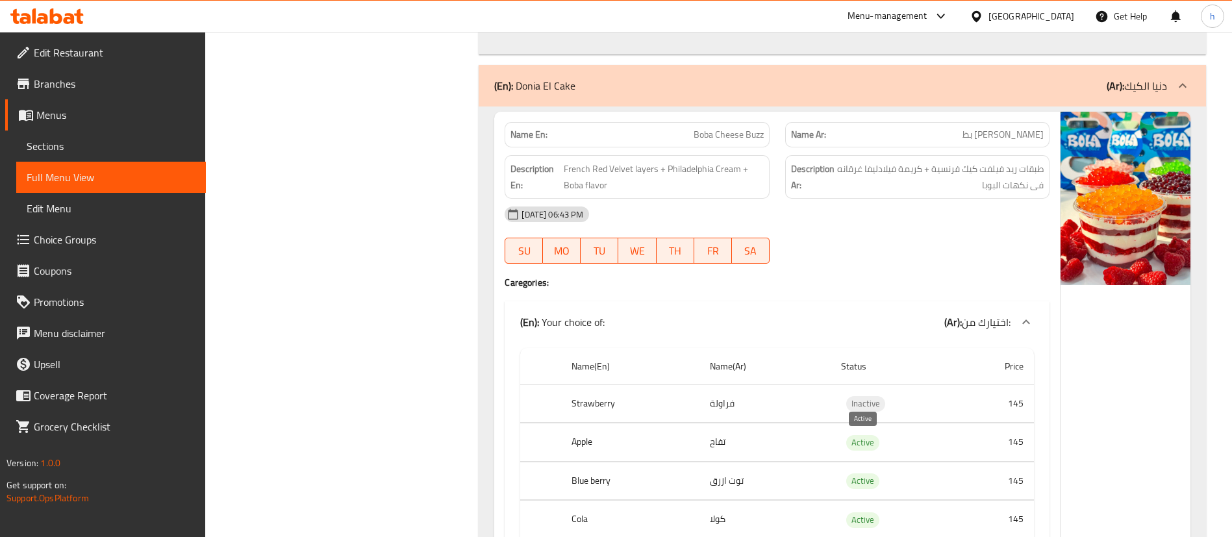
click at [871, 444] on span "Active" at bounding box center [863, 442] width 33 height 15
copy span "Active"
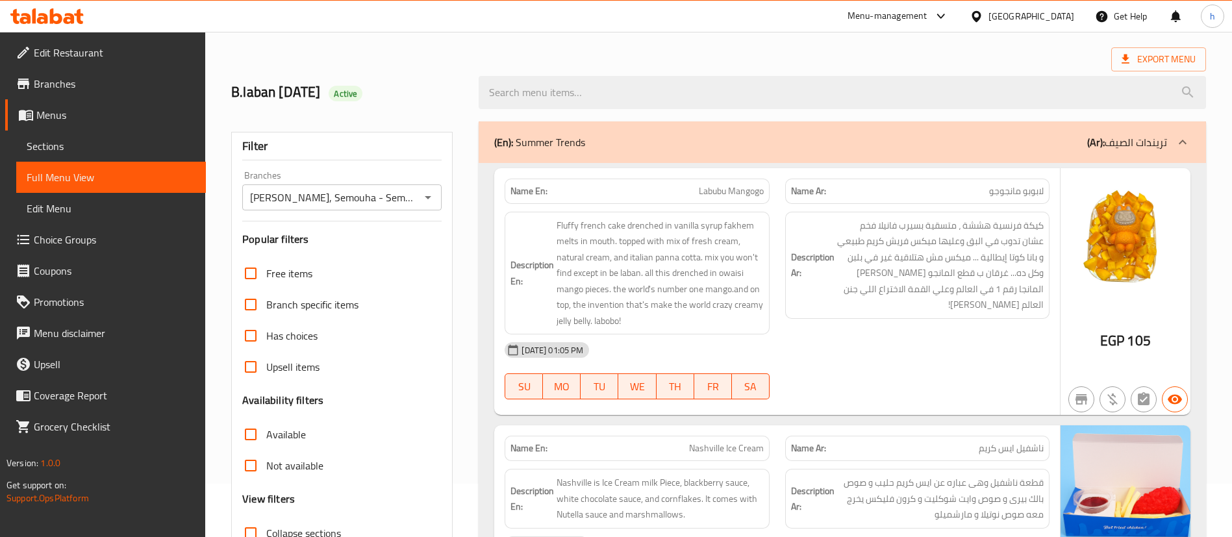
scroll to position [97, 0]
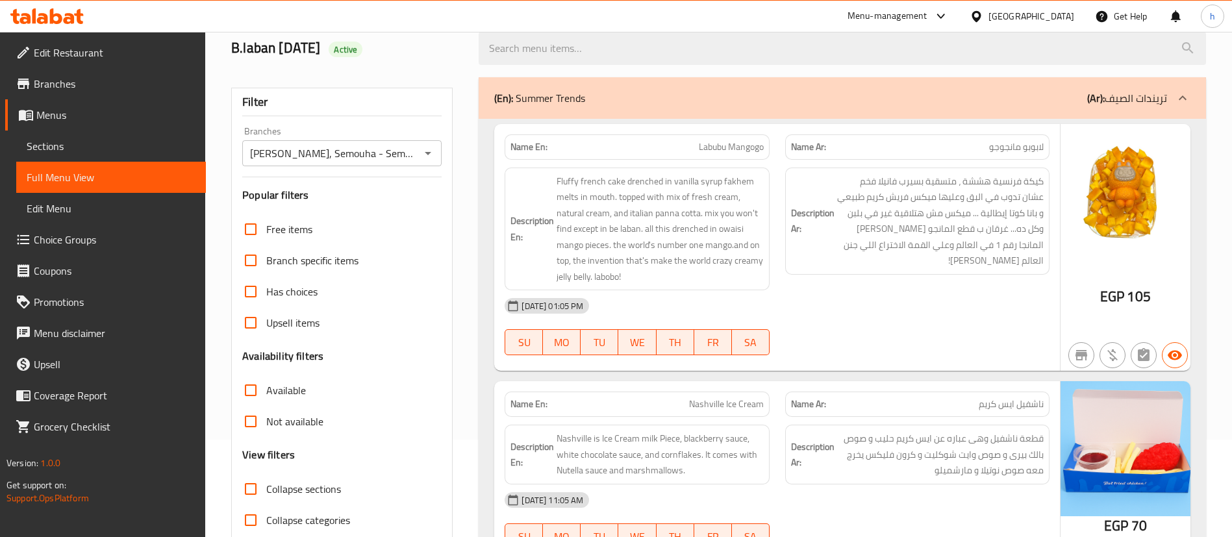
click at [250, 385] on input "Available" at bounding box center [250, 390] width 31 height 31
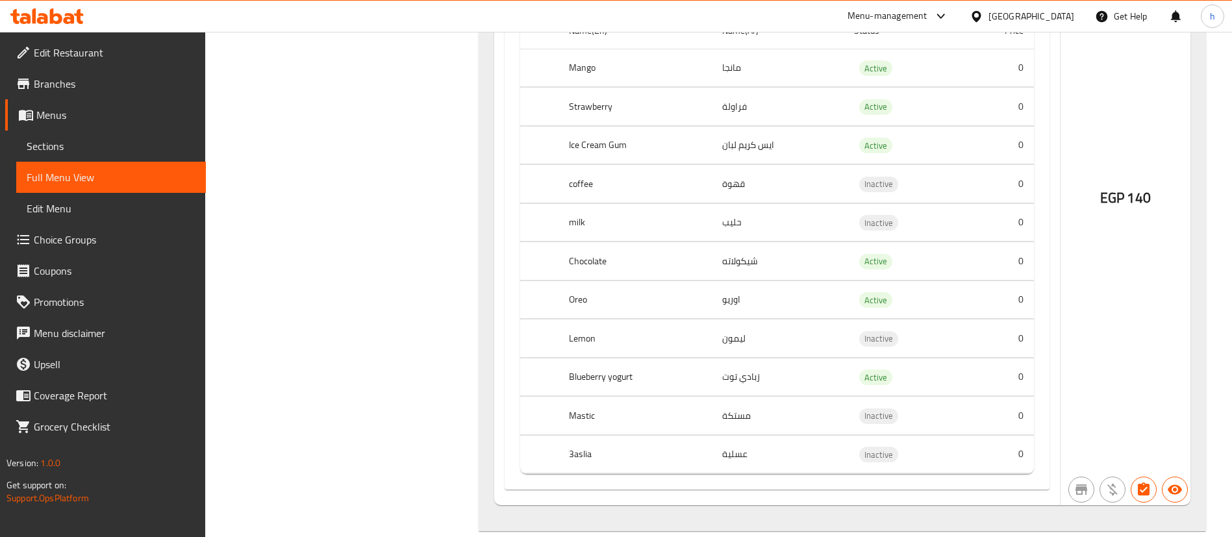
scroll to position [1576, 0]
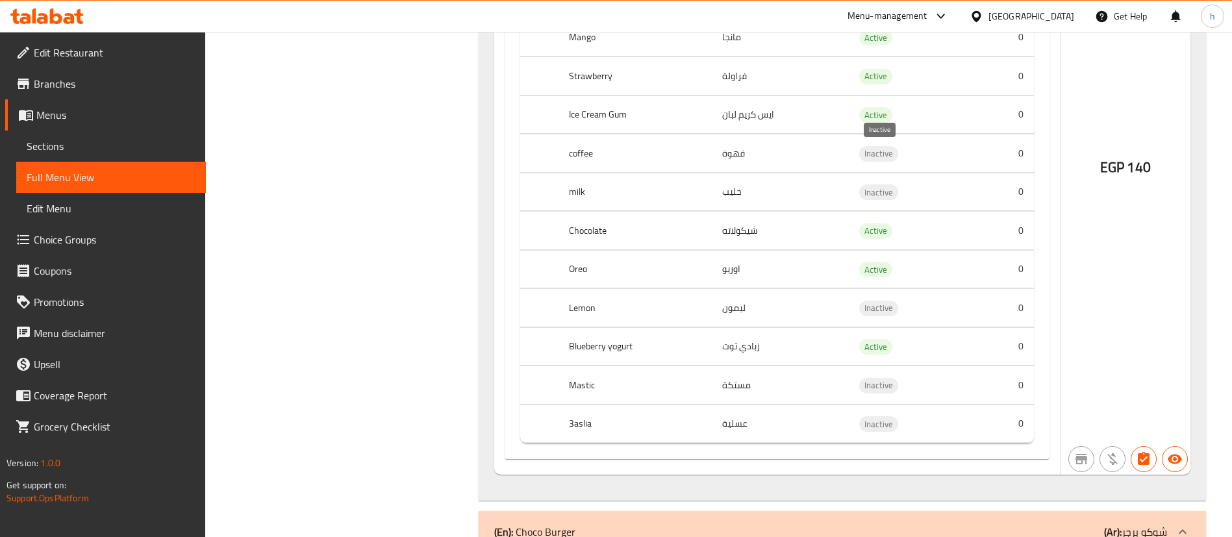
click at [886, 155] on span "Inactive" at bounding box center [879, 153] width 39 height 15
click at [880, 172] on td "choices table" at bounding box center [777, 172] width 514 height 1
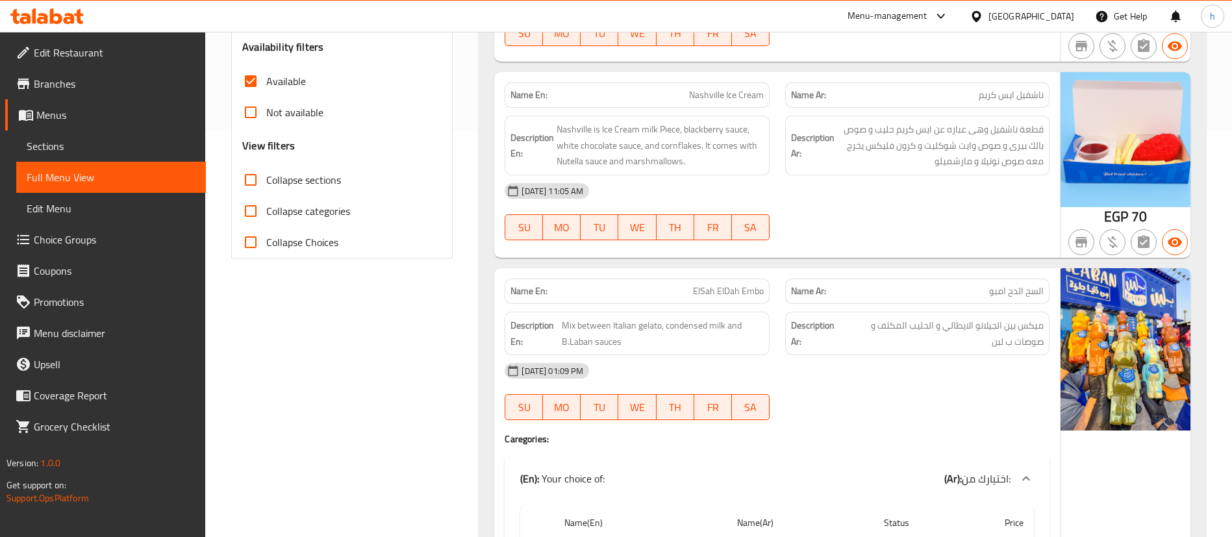
scroll to position [0, 0]
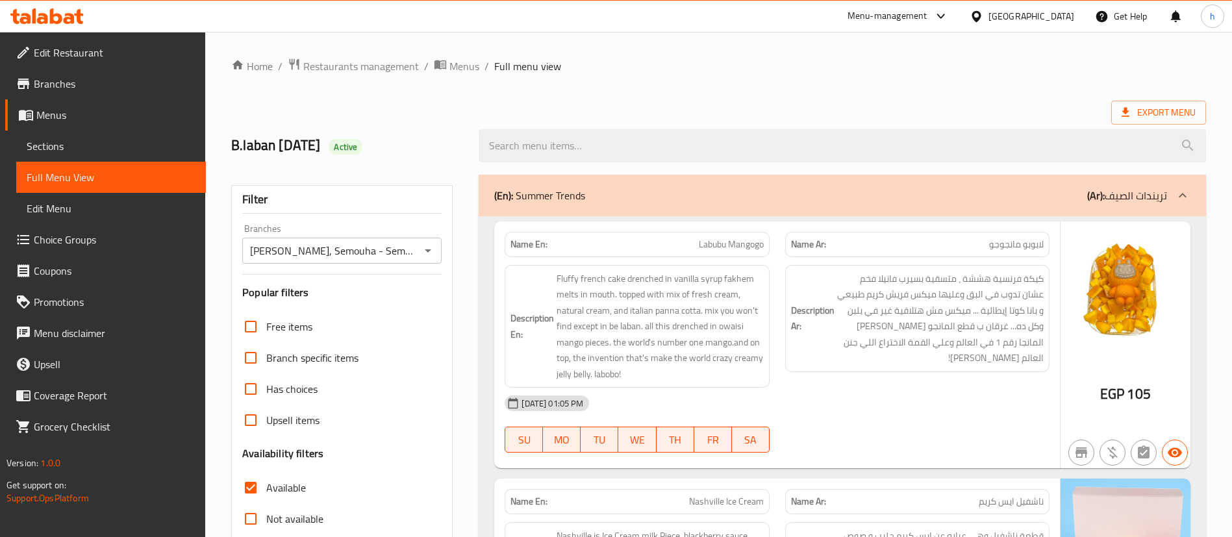
click at [347, 255] on input "B.LABAN, Semouha - Semouha Sporting Club" at bounding box center [331, 251] width 170 height 18
click at [436, 261] on div "B.LABAN, Semouha - Semouha Sporting Club Branches" at bounding box center [341, 251] width 199 height 26
click at [427, 255] on button "Open" at bounding box center [428, 251] width 18 height 18
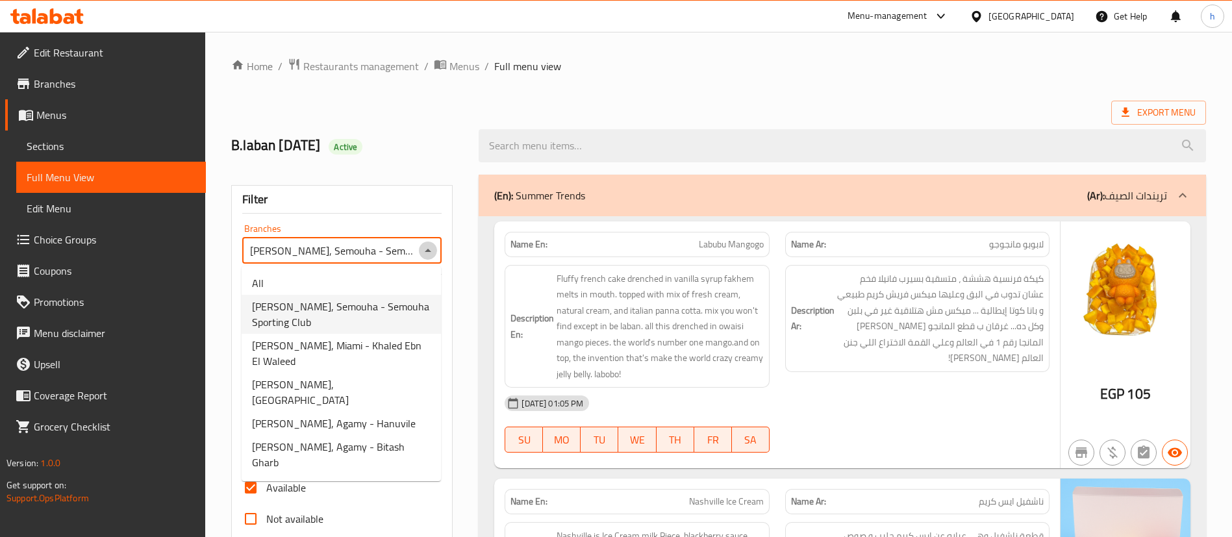
click at [427, 255] on icon "Close" at bounding box center [428, 251] width 16 height 16
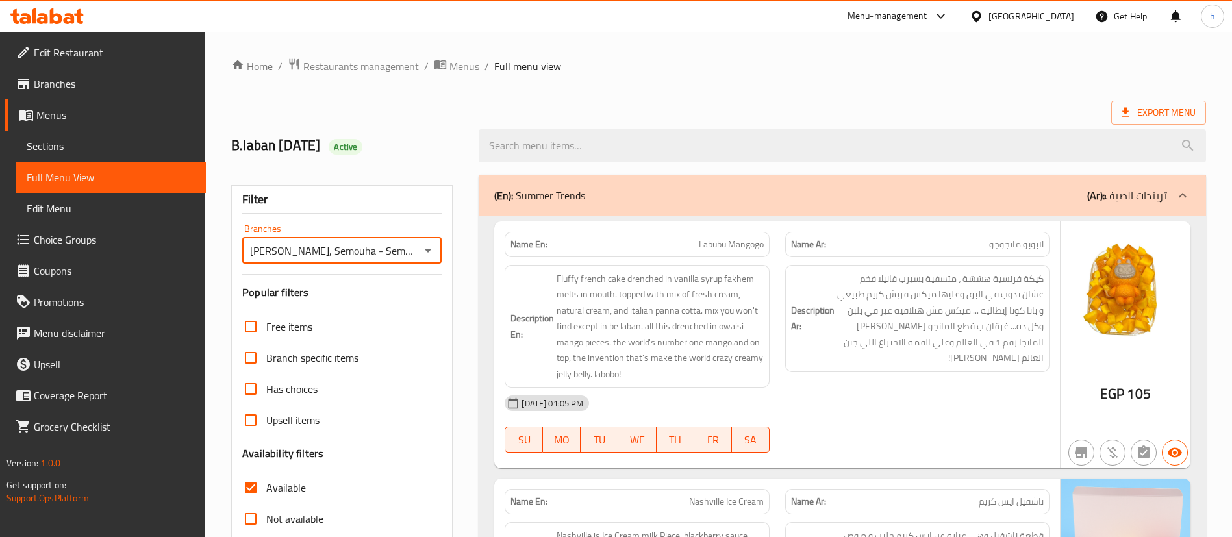
click at [427, 255] on icon "Open" at bounding box center [428, 251] width 16 height 16
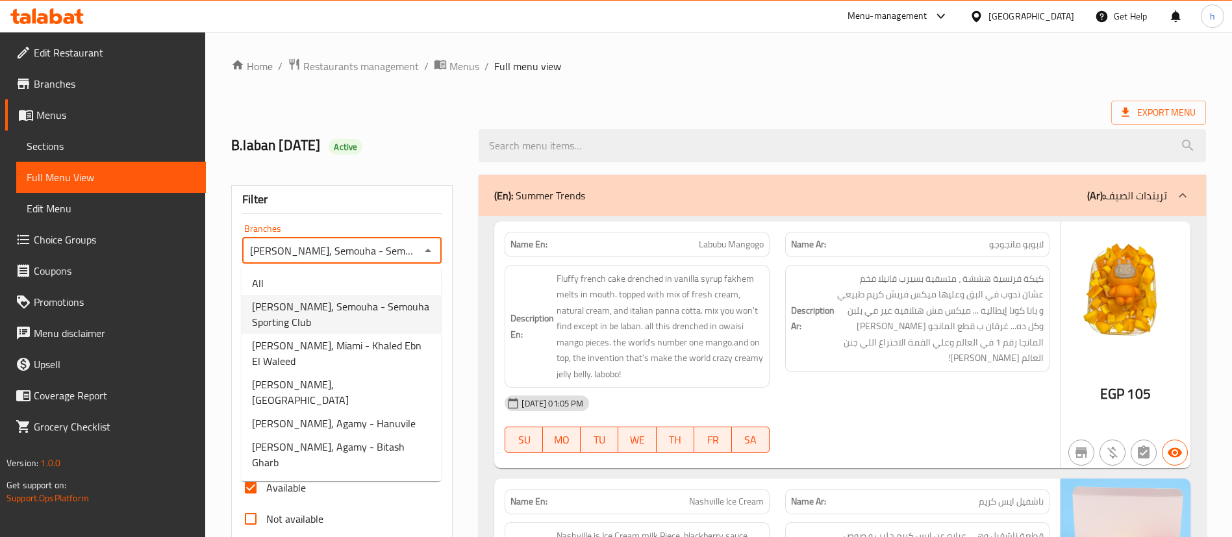
click at [358, 300] on span "B.LABAN, Semouha - Semouha Sporting Club" at bounding box center [341, 314] width 179 height 31
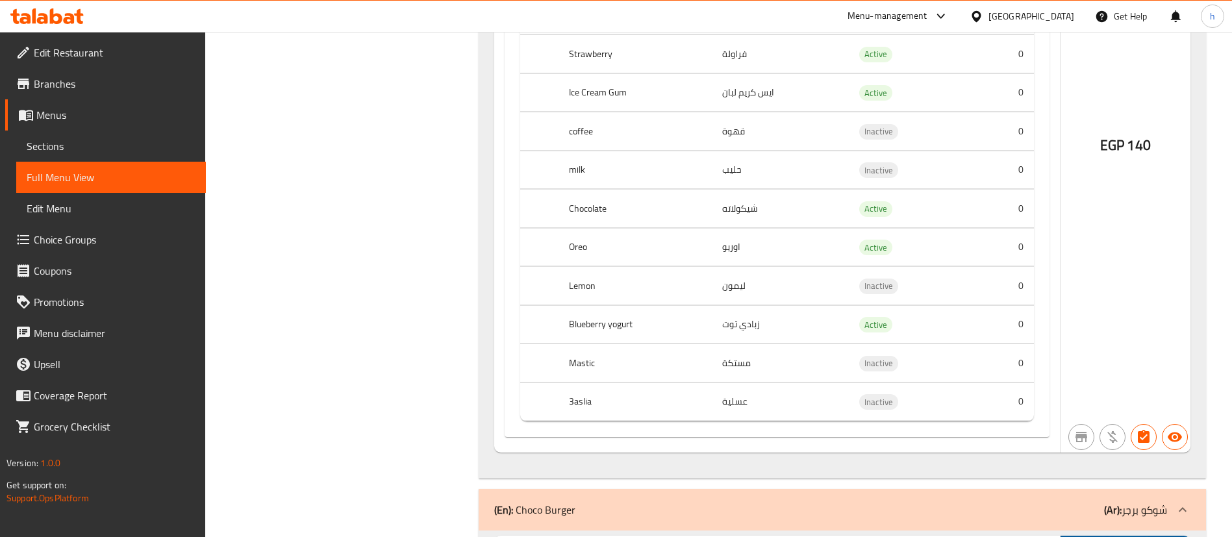
scroll to position [1754, 0]
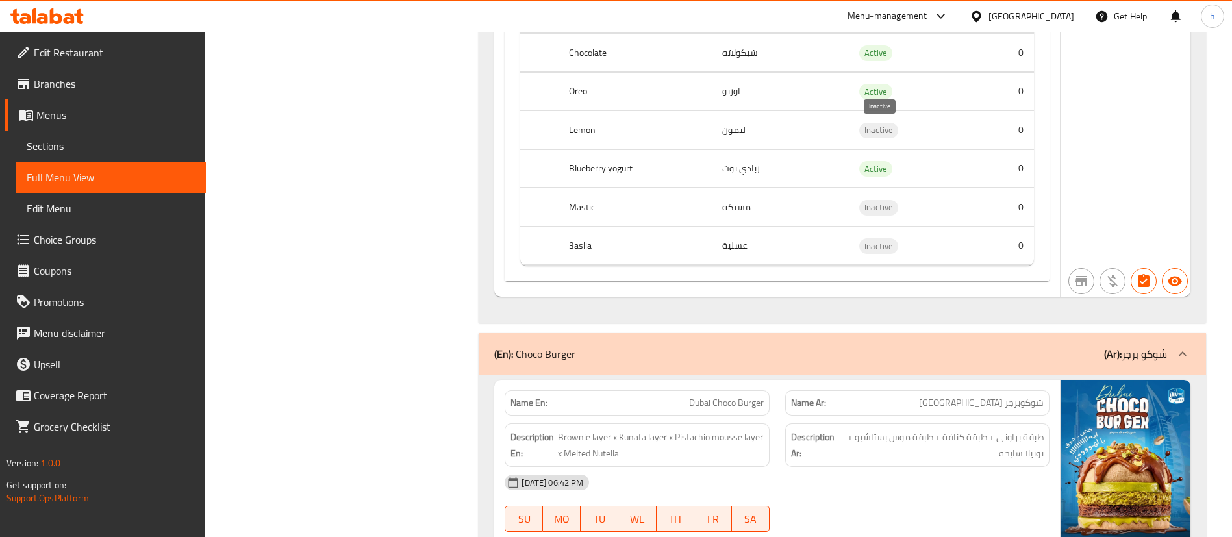
click at [878, 123] on span "Inactive" at bounding box center [879, 130] width 39 height 15
copy span "Inactive"
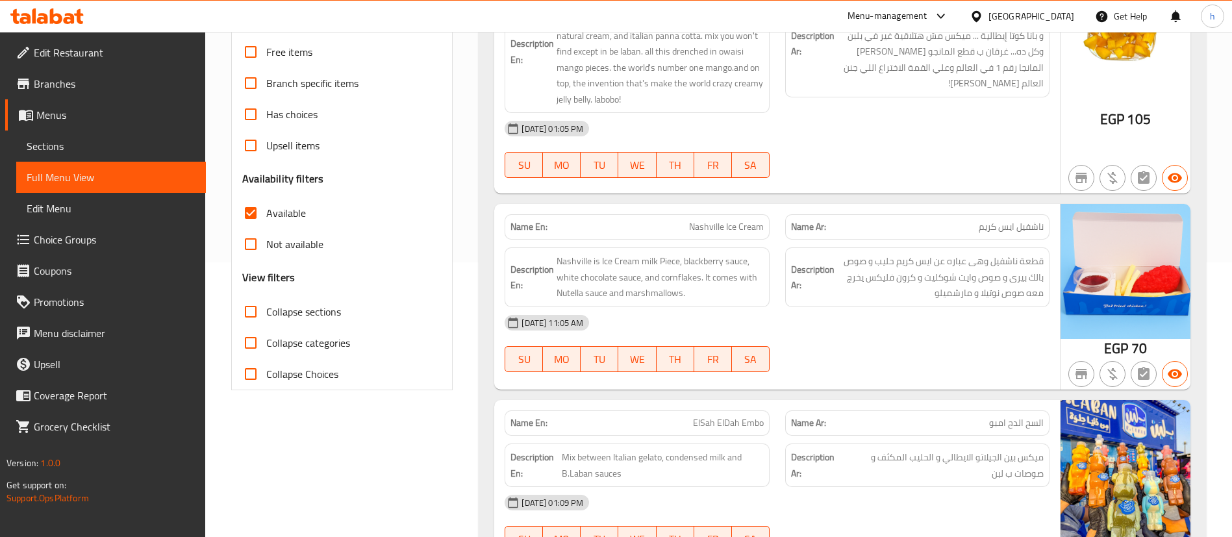
scroll to position [114, 0]
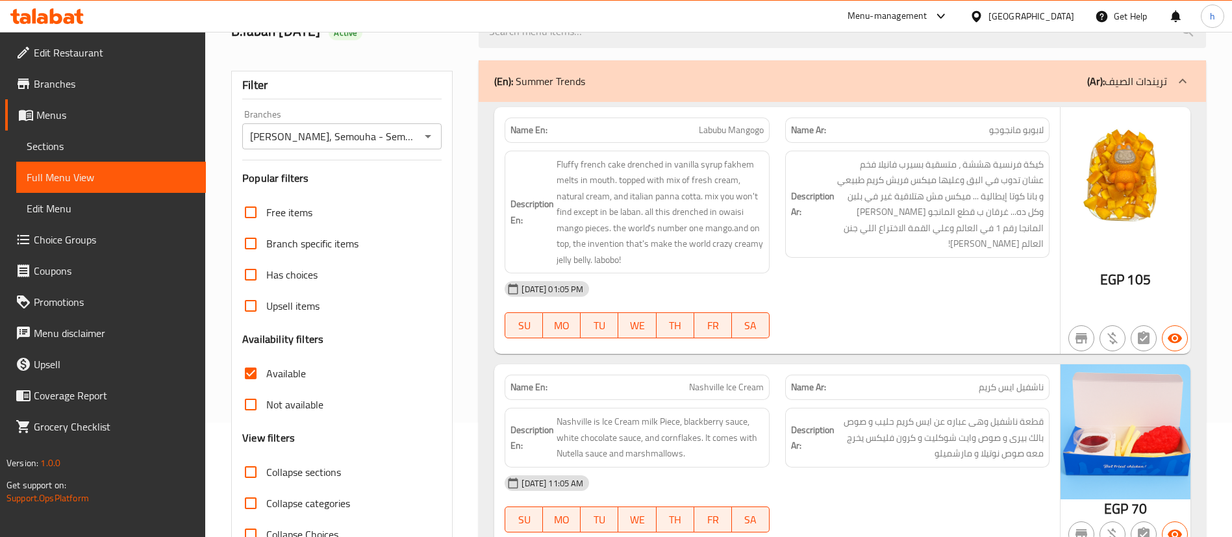
click at [288, 373] on span "Available" at bounding box center [286, 374] width 40 height 16
click at [266, 373] on input "Available" at bounding box center [250, 373] width 31 height 31
checkbox input "false"
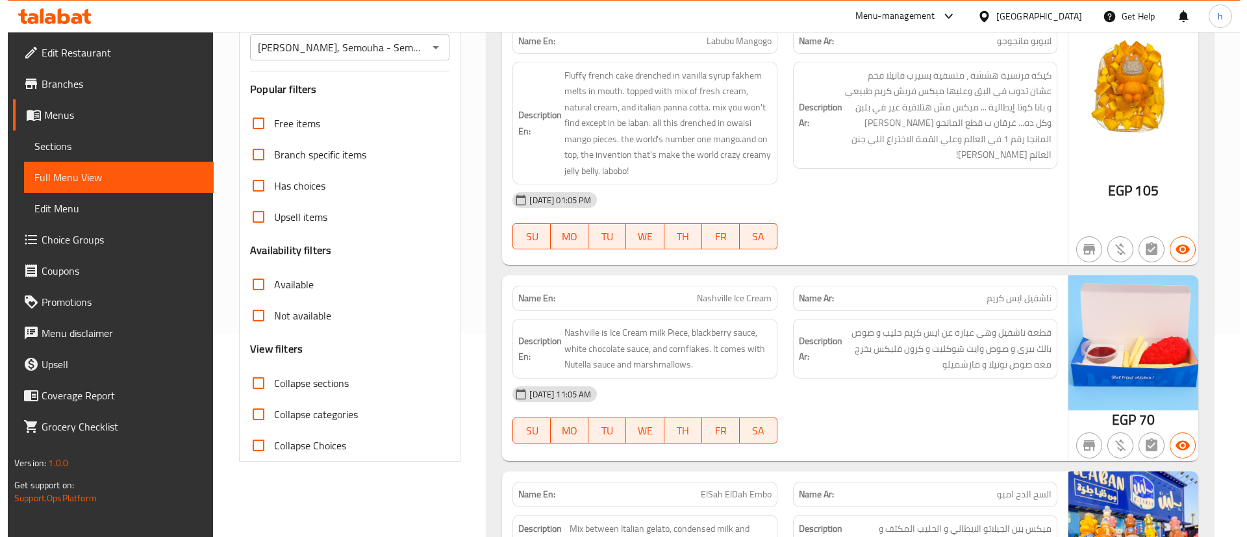
scroll to position [0, 0]
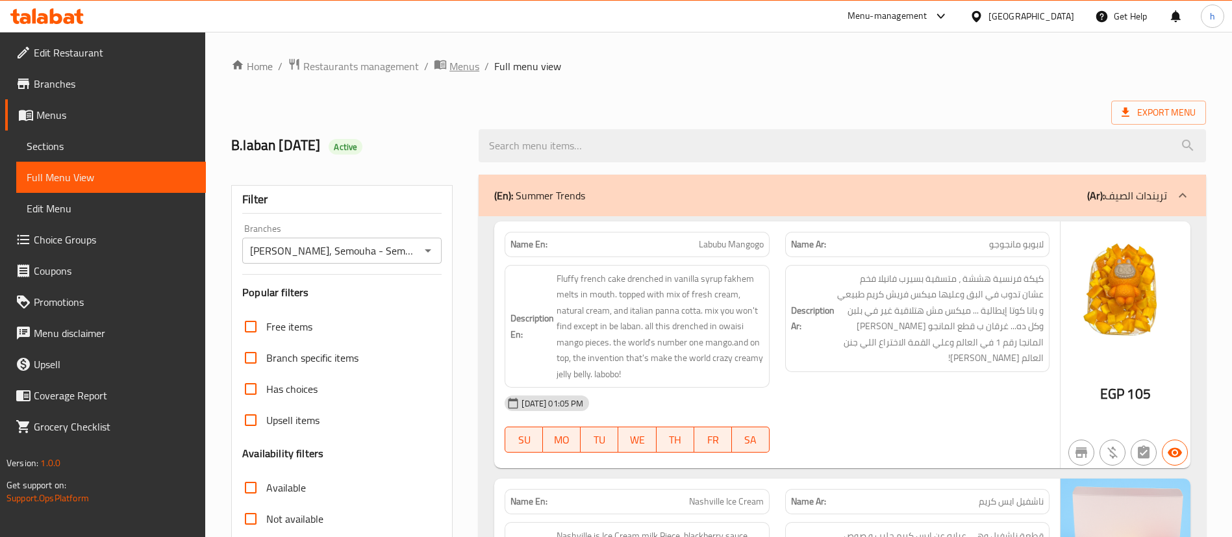
click at [463, 60] on span "Menus" at bounding box center [465, 66] width 30 height 16
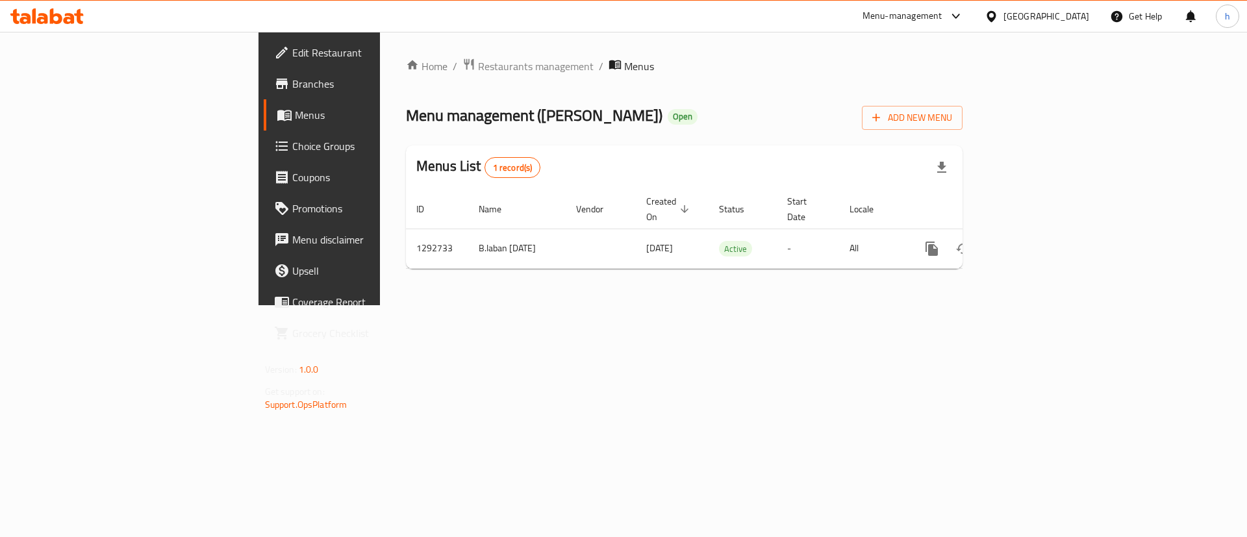
click at [292, 88] on span "Branches" at bounding box center [374, 84] width 164 height 16
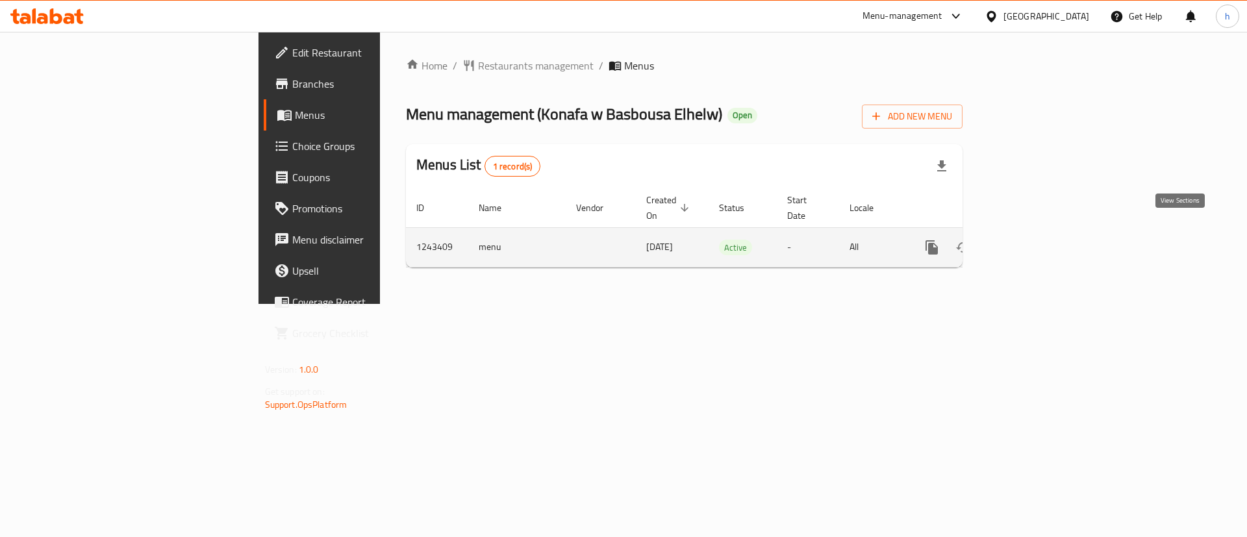
click at [1034, 240] on icon "enhanced table" at bounding box center [1026, 248] width 16 height 16
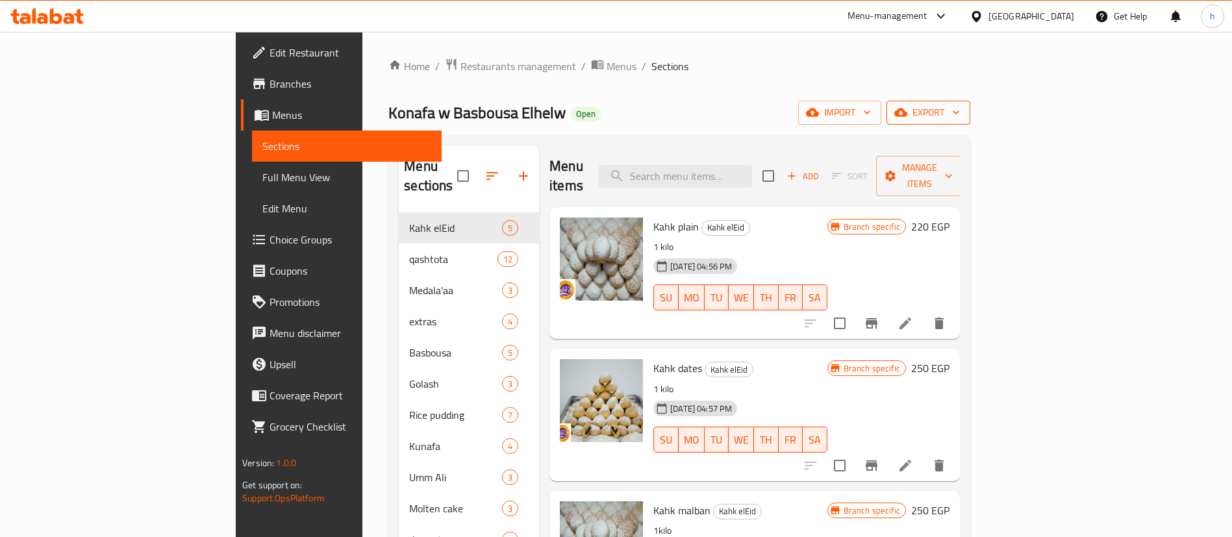
click at [960, 116] on span "export" at bounding box center [928, 113] width 63 height 16
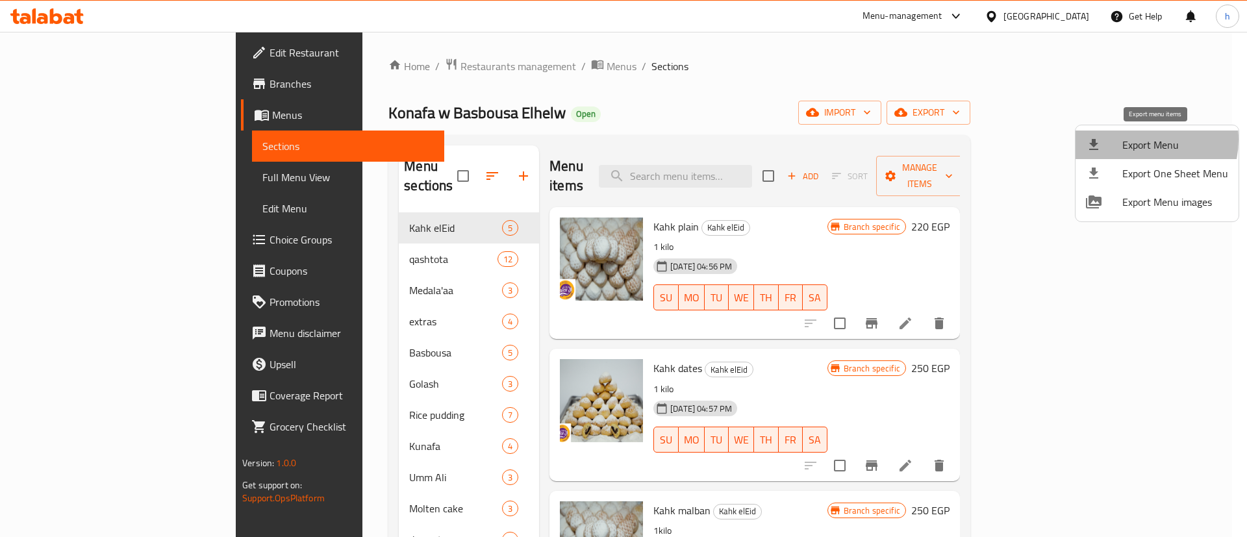
click at [1137, 140] on span "Export Menu" at bounding box center [1176, 145] width 106 height 16
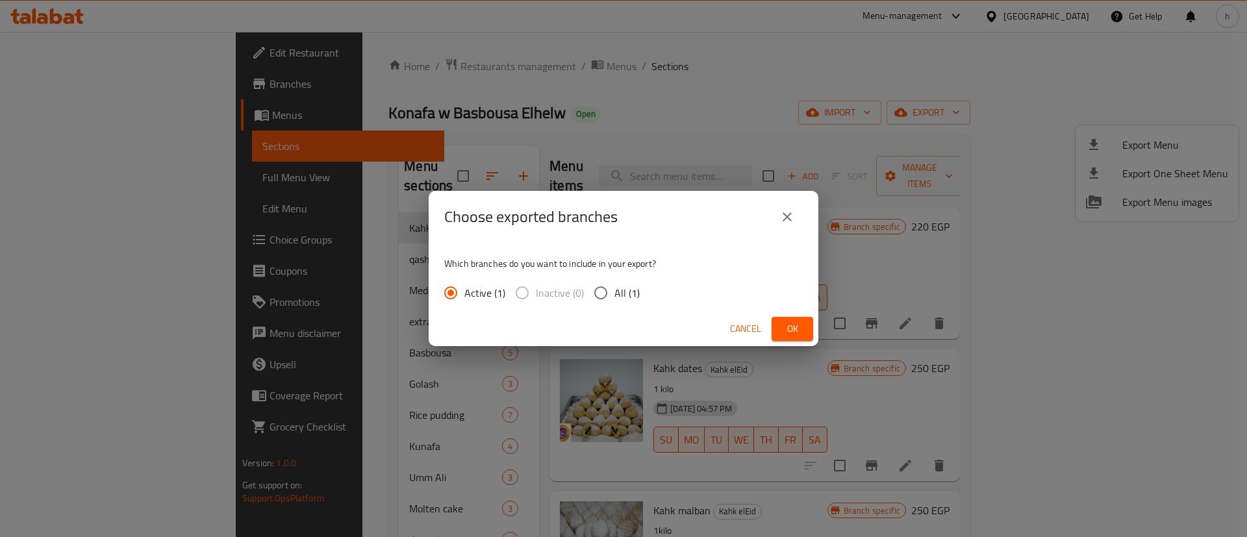
click at [613, 291] on input "All (1)" at bounding box center [600, 292] width 27 height 27
radio input "true"
click at [811, 327] on button "Ok" at bounding box center [793, 329] width 42 height 24
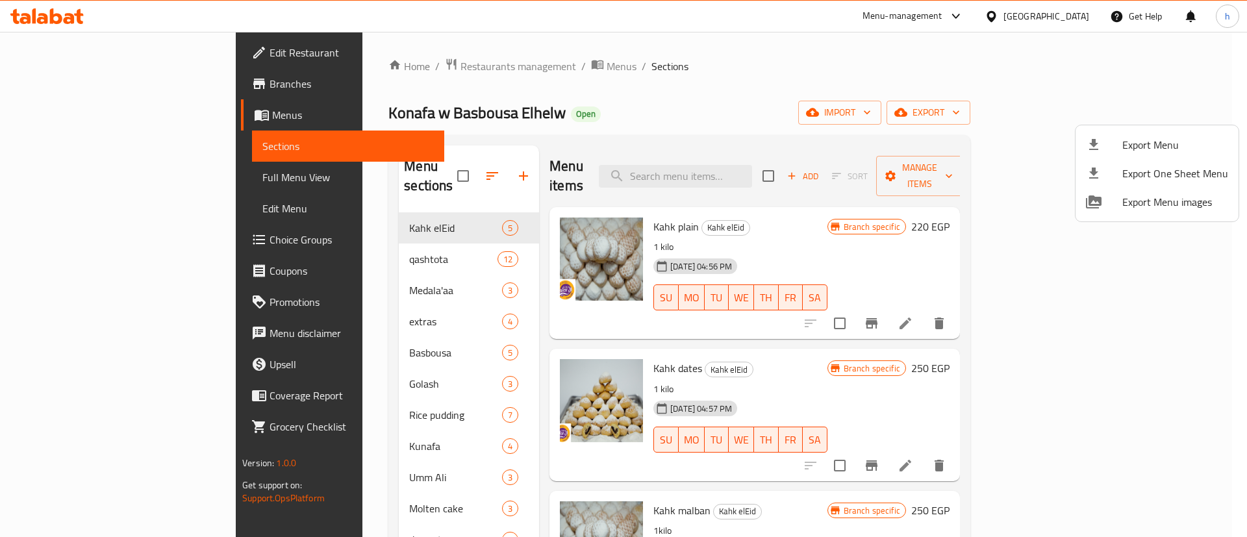
click at [82, 177] on div at bounding box center [623, 268] width 1247 height 537
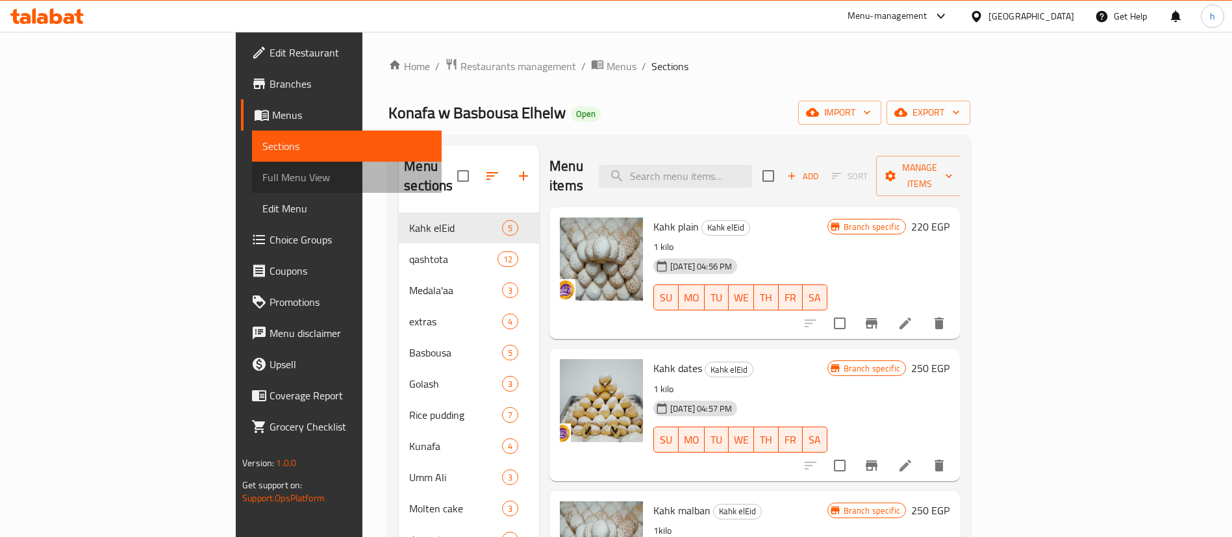
click at [262, 177] on span "Full Menu View" at bounding box center [346, 178] width 169 height 16
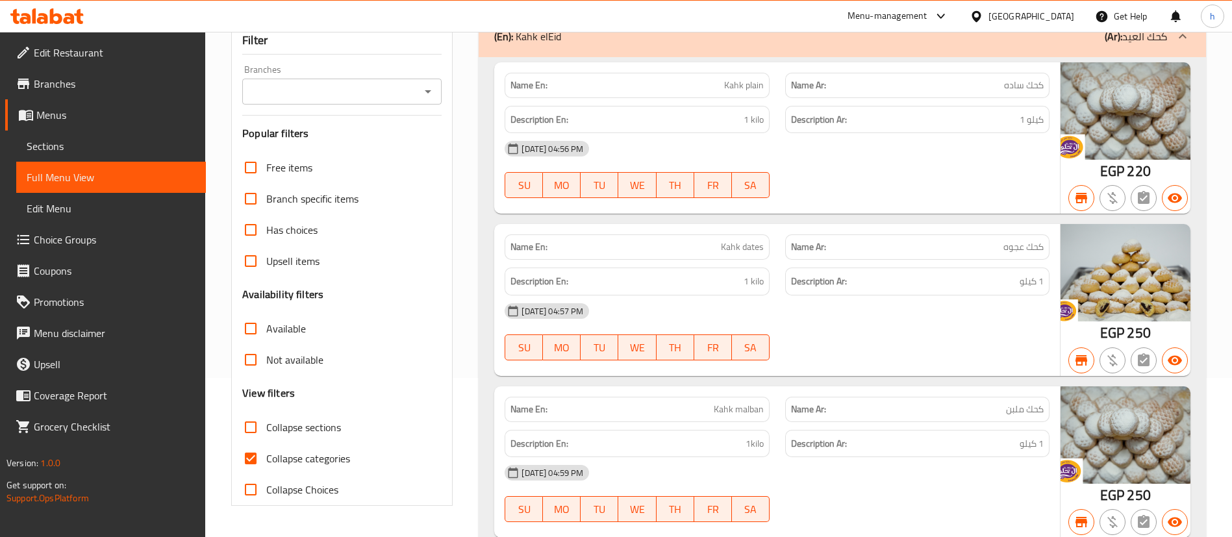
scroll to position [292, 0]
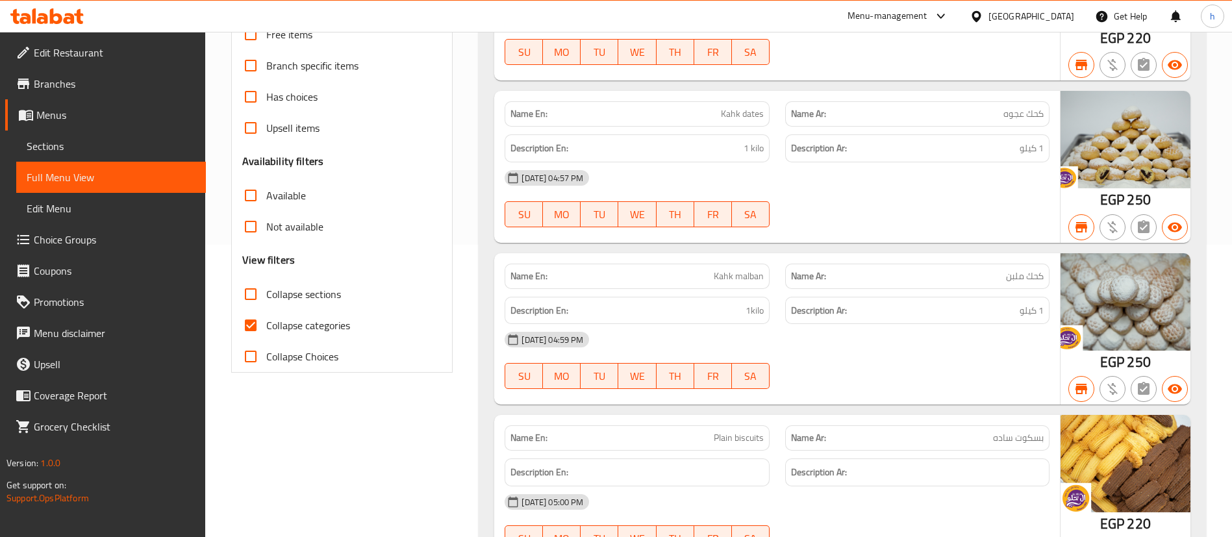
click at [298, 324] on span "Collapse categories" at bounding box center [308, 326] width 84 height 16
click at [266, 324] on input "Collapse categories" at bounding box center [250, 325] width 31 height 31
checkbox input "false"
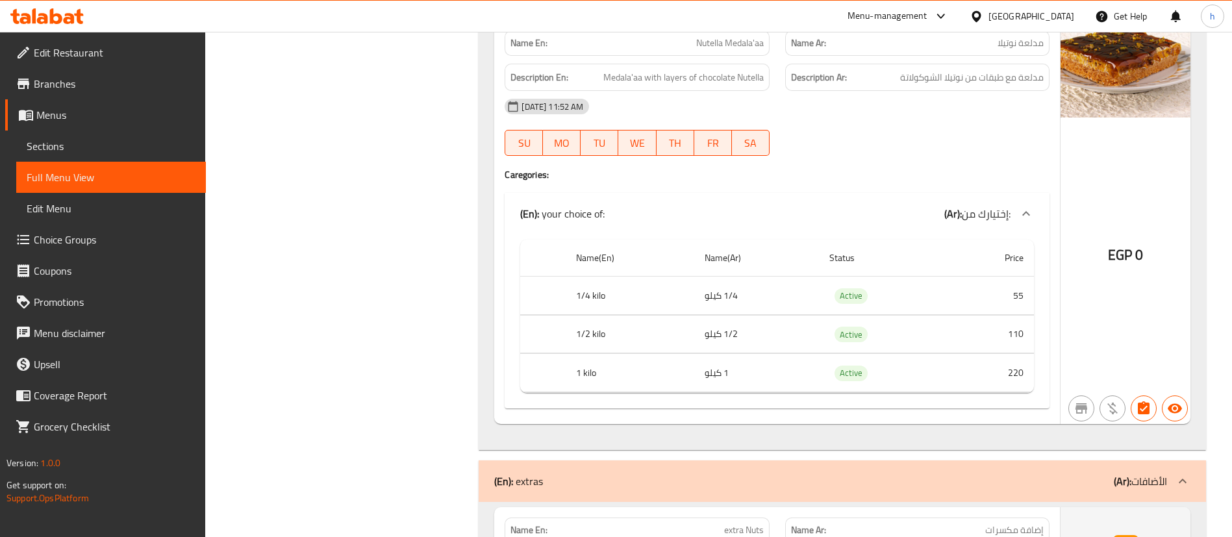
scroll to position [3703, 0]
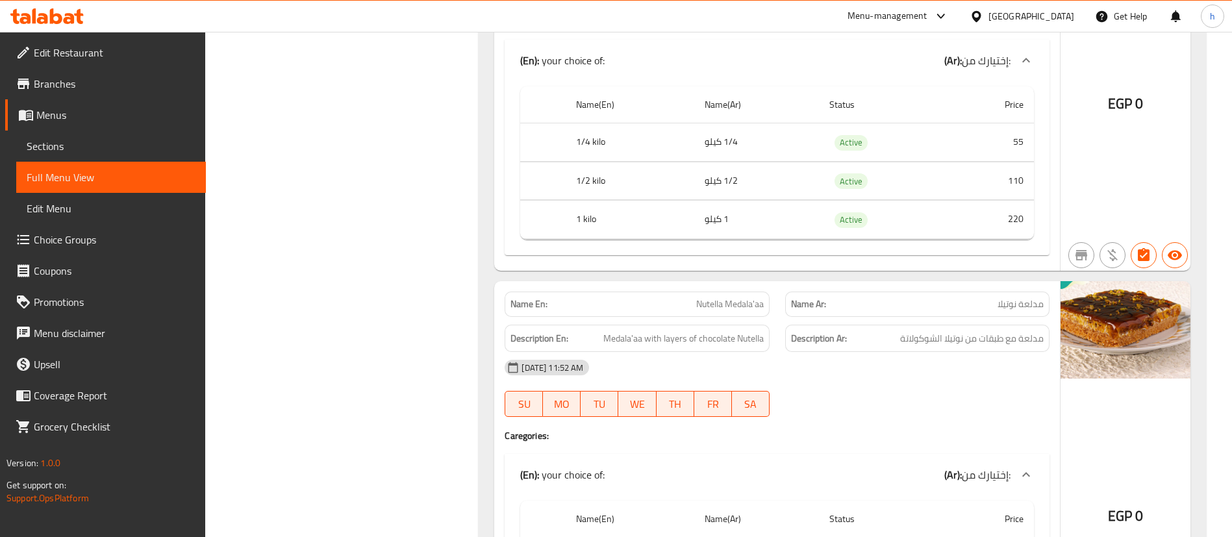
click at [839, 144] on span "Active" at bounding box center [851, 142] width 33 height 15
copy span "Active"
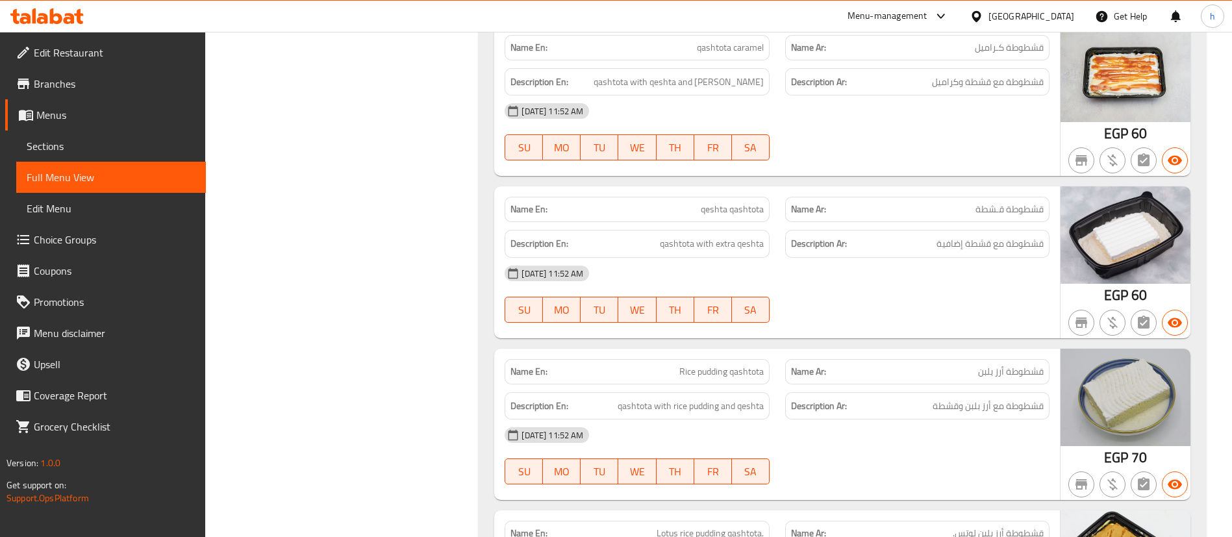
scroll to position [1692, 0]
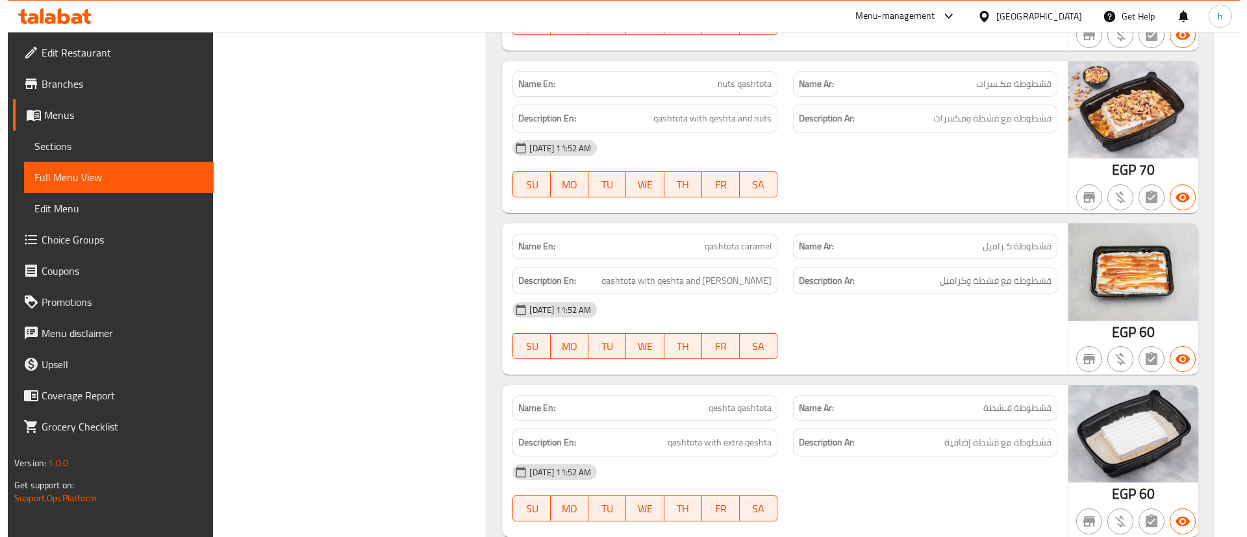
scroll to position [0, 0]
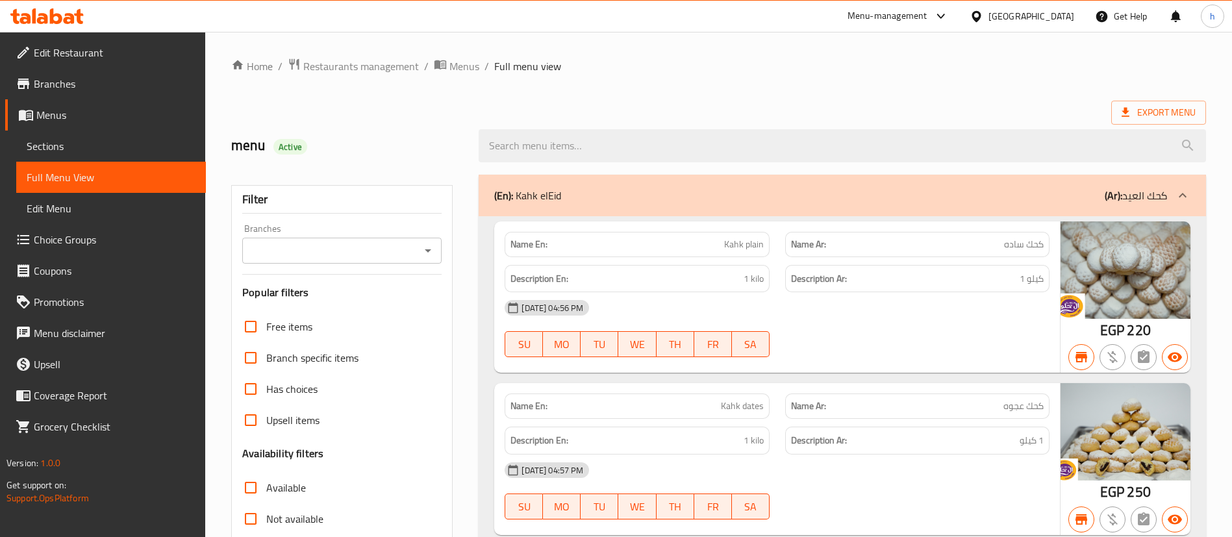
click at [112, 143] on span "Sections" at bounding box center [111, 146] width 169 height 16
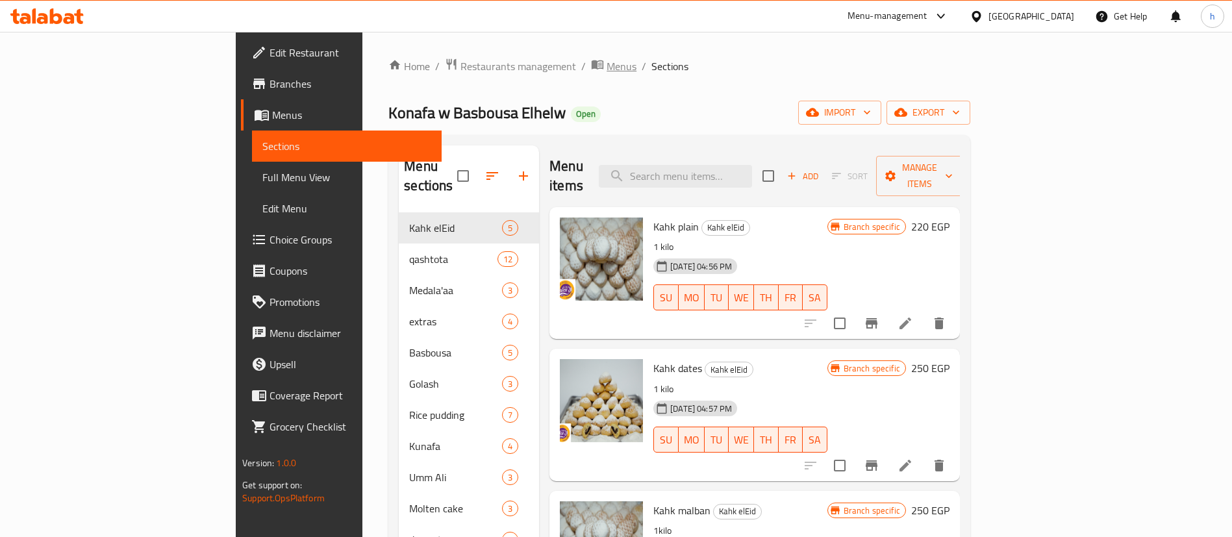
click at [607, 64] on span "Menus" at bounding box center [622, 66] width 30 height 16
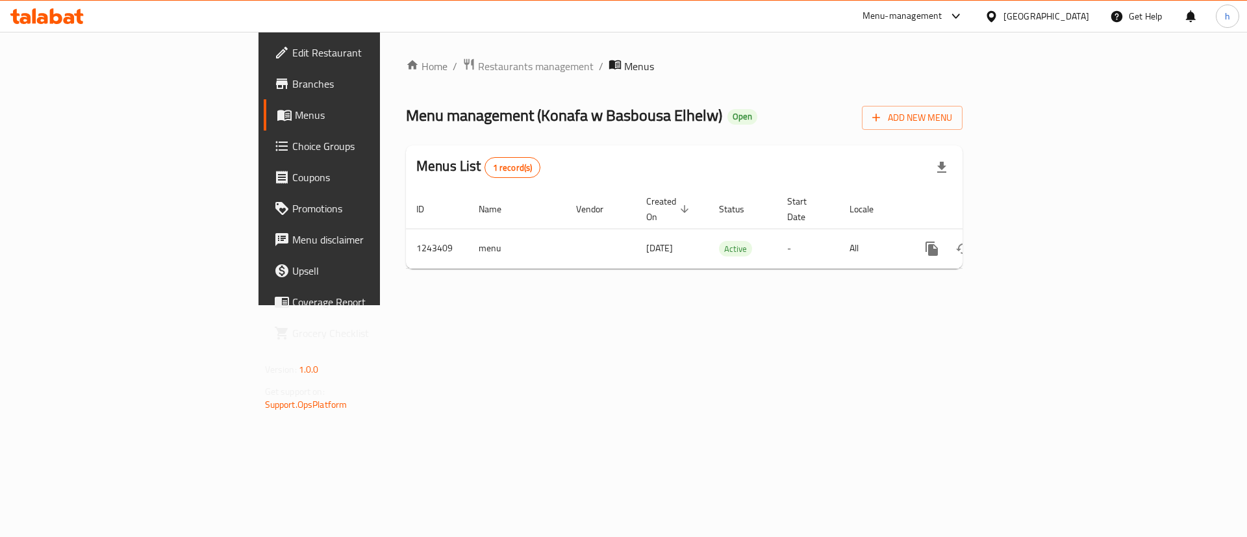
click at [342, 62] on div at bounding box center [623, 268] width 1247 height 537
click at [478, 62] on span "Restaurants management" at bounding box center [536, 66] width 116 height 16
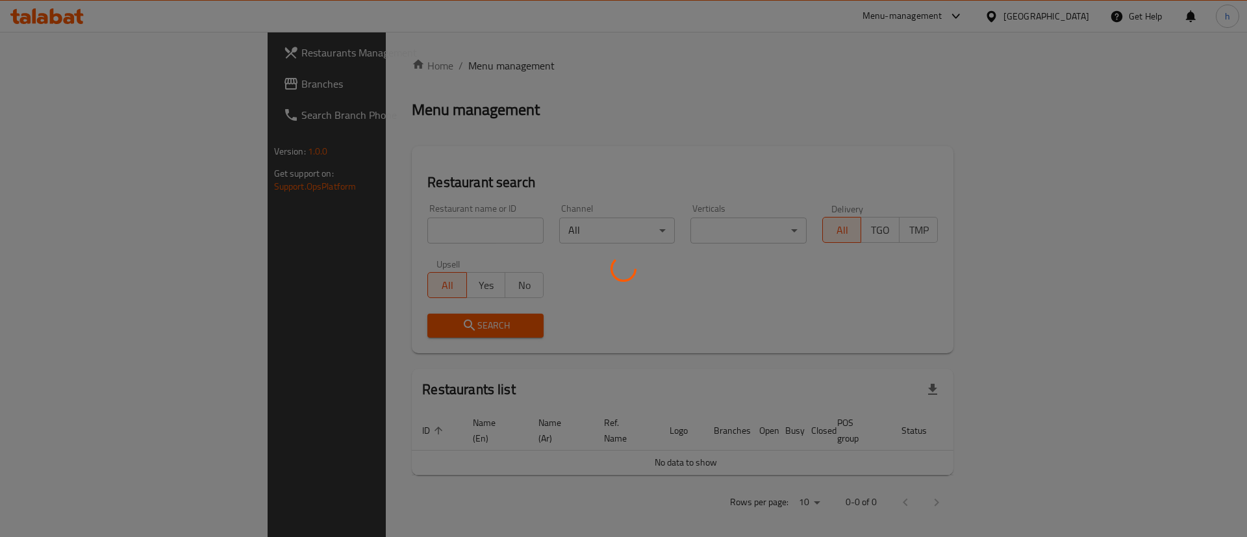
click at [344, 69] on div at bounding box center [623, 268] width 1247 height 537
click at [352, 228] on div at bounding box center [623, 268] width 1247 height 537
click at [113, 94] on div at bounding box center [623, 268] width 1247 height 537
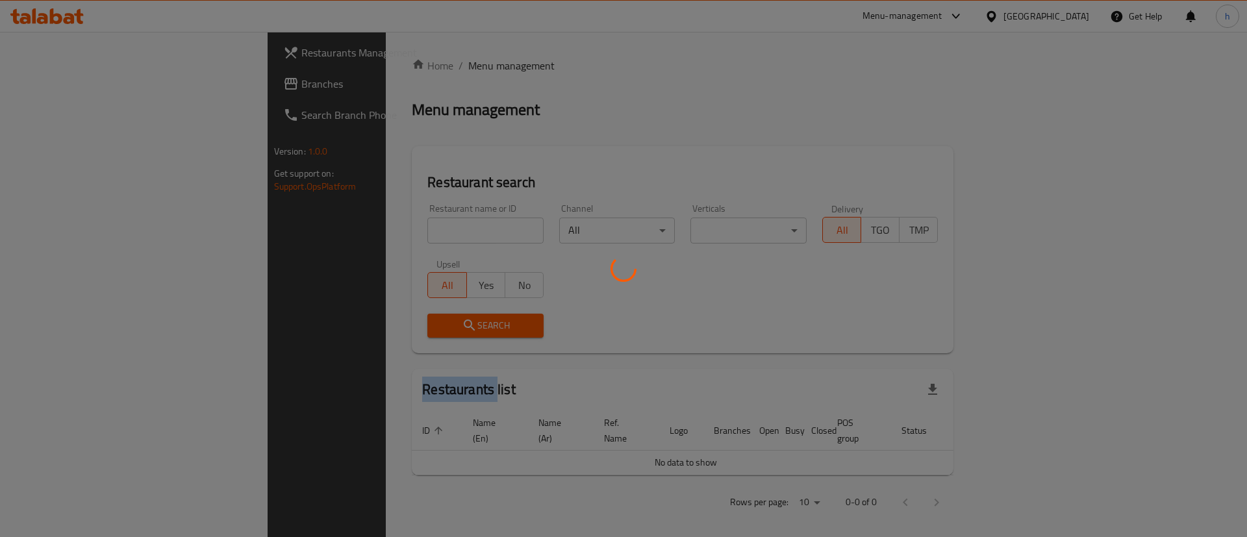
click at [113, 94] on div at bounding box center [623, 268] width 1247 height 537
click at [110, 92] on div at bounding box center [623, 268] width 1247 height 537
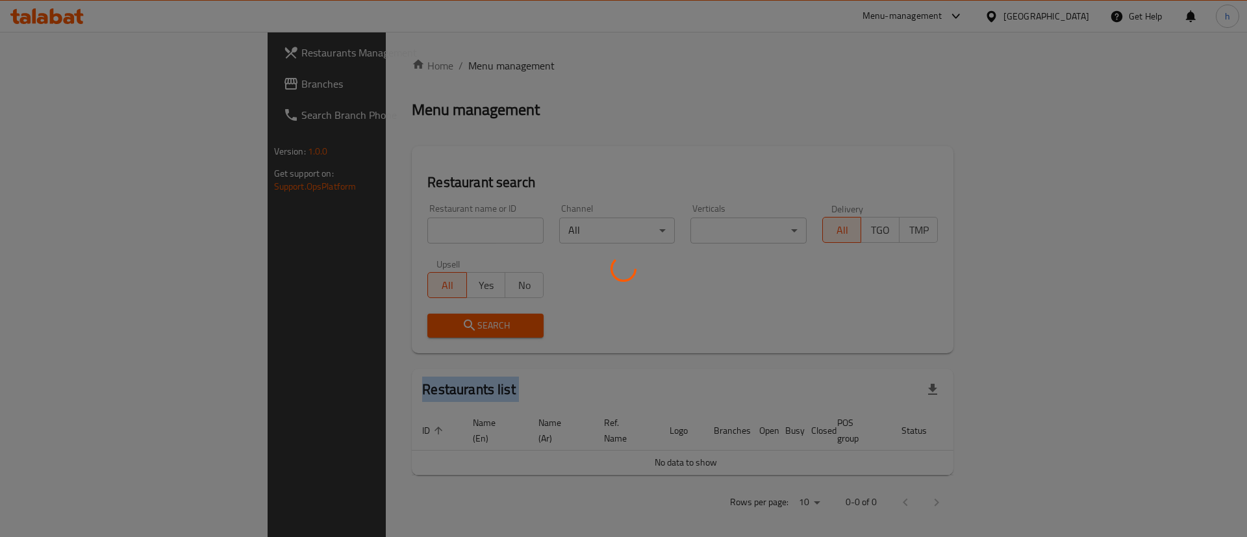
click at [110, 92] on div at bounding box center [623, 268] width 1247 height 537
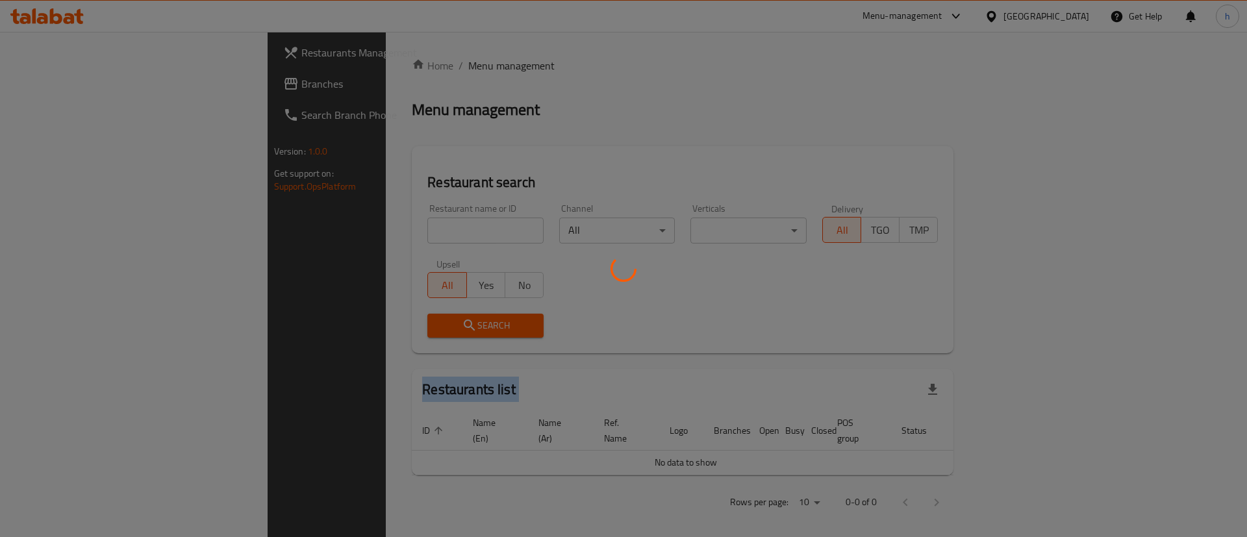
click at [110, 92] on div at bounding box center [623, 268] width 1247 height 537
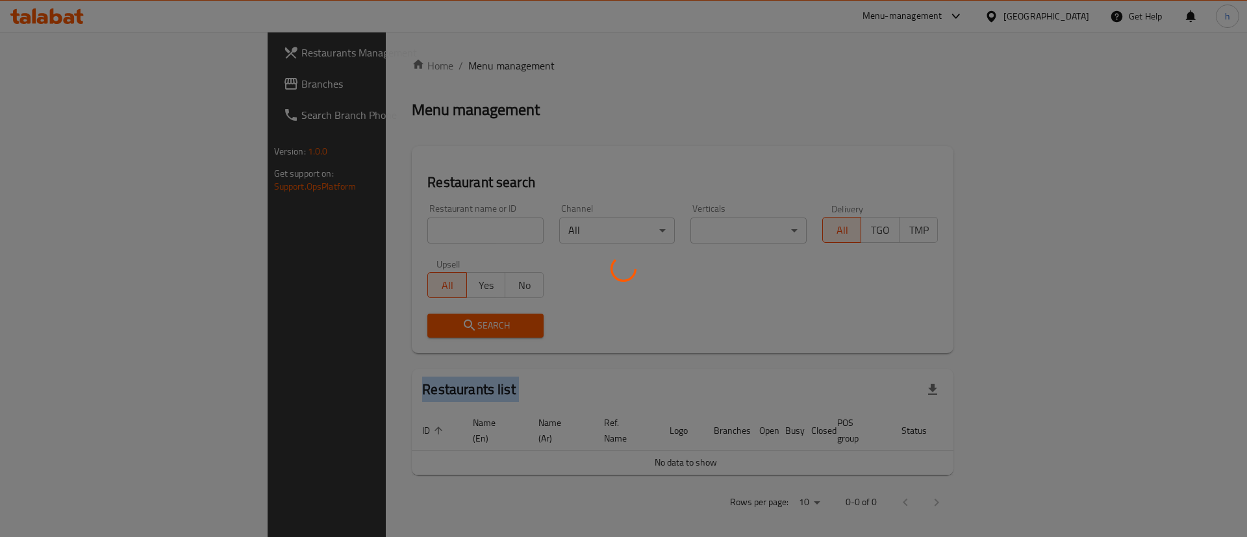
click at [110, 92] on div at bounding box center [623, 268] width 1247 height 537
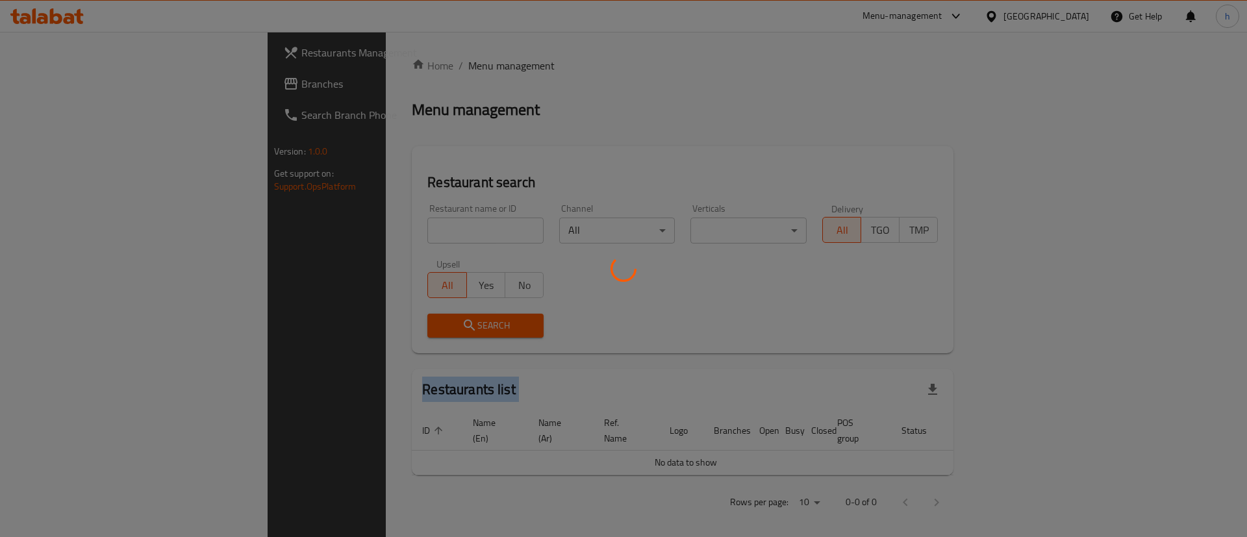
click at [110, 92] on div at bounding box center [623, 268] width 1247 height 537
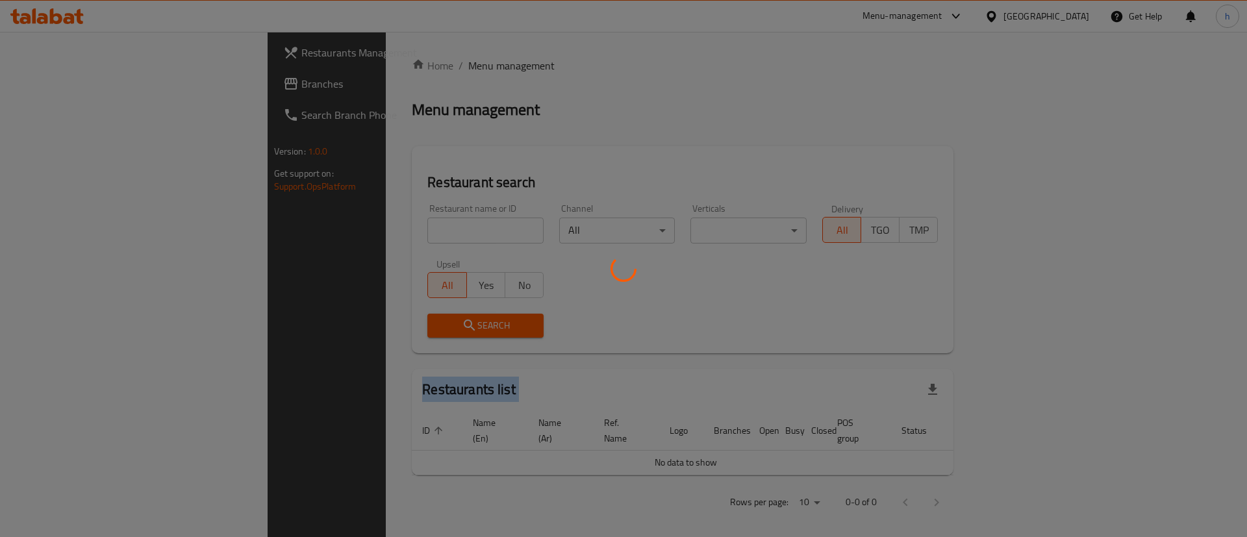
click at [110, 92] on div at bounding box center [623, 268] width 1247 height 537
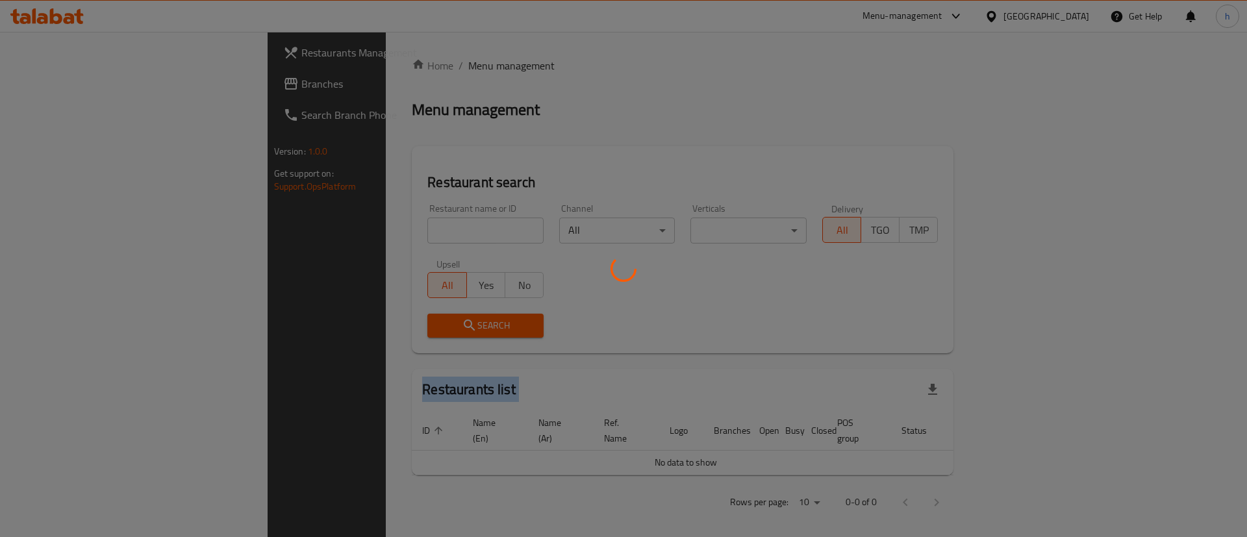
click at [110, 92] on div at bounding box center [623, 268] width 1247 height 537
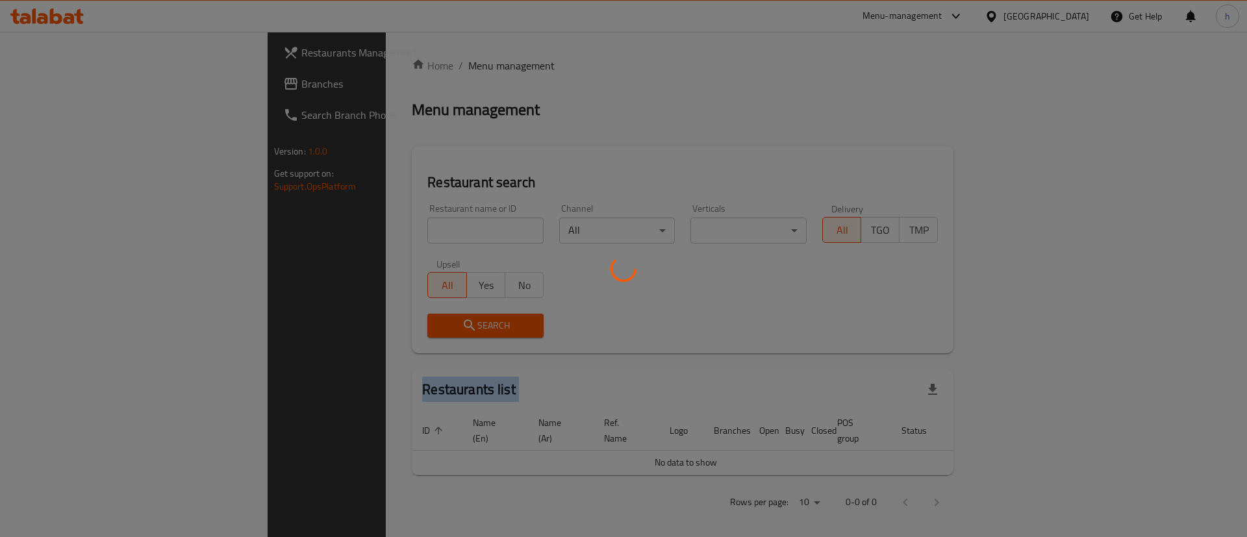
click at [110, 92] on div at bounding box center [623, 268] width 1247 height 537
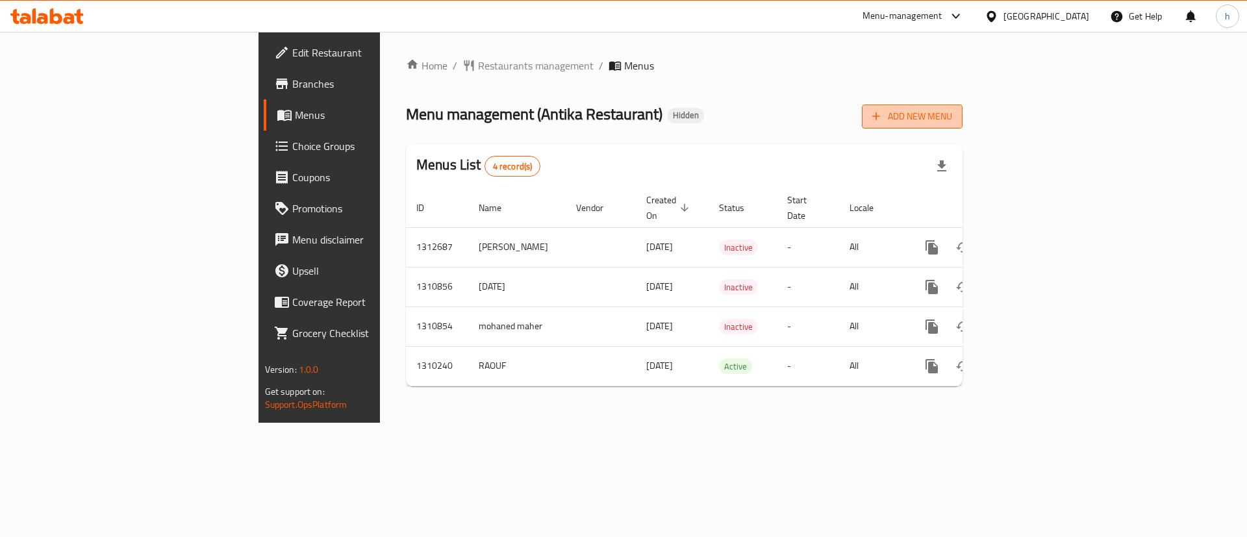
click at [952, 124] on span "Add New Menu" at bounding box center [913, 116] width 80 height 16
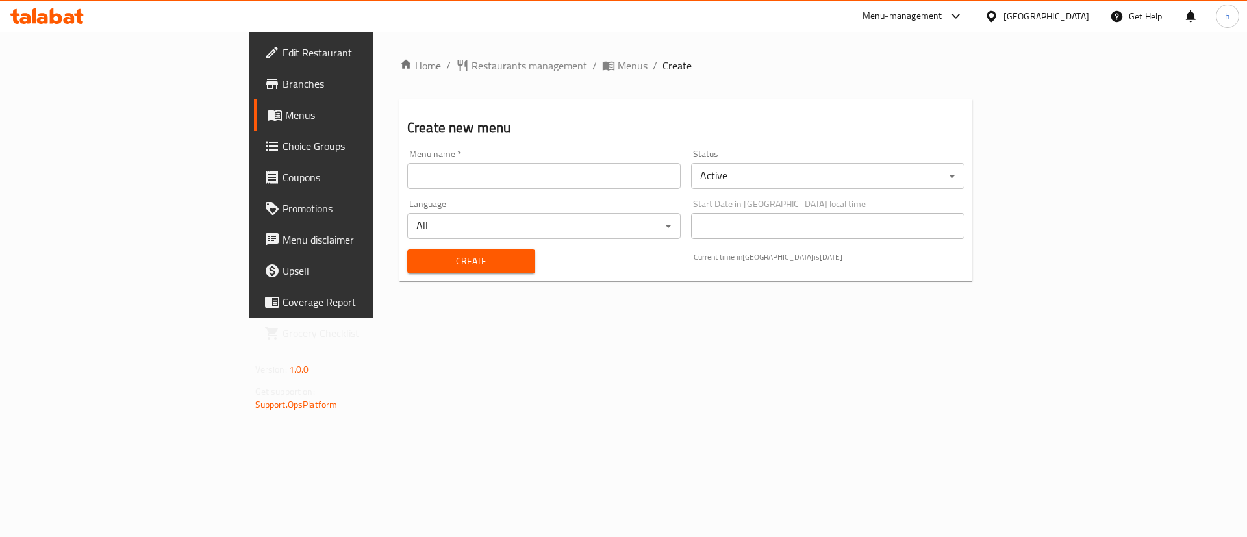
click at [465, 152] on div "Menu name   * Menu name *" at bounding box center [544, 169] width 274 height 40
click at [463, 166] on input "text" at bounding box center [544, 176] width 274 height 26
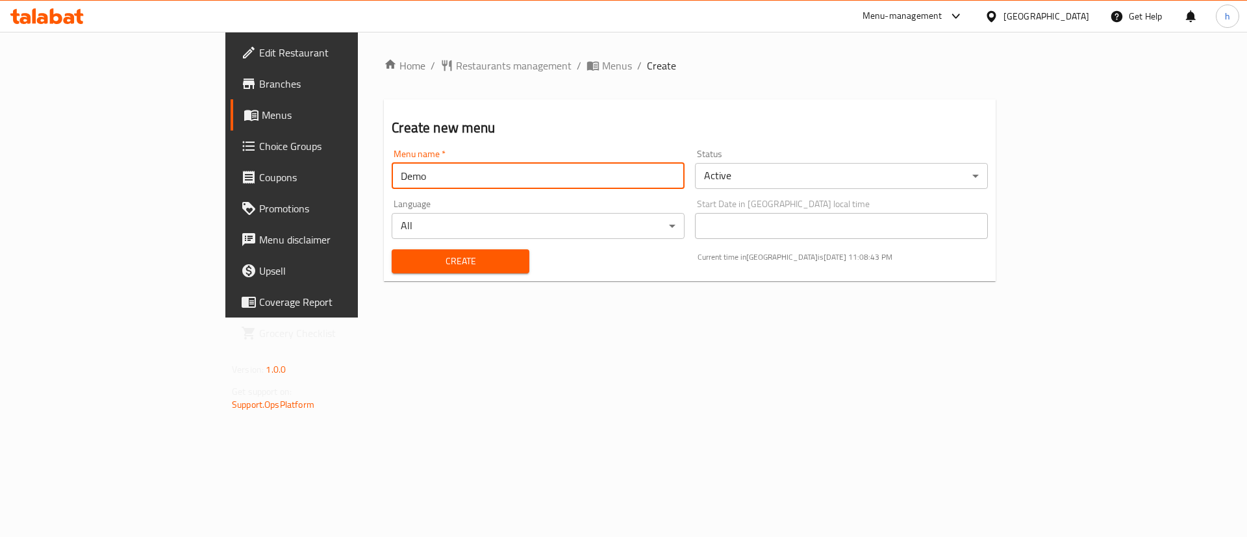
type input "Demo"
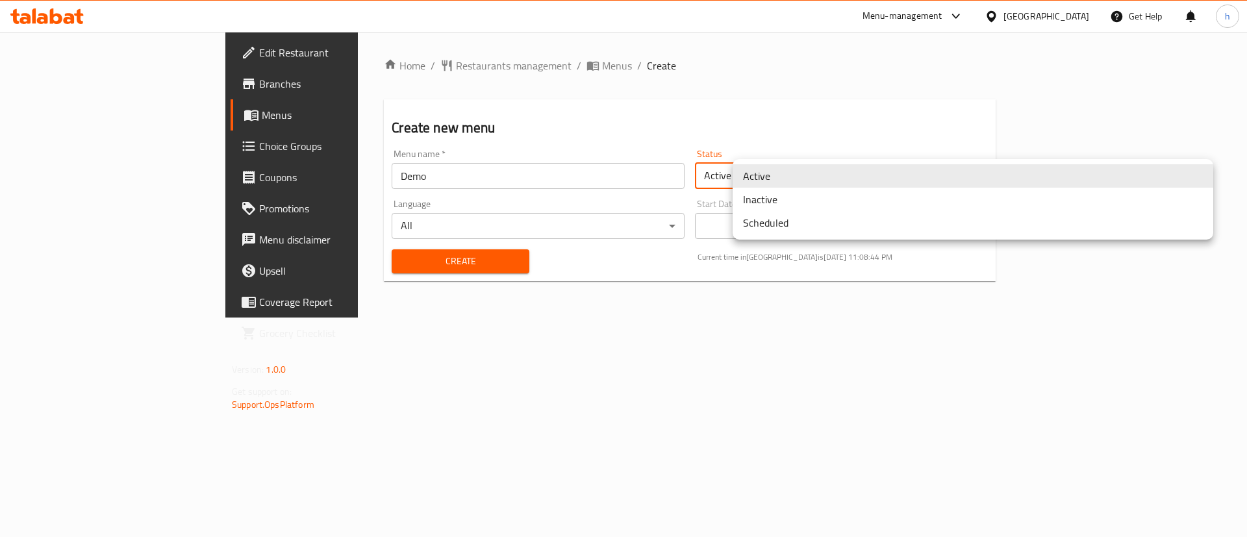
click at [832, 167] on body "​ Menu-management [GEOGRAPHIC_DATA] Get Help h Edit Restaurant Branches Menus C…" at bounding box center [623, 284] width 1247 height 505
click at [792, 202] on li "Inactive" at bounding box center [973, 199] width 481 height 23
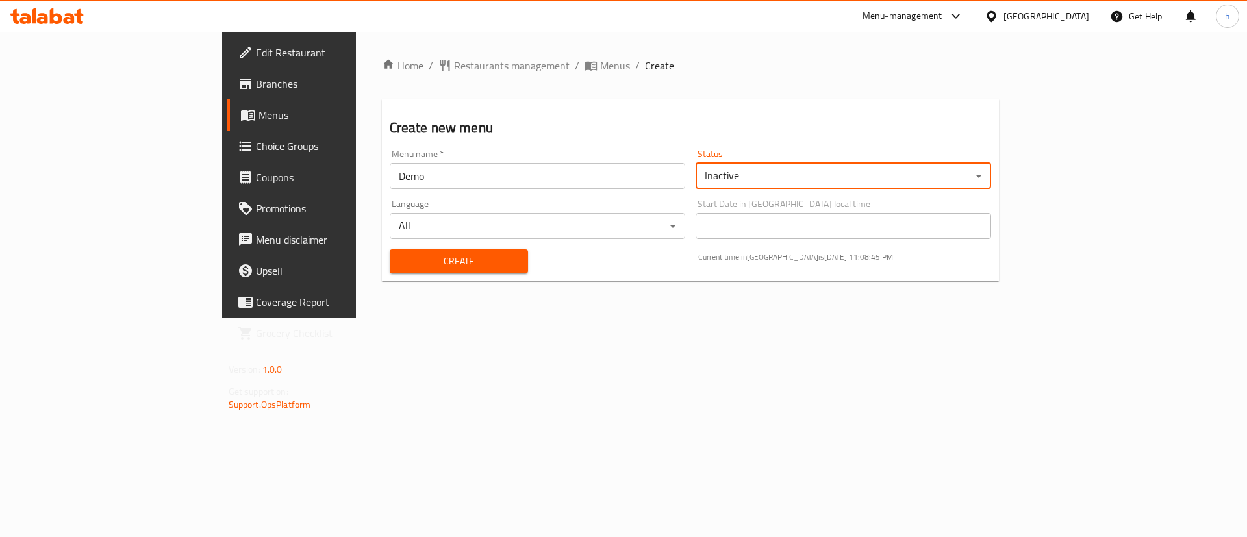
click at [451, 263] on span "Create" at bounding box center [459, 261] width 118 height 16
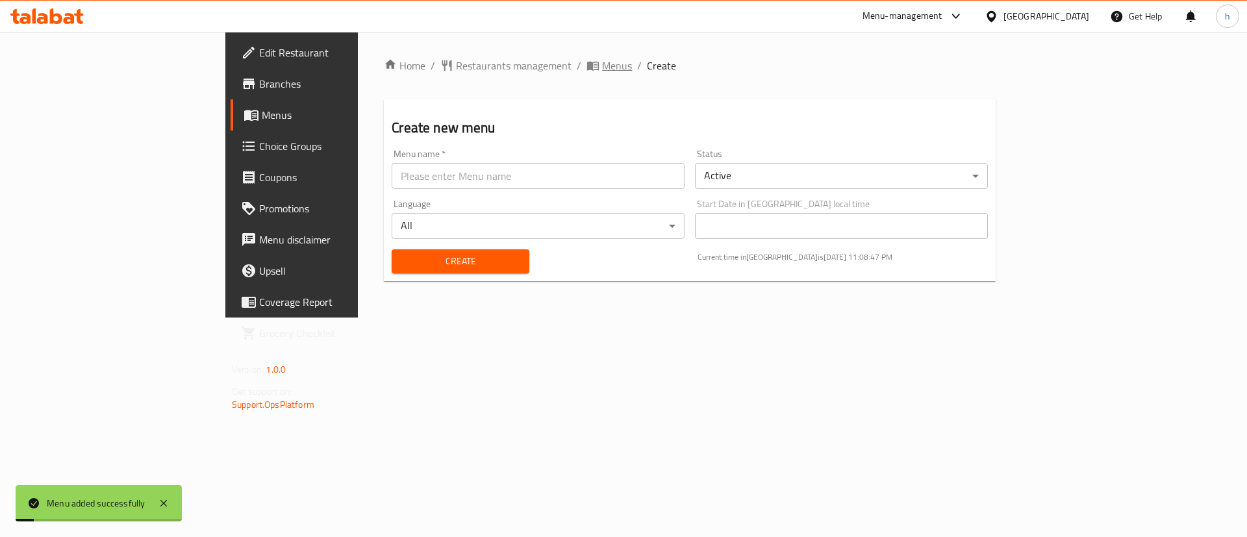
click at [602, 70] on span "Menus" at bounding box center [617, 66] width 30 height 16
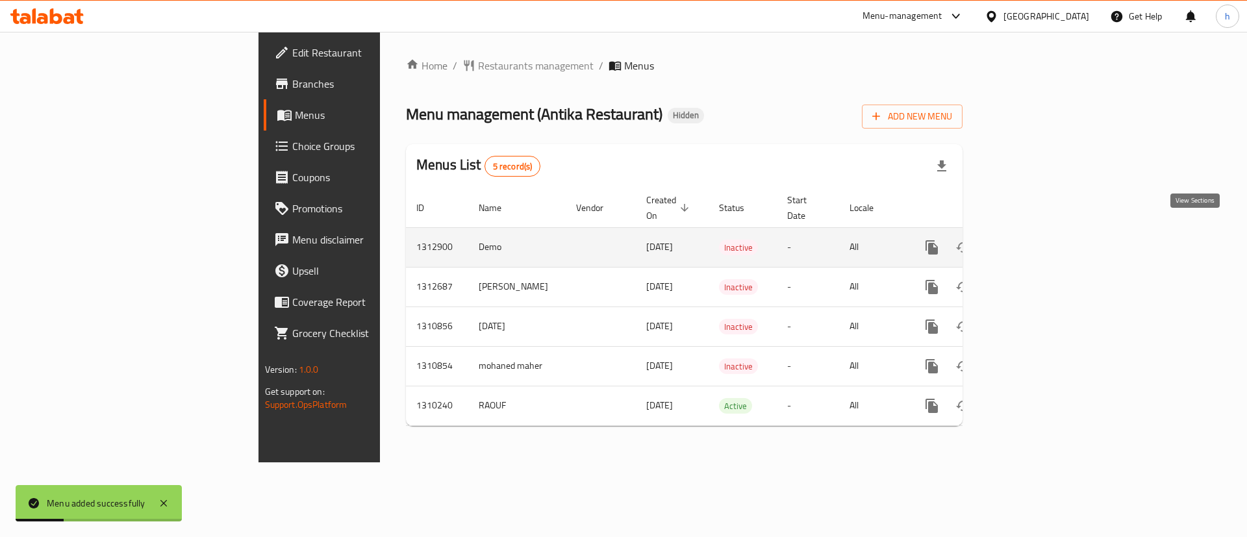
click at [1034, 240] on icon "enhanced table" at bounding box center [1026, 248] width 16 height 16
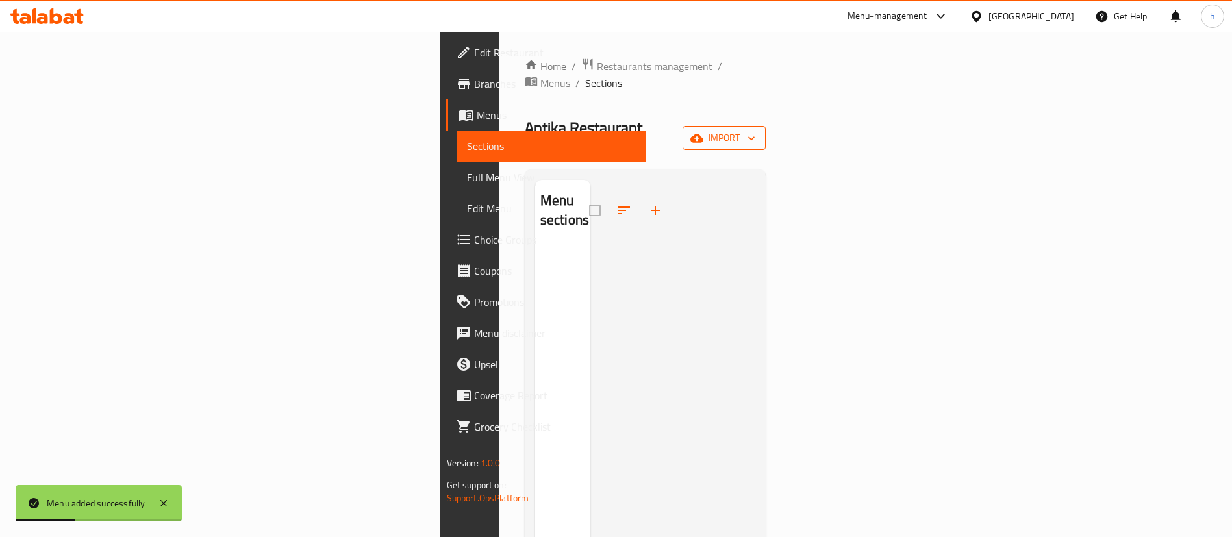
click at [766, 126] on button "import" at bounding box center [724, 138] width 83 height 24
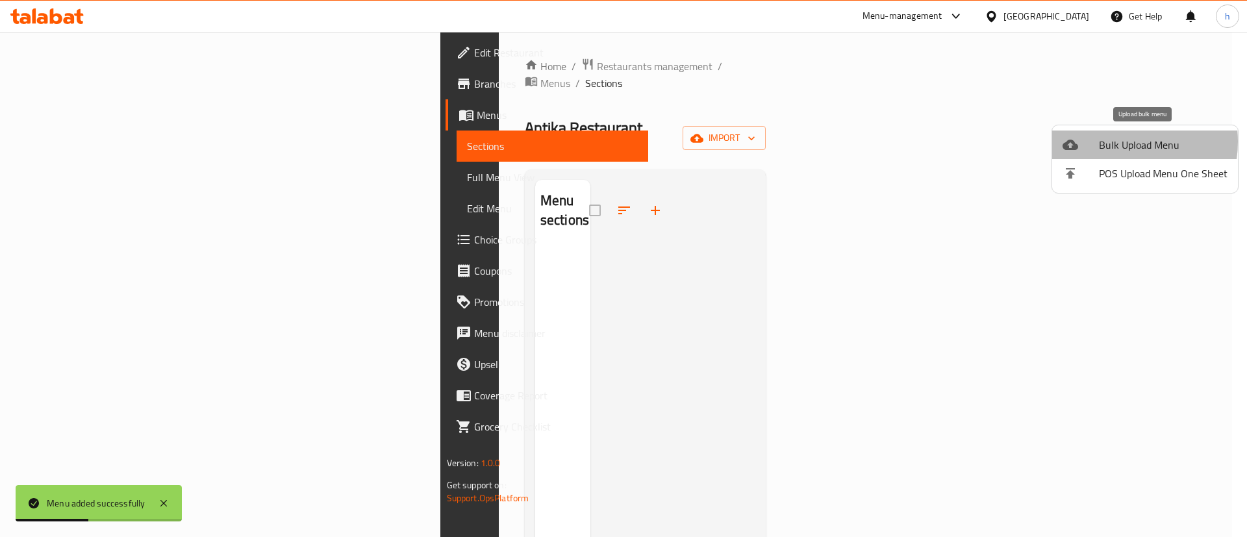
click at [1114, 142] on span "Bulk Upload Menu" at bounding box center [1163, 145] width 129 height 16
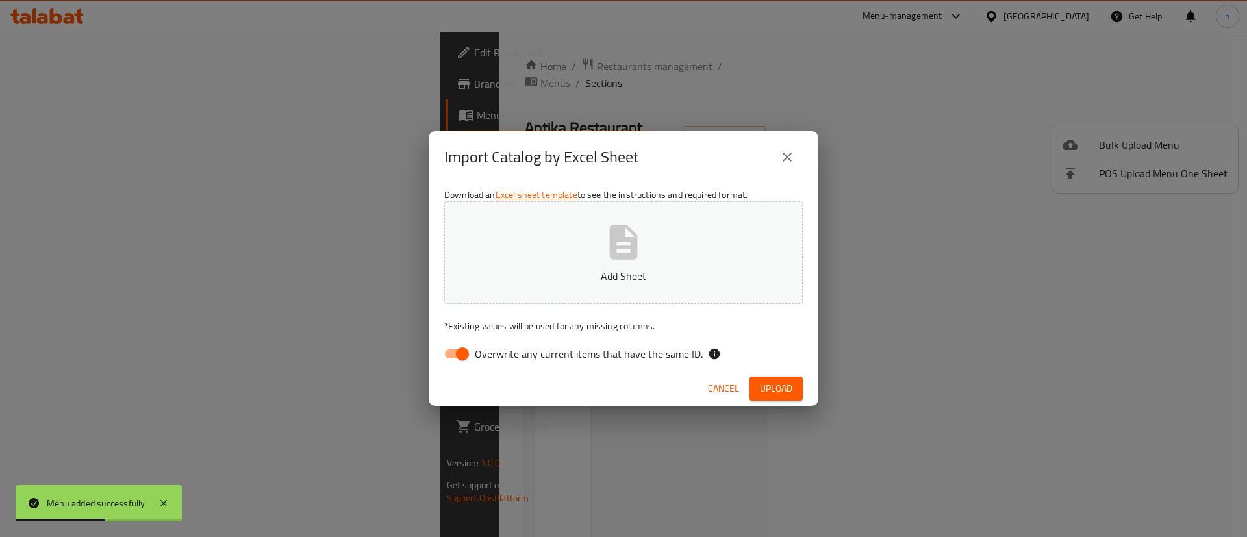
click at [587, 359] on span "Overwrite any current items that have the same ID." at bounding box center [589, 354] width 228 height 16
click at [500, 359] on input "Overwrite any current items that have the same ID." at bounding box center [463, 354] width 74 height 25
checkbox input "false"
click at [786, 387] on span "Upload" at bounding box center [776, 389] width 32 height 16
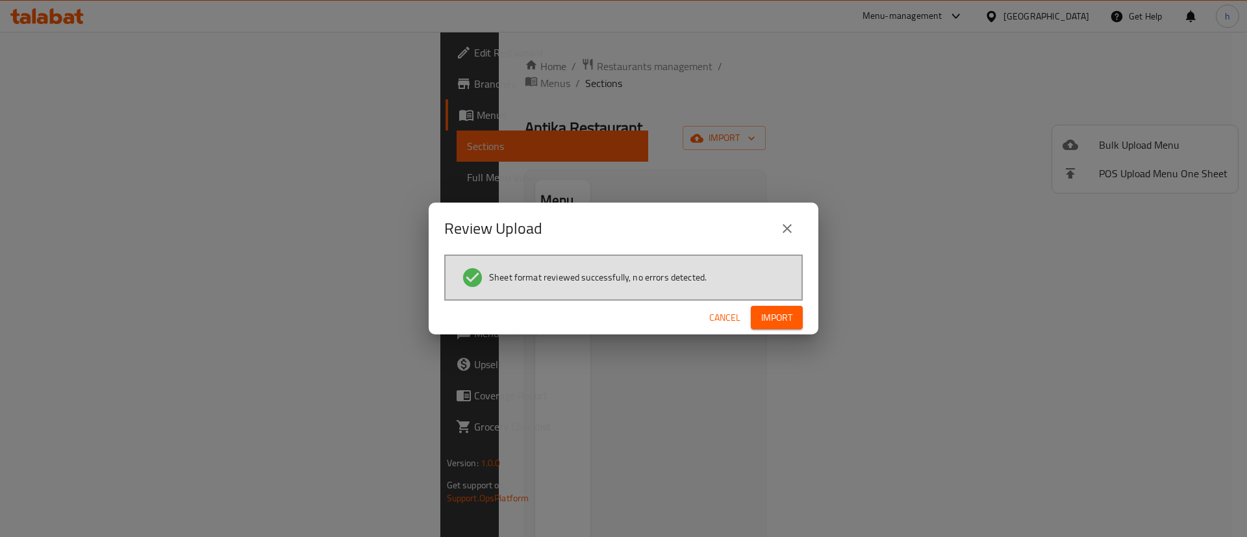
click at [780, 331] on div "Cancel Import" at bounding box center [624, 318] width 390 height 34
click at [780, 325] on button "Import" at bounding box center [777, 318] width 52 height 24
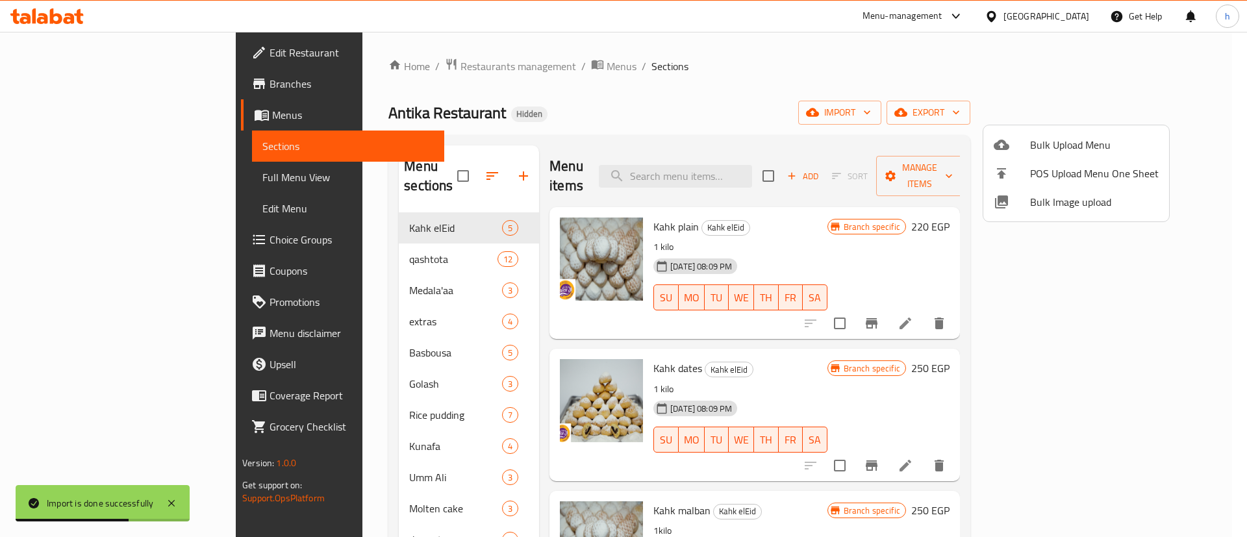
click at [102, 176] on div at bounding box center [623, 268] width 1247 height 537
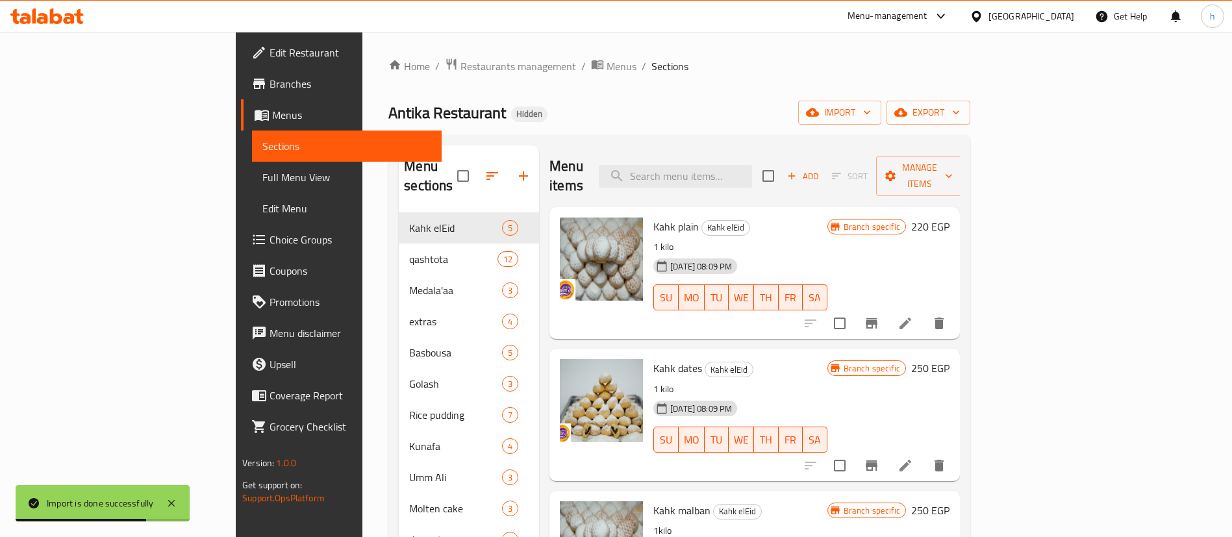
drag, startPoint x: 102, startPoint y: 176, endPoint x: 434, endPoint y: 3, distance: 374.6
click at [262, 176] on span "Full Menu View" at bounding box center [346, 178] width 169 height 16
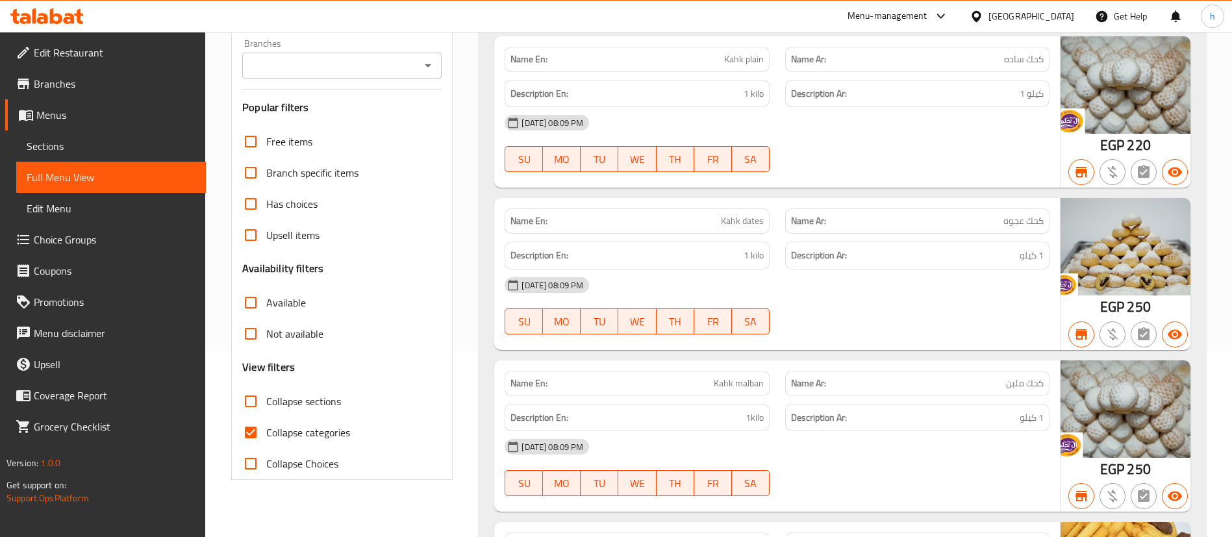
scroll to position [390, 0]
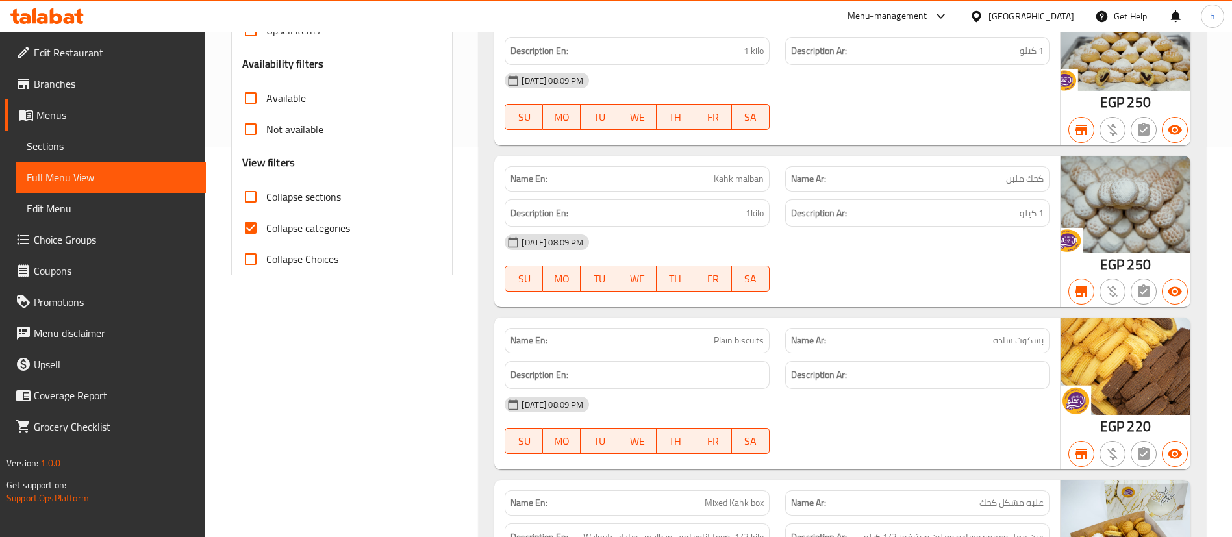
click at [318, 235] on span "Collapse categories" at bounding box center [308, 228] width 84 height 16
click at [266, 235] on input "Collapse categories" at bounding box center [250, 227] width 31 height 31
checkbox input "false"
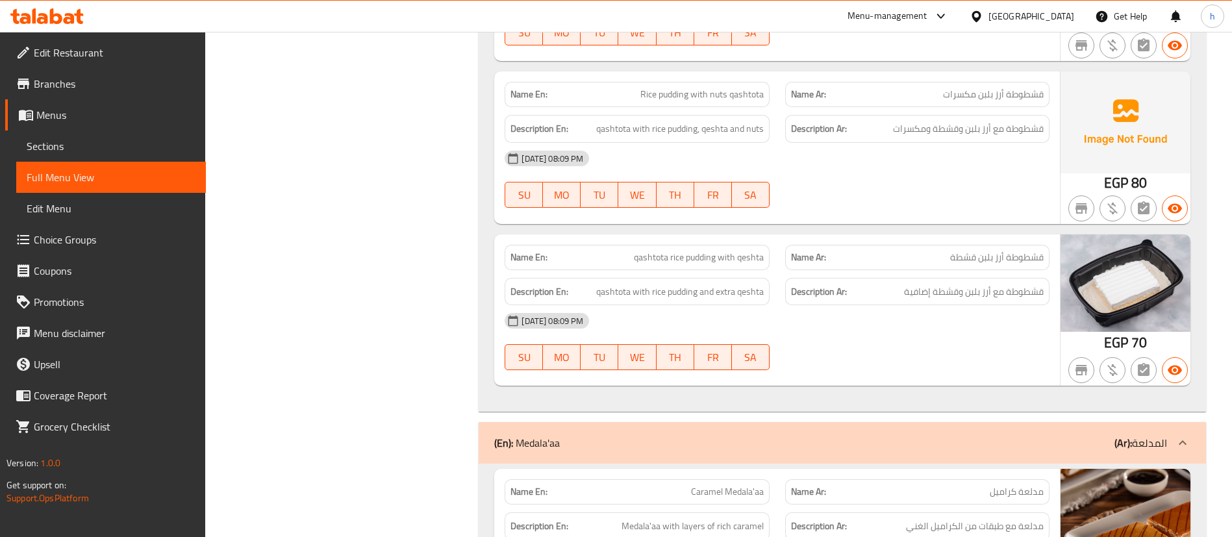
scroll to position [2285, 0]
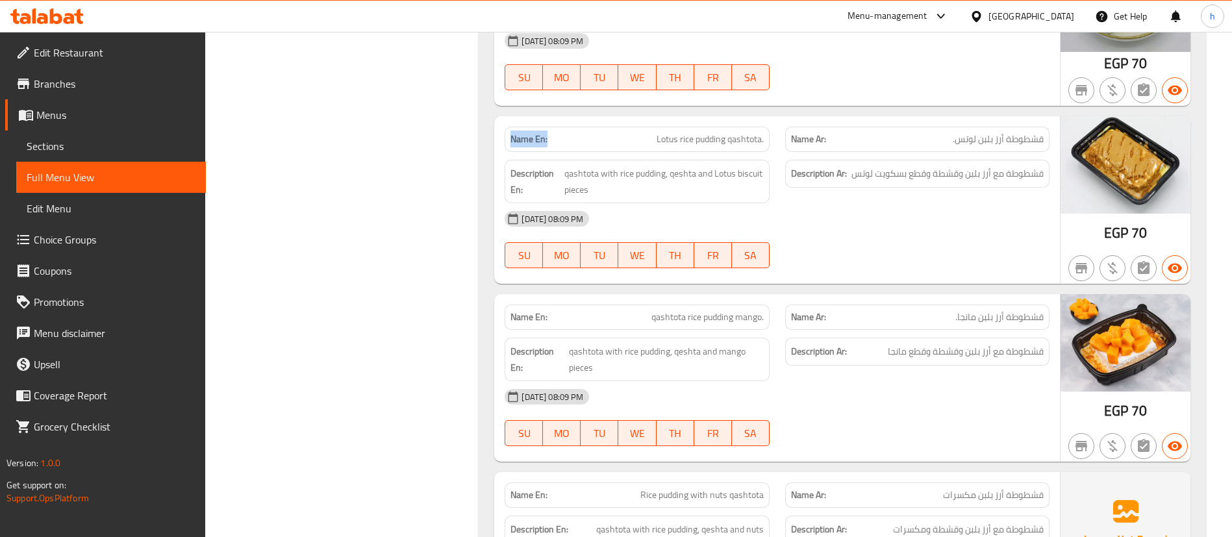
drag, startPoint x: 566, startPoint y: 132, endPoint x: 505, endPoint y: 147, distance: 62.4
click at [505, 147] on div "Name En: Lotus rice pudding qashtota." at bounding box center [637, 139] width 264 height 25
copy strong "Name En:"
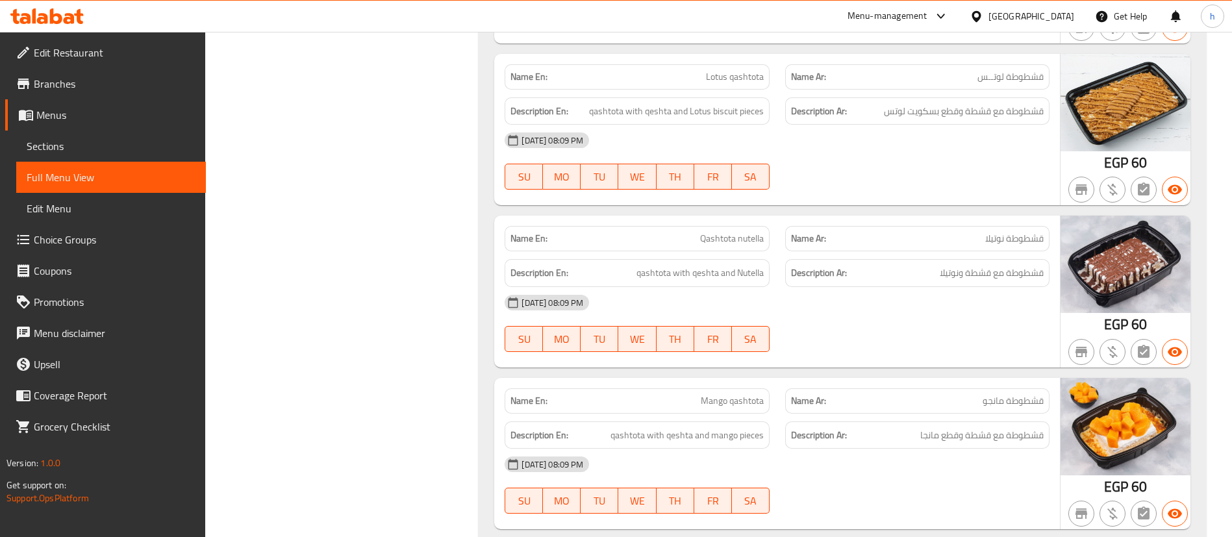
scroll to position [0, 0]
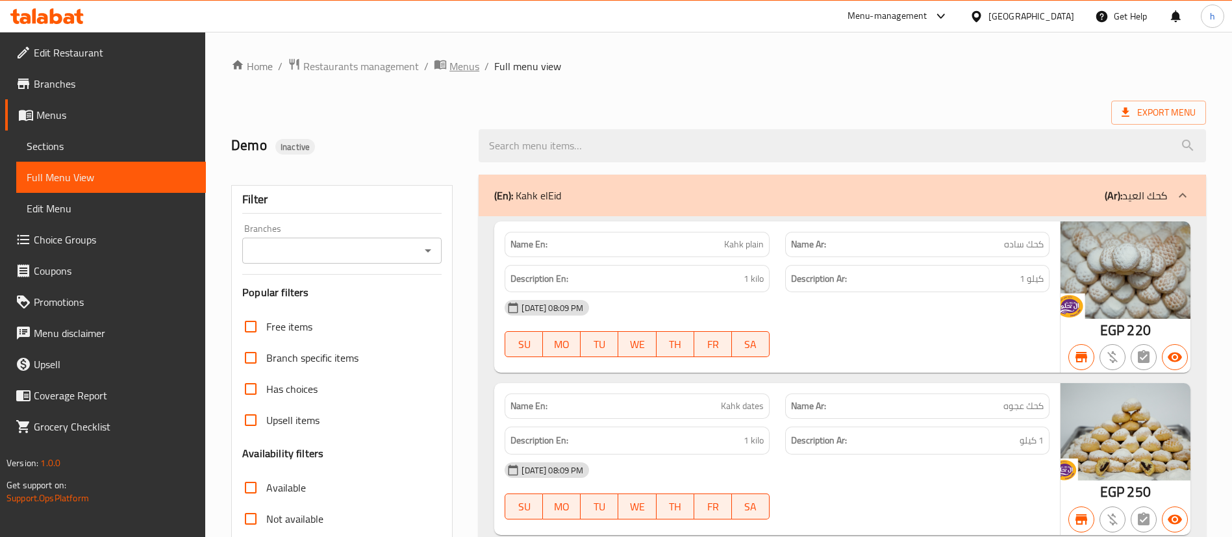
click at [462, 62] on span "Menus" at bounding box center [465, 66] width 30 height 16
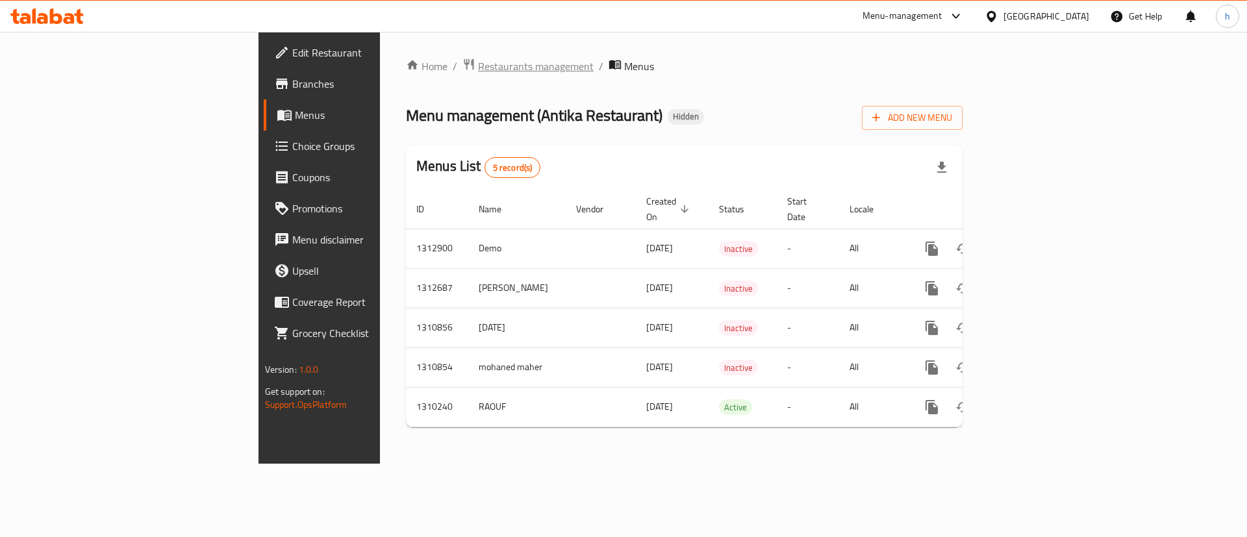
click at [478, 71] on span "Restaurants management" at bounding box center [536, 66] width 116 height 16
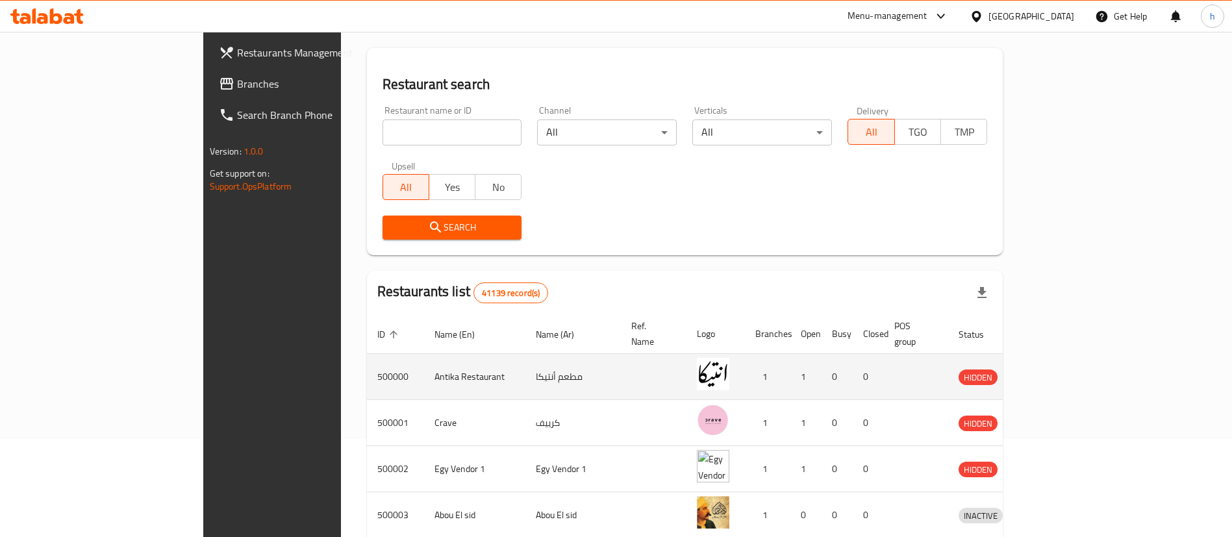
scroll to position [292, 0]
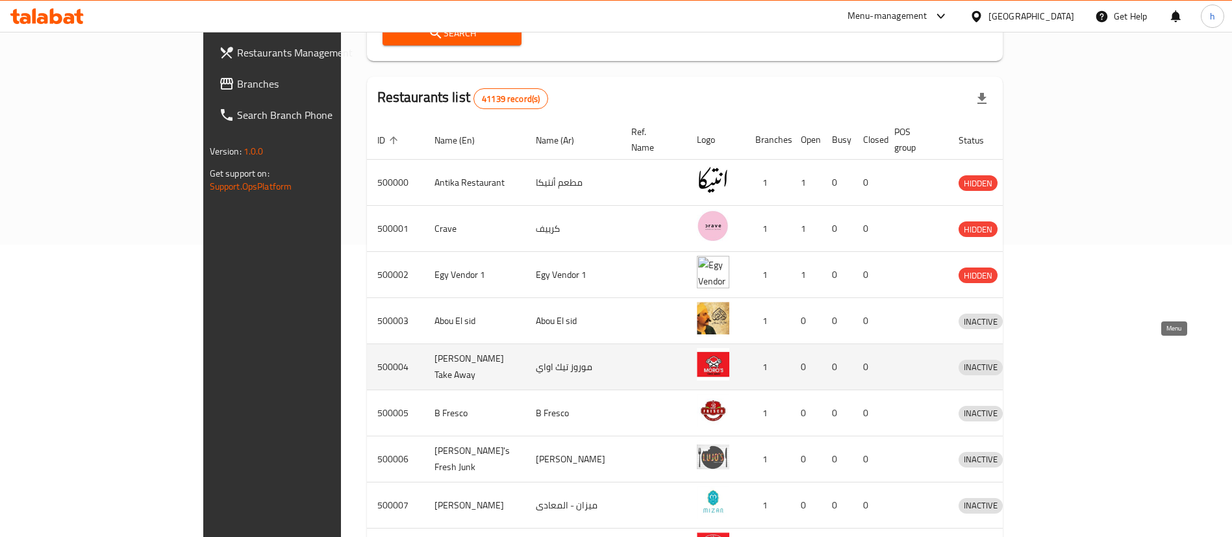
click at [1053, 359] on link "enhanced table" at bounding box center [1041, 367] width 24 height 16
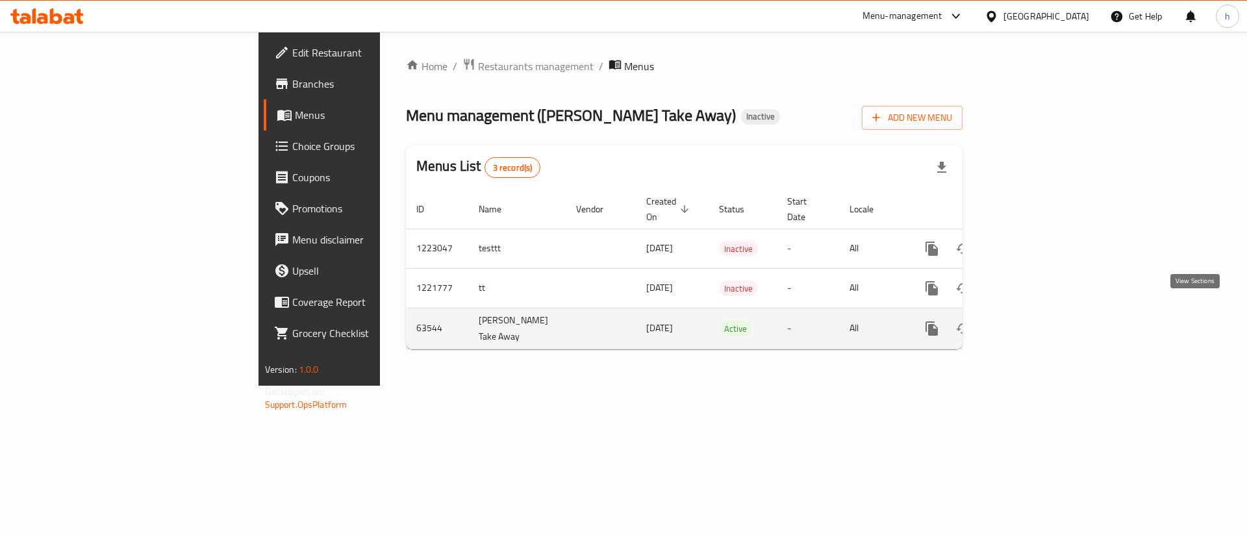
click at [1034, 321] on icon "enhanced table" at bounding box center [1026, 329] width 16 height 16
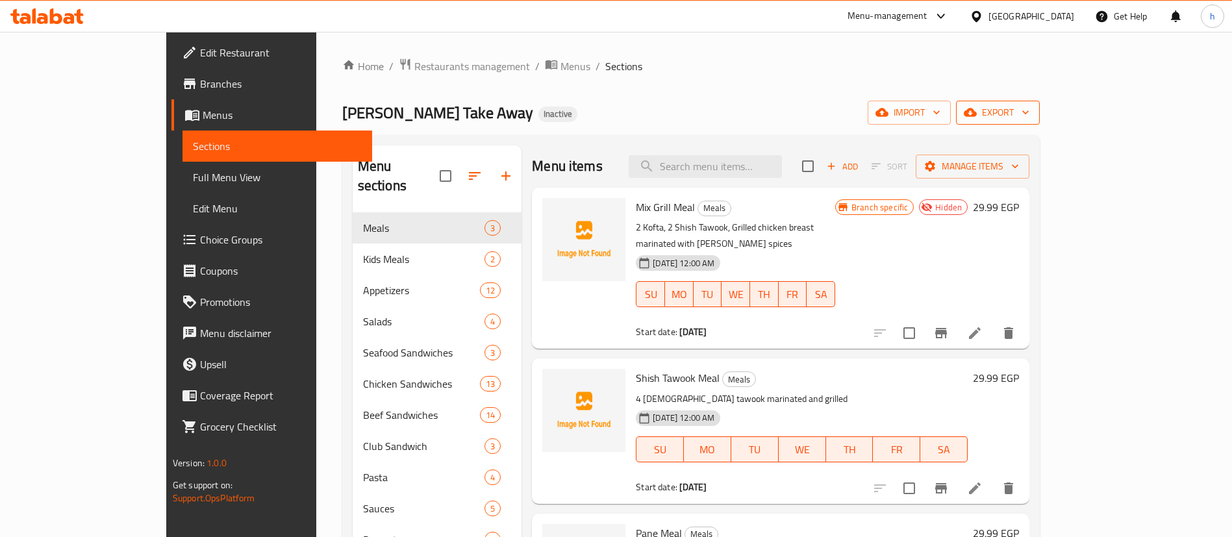
click at [1030, 107] on span "export" at bounding box center [998, 113] width 63 height 16
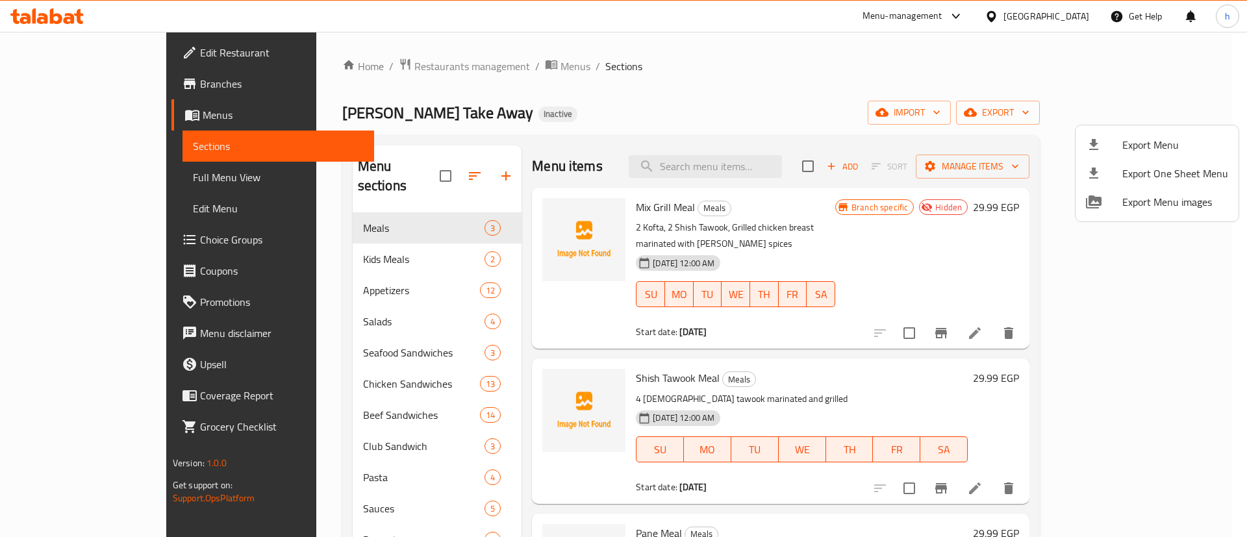
click at [1151, 144] on span "Export Menu" at bounding box center [1176, 145] width 106 height 16
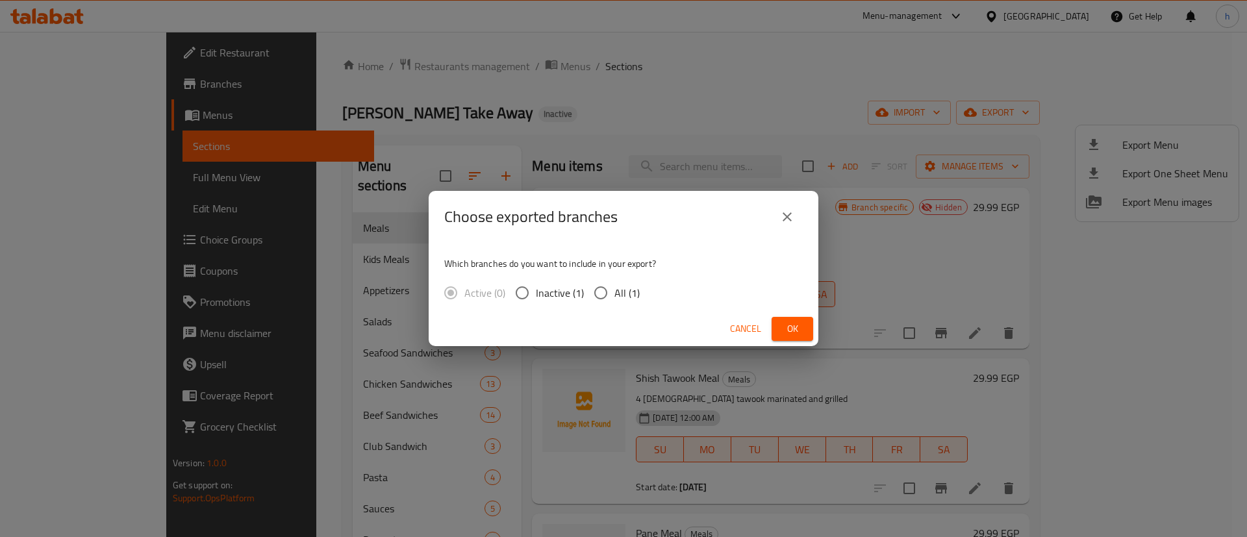
click at [630, 287] on span "All (1)" at bounding box center [627, 293] width 25 height 16
click at [615, 287] on input "All (1)" at bounding box center [600, 292] width 27 height 27
radio input "true"
click at [782, 327] on span "Ok" at bounding box center [792, 329] width 21 height 16
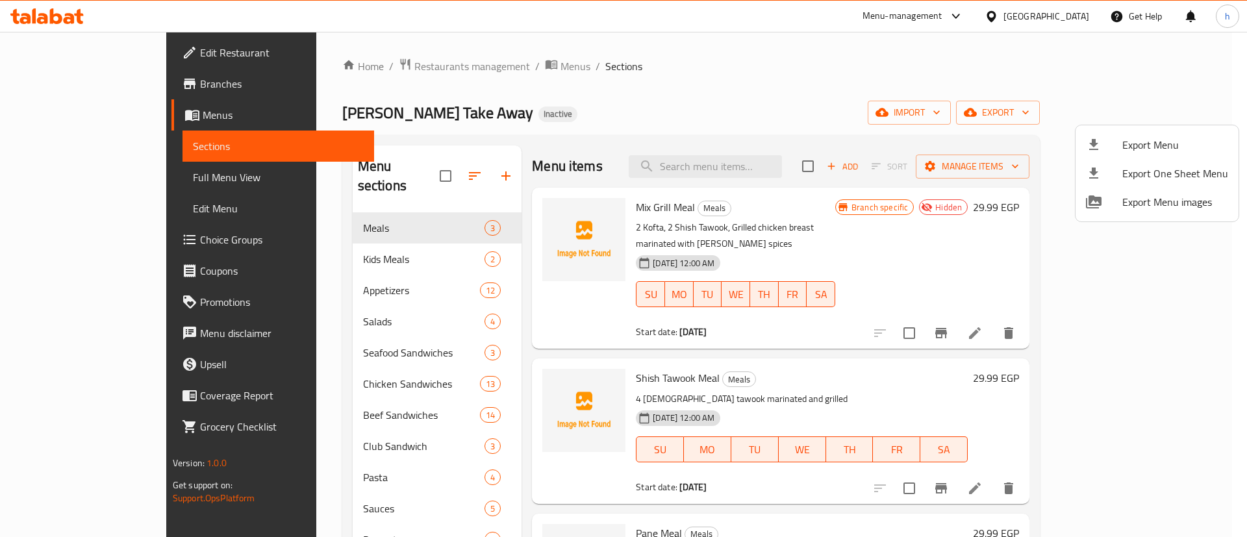
click at [75, 88] on div at bounding box center [623, 268] width 1247 height 537
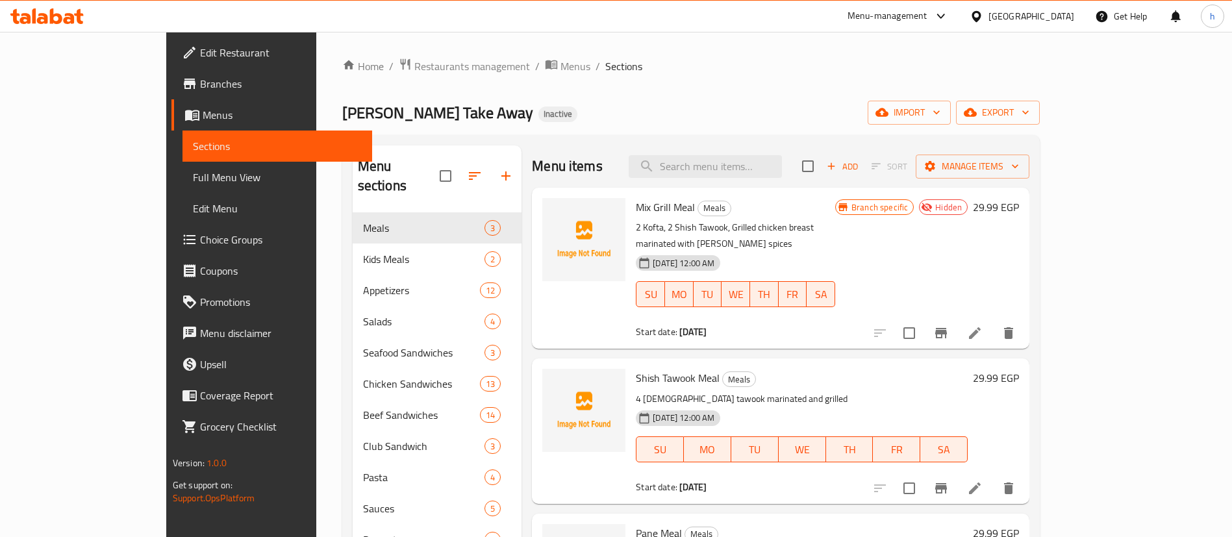
click at [200, 79] on span "Branches" at bounding box center [281, 84] width 162 height 16
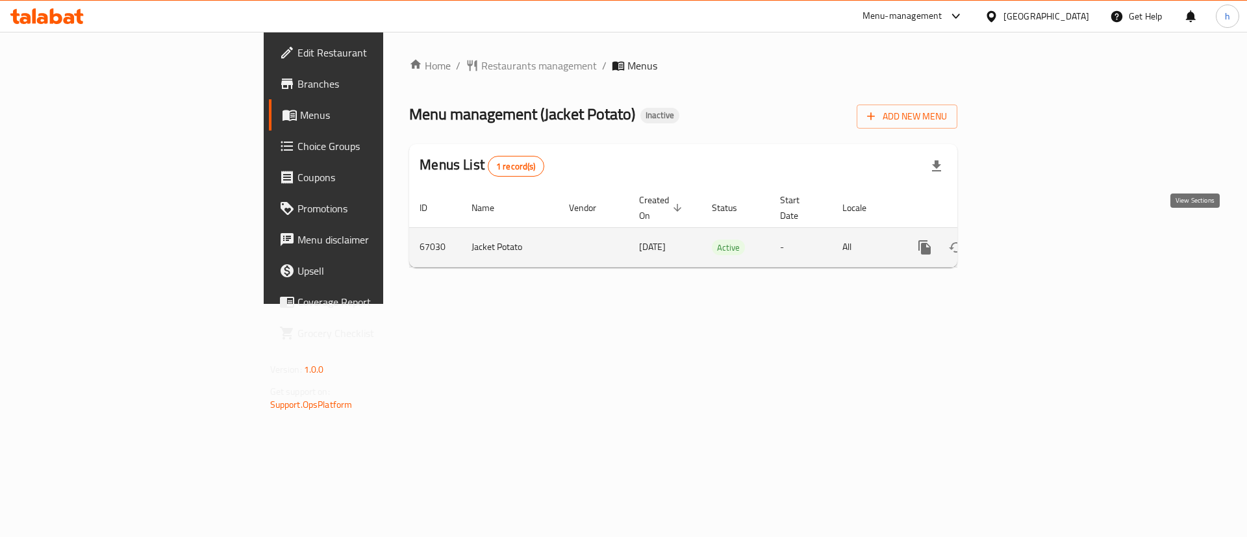
click at [1026, 240] on icon "enhanced table" at bounding box center [1019, 248] width 16 height 16
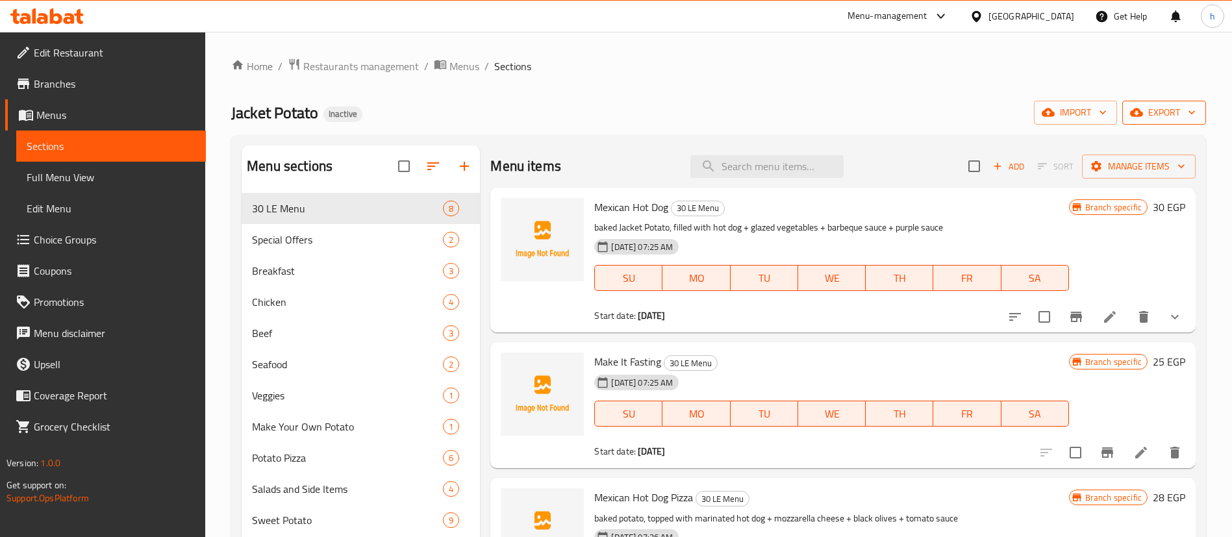
click at [1145, 108] on span "export" at bounding box center [1164, 113] width 63 height 16
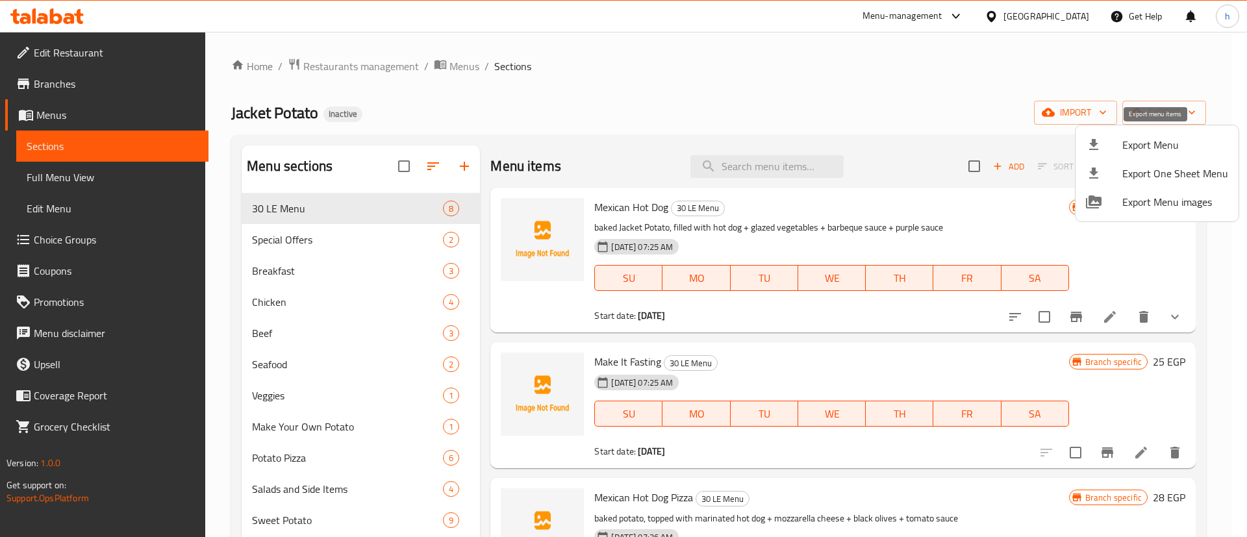
click at [1155, 147] on span "Export Menu" at bounding box center [1176, 145] width 106 height 16
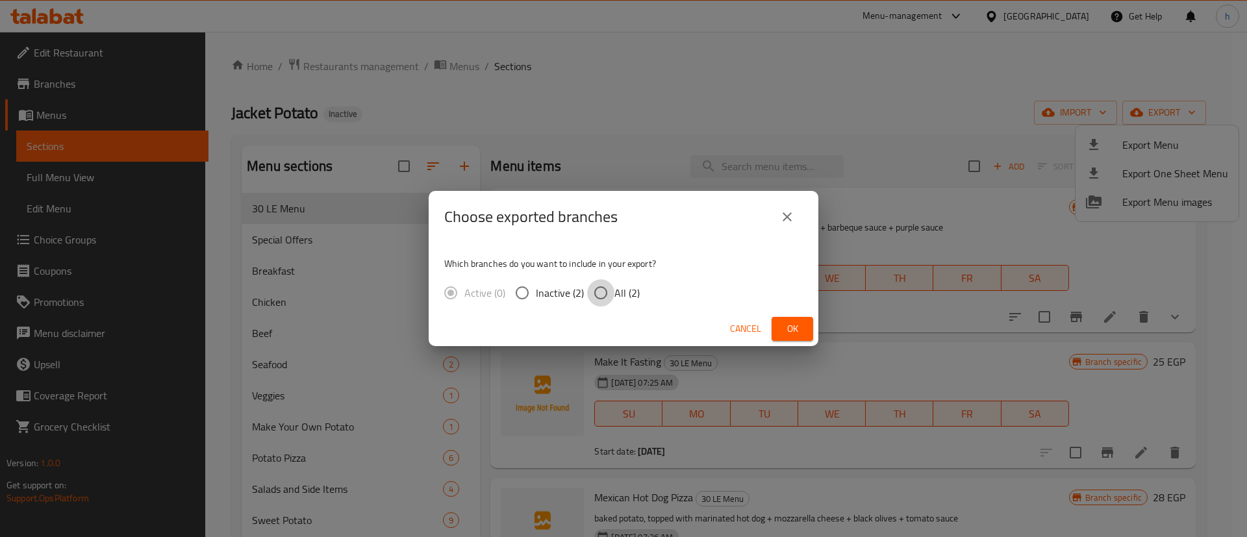
click at [587, 292] on input "All (2)" at bounding box center [600, 292] width 27 height 27
radio input "true"
click at [789, 321] on span "Ok" at bounding box center [792, 329] width 21 height 16
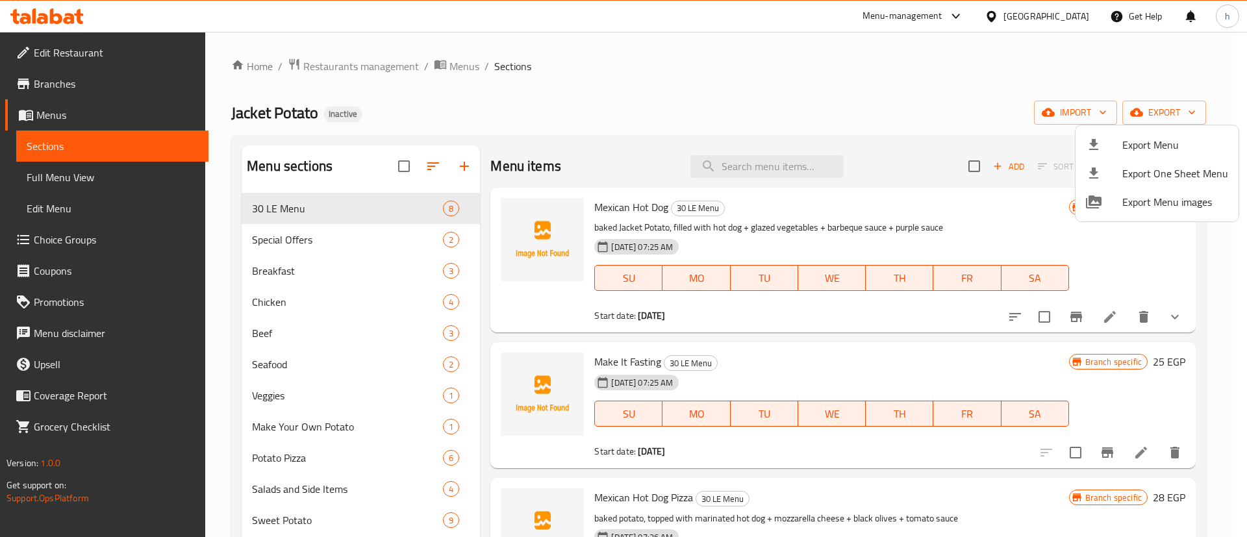
click at [63, 84] on div at bounding box center [623, 268] width 1247 height 537
